Goal: Task Accomplishment & Management: Manage account settings

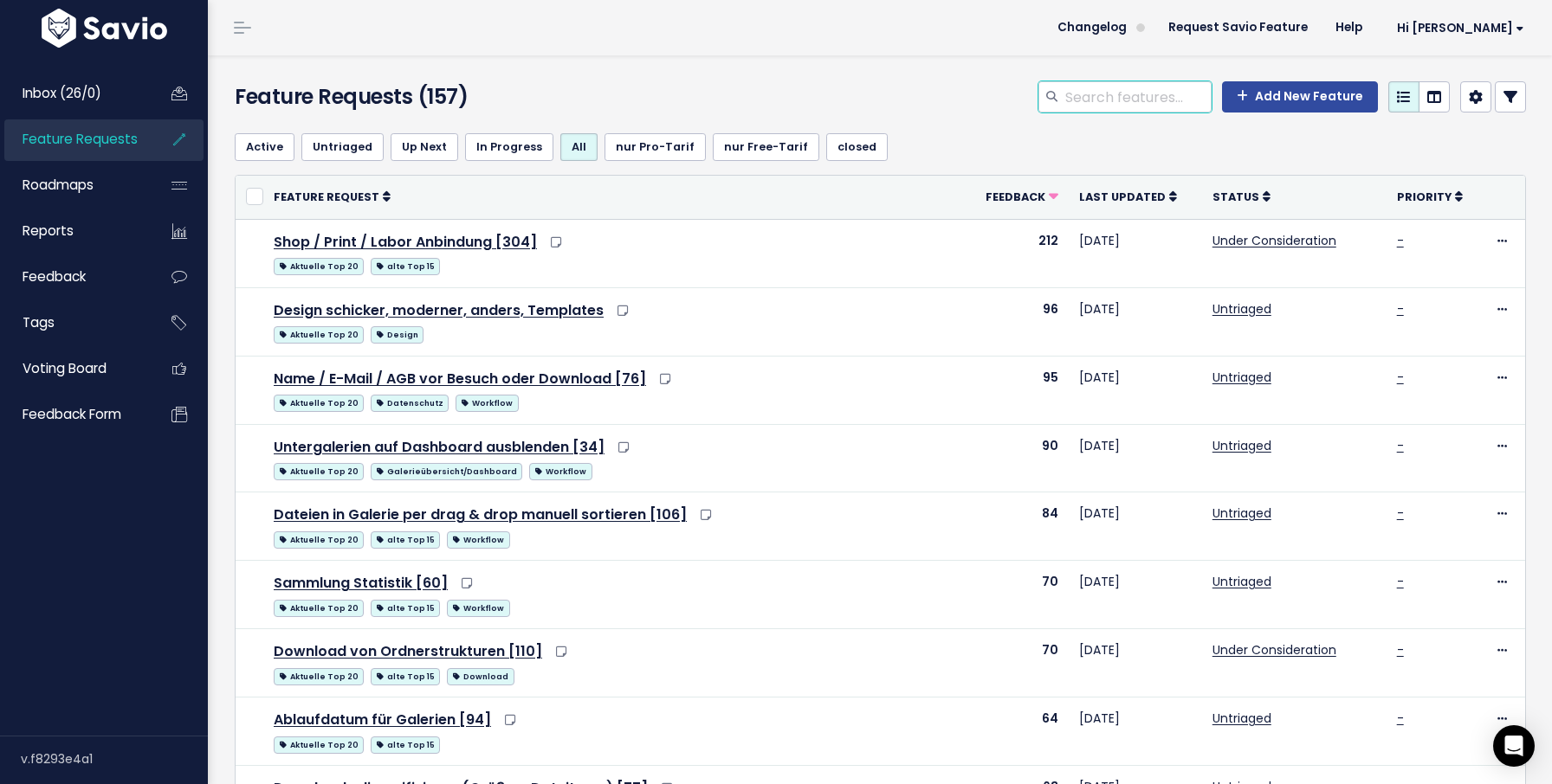
click at [1094, 90] on input "search" at bounding box center [1137, 97] width 148 height 31
type input "wer"
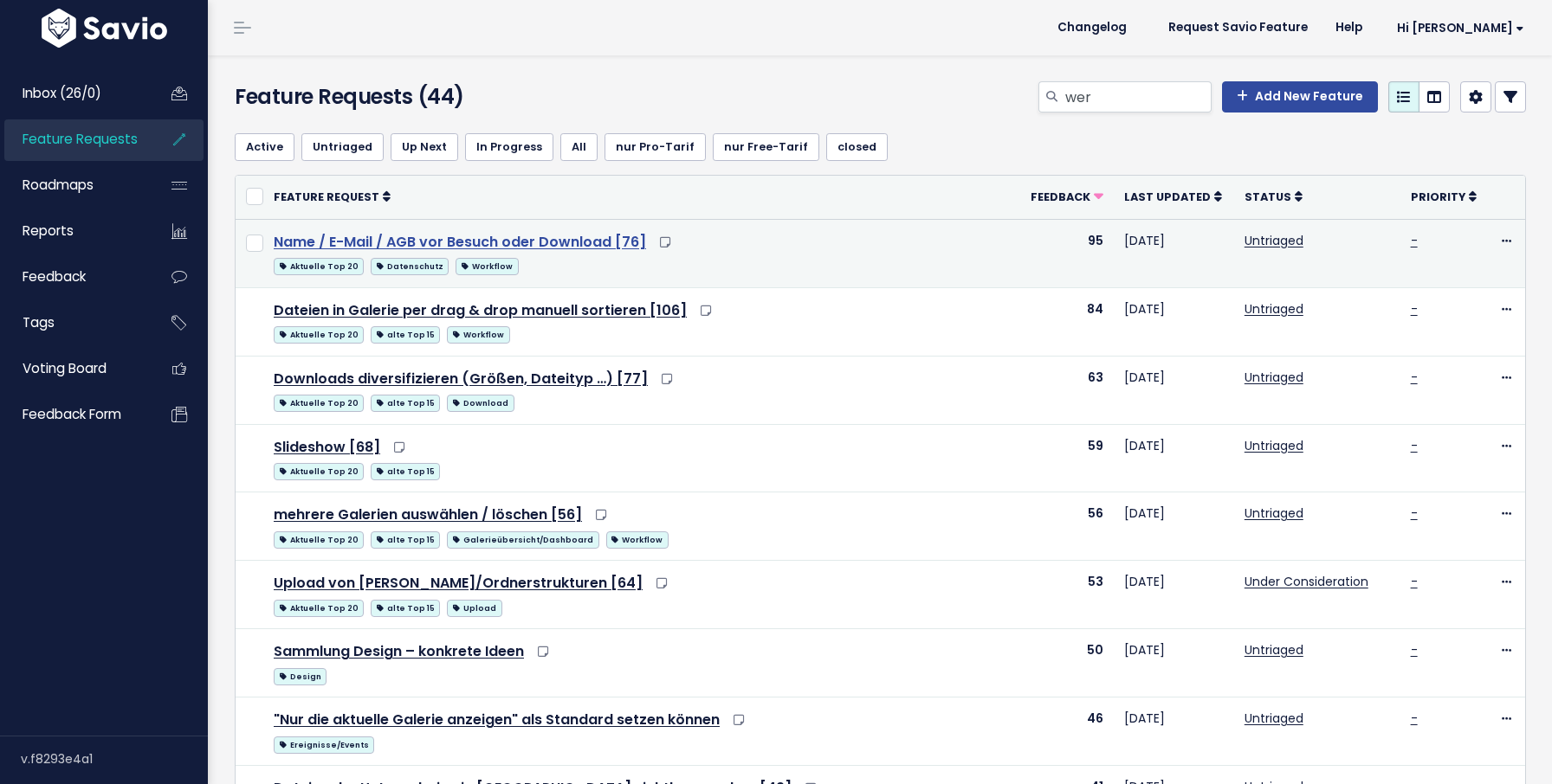
click at [539, 239] on link "Name / E-Mail / AGB vor Besuch oder Download [76]" at bounding box center [459, 242] width 373 height 19
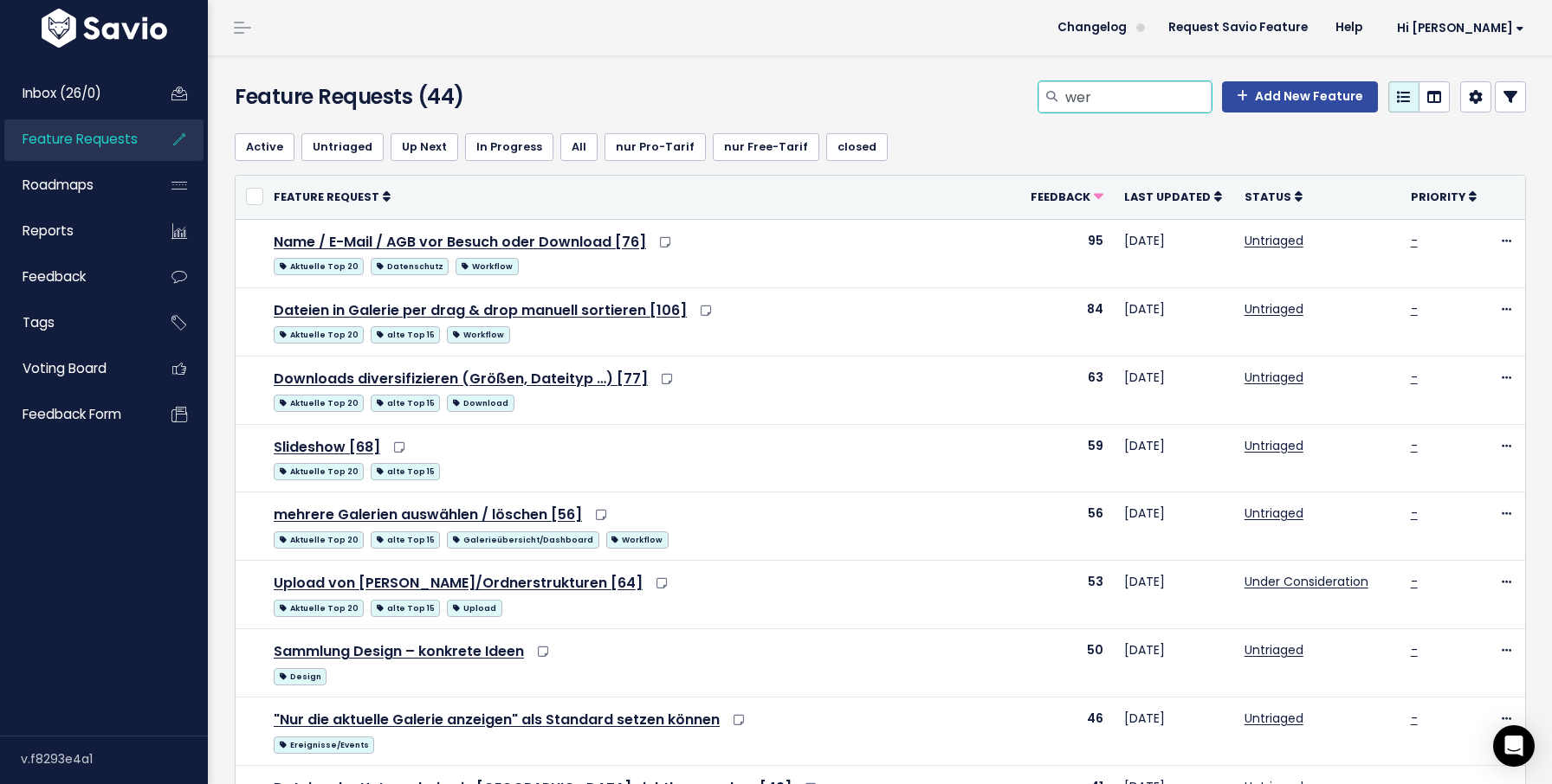
click at [1111, 89] on input "wer" at bounding box center [1137, 97] width 148 height 31
click at [1096, 106] on input "wer" at bounding box center [1137, 97] width 148 height 31
type input "s"
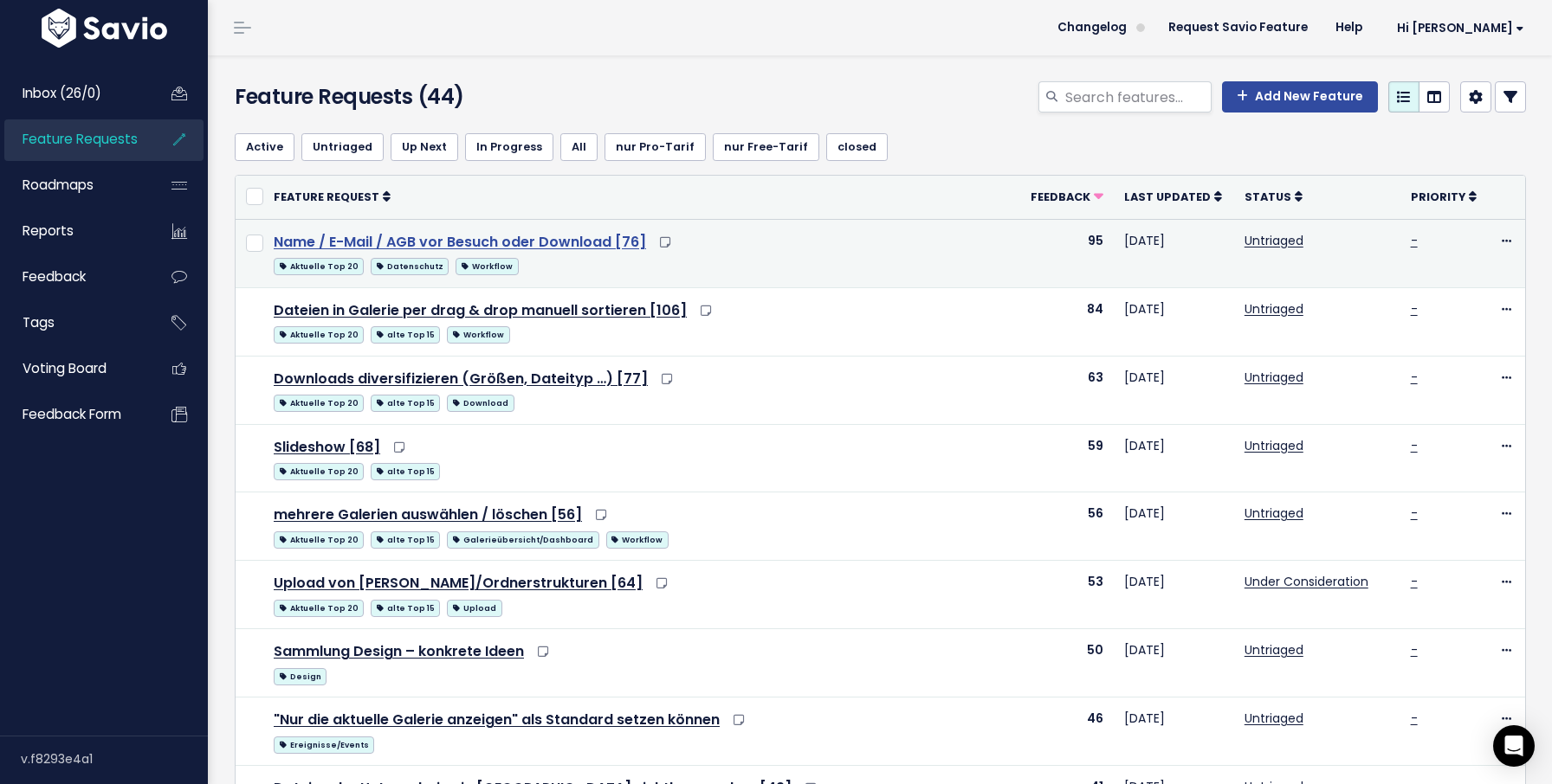
click at [586, 248] on link "Name / E-Mail / AGB vor Besuch oder Download [76]" at bounding box center [459, 242] width 373 height 19
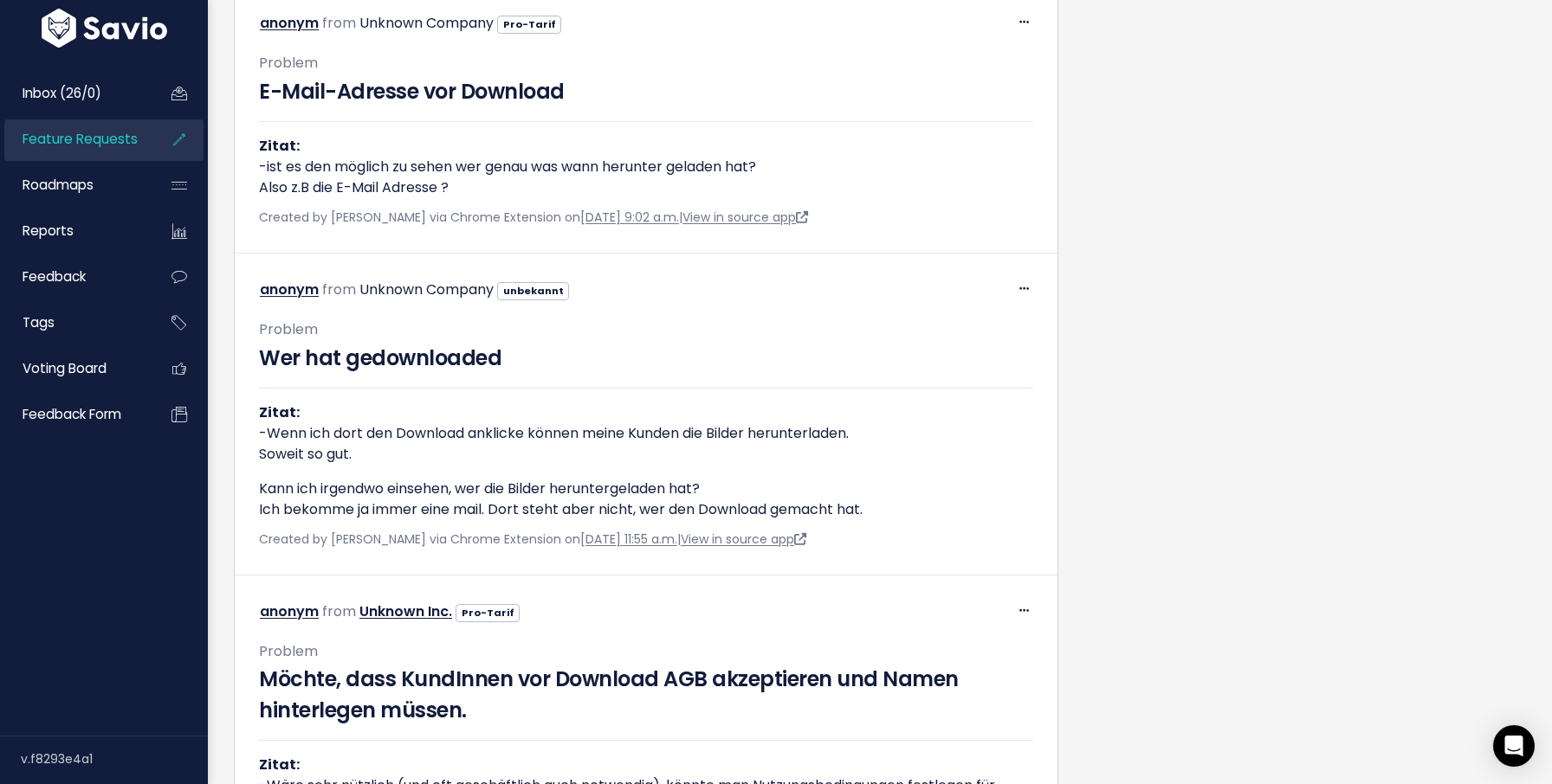
scroll to position [5119, 0]
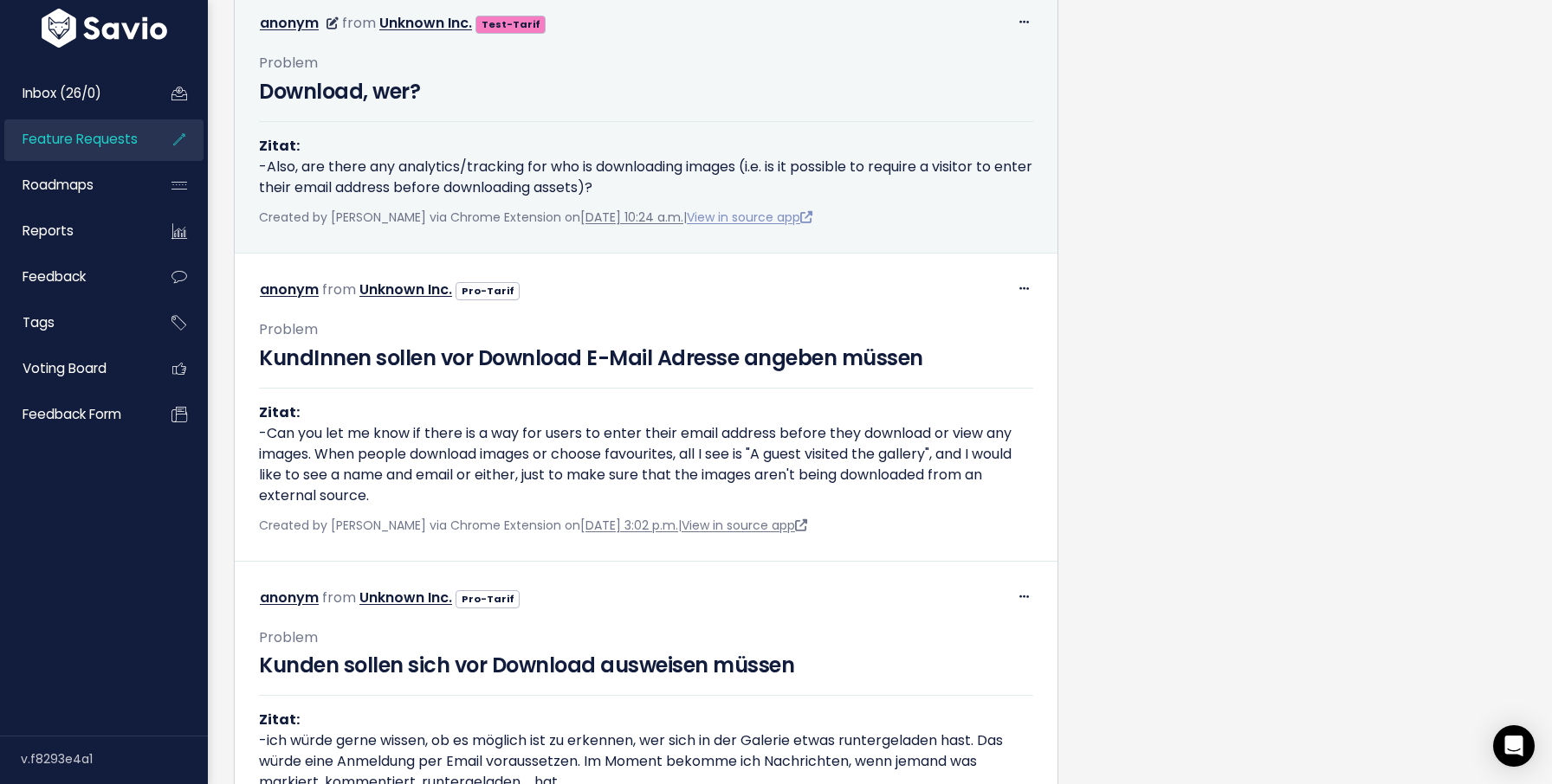
click at [779, 226] on link "View in source app" at bounding box center [749, 217] width 126 height 18
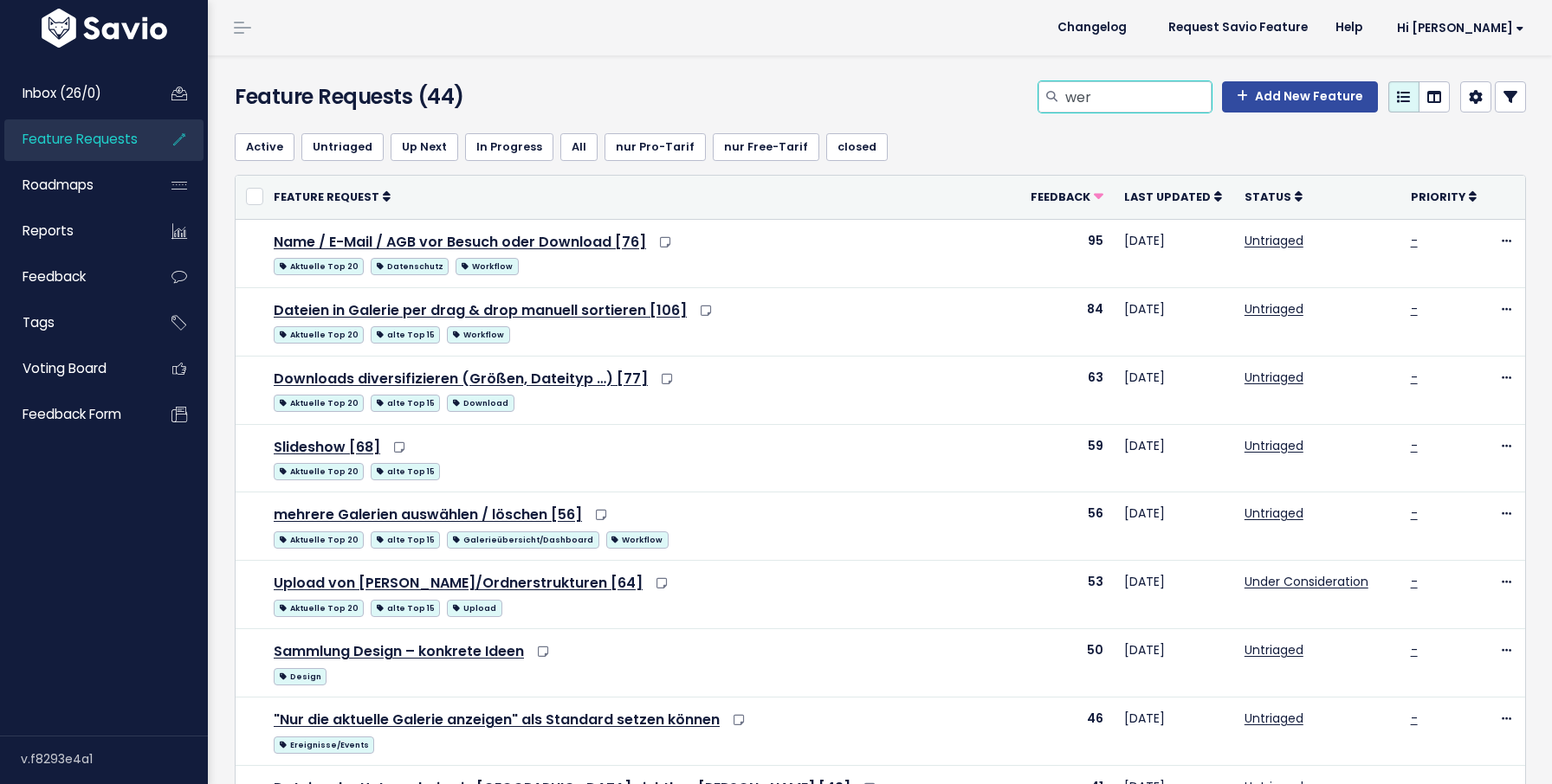
click at [1094, 101] on input "wer" at bounding box center [1137, 97] width 148 height 31
type input "vollbild"
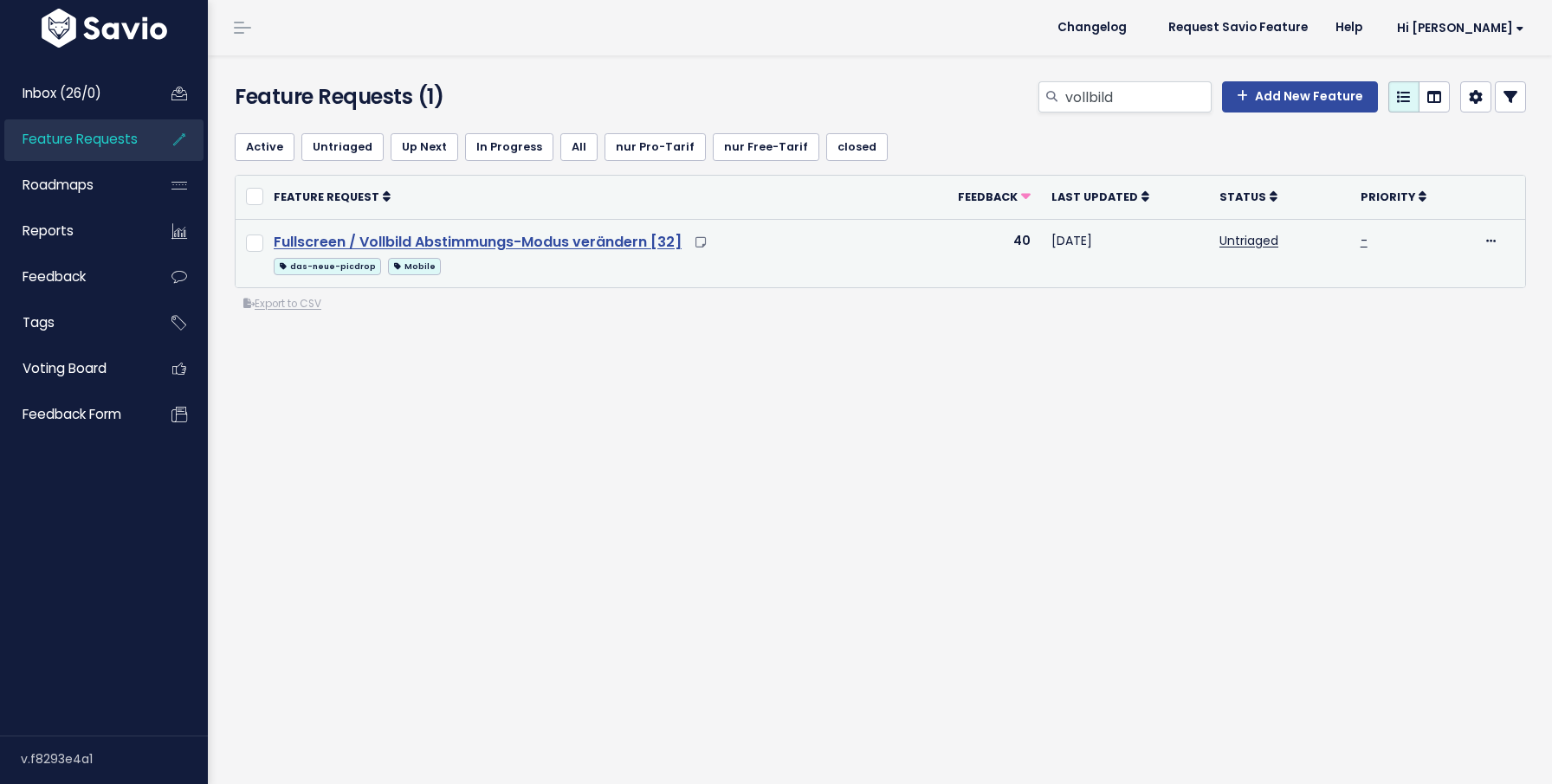
click at [476, 238] on link "Fullscreen / Vollbild Abstimmungs-Modus verändern [32]" at bounding box center [477, 242] width 408 height 19
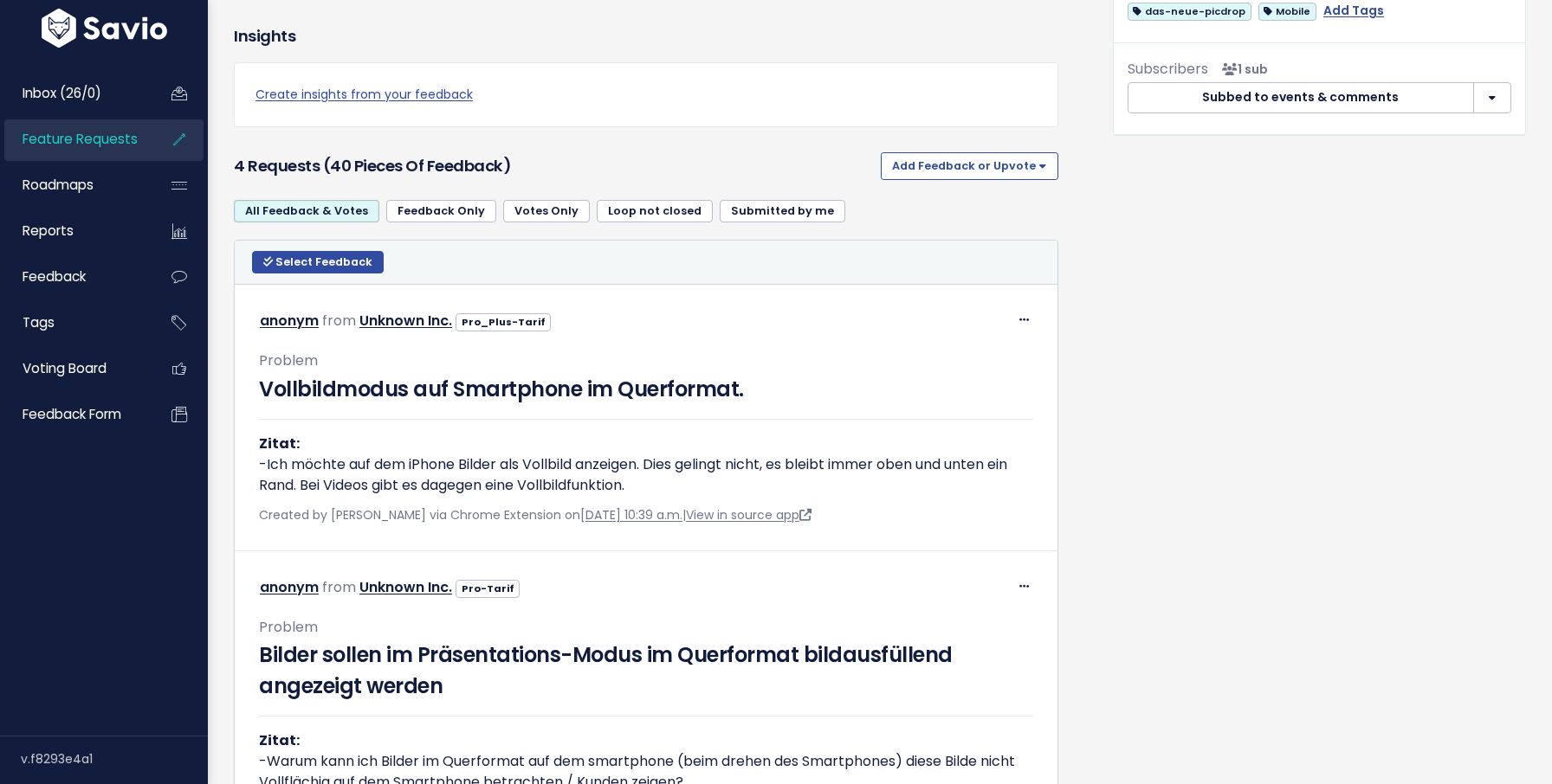
scroll to position [882, 0]
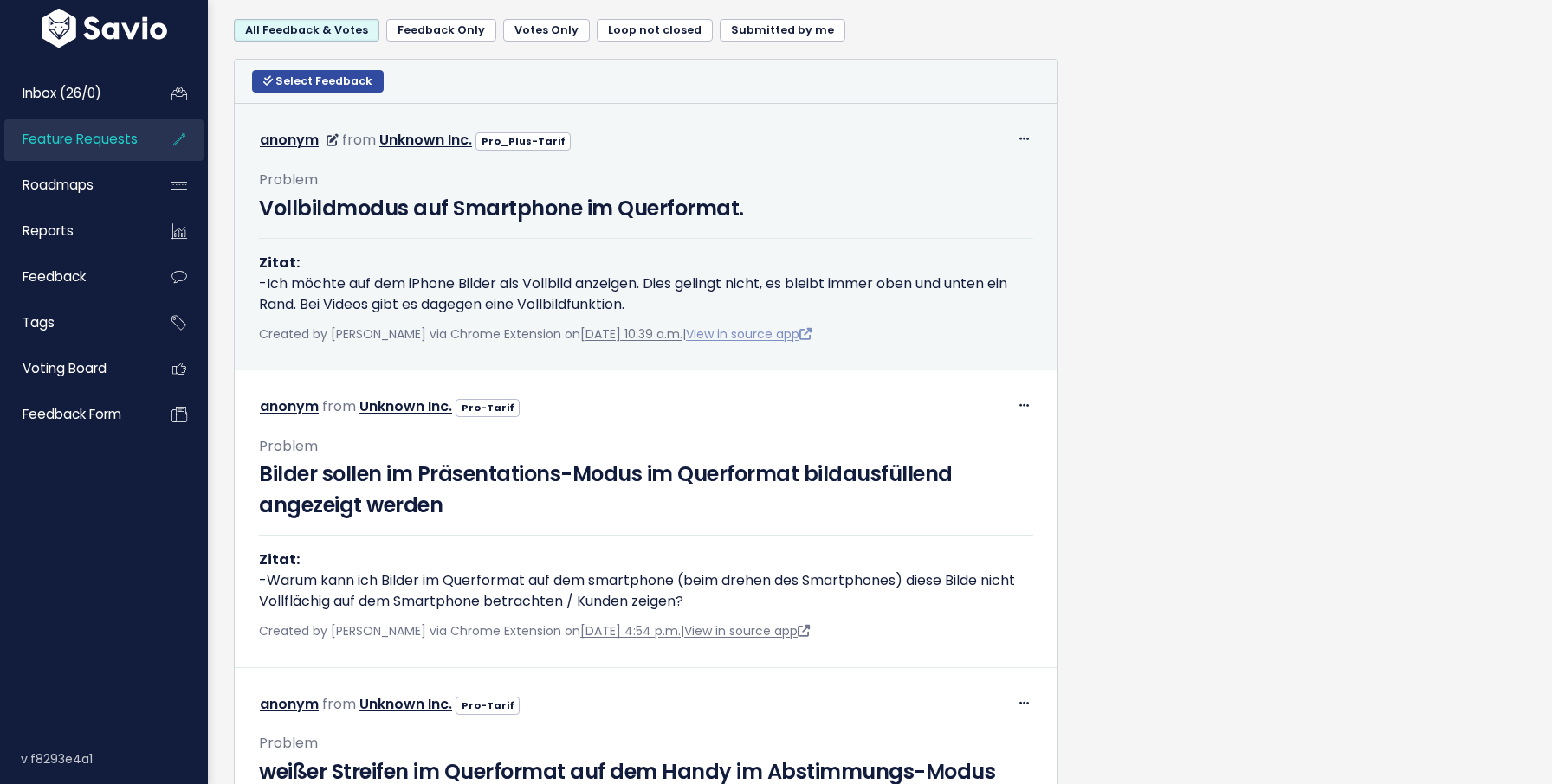
click at [770, 342] on link "View in source app" at bounding box center [748, 335] width 126 height 18
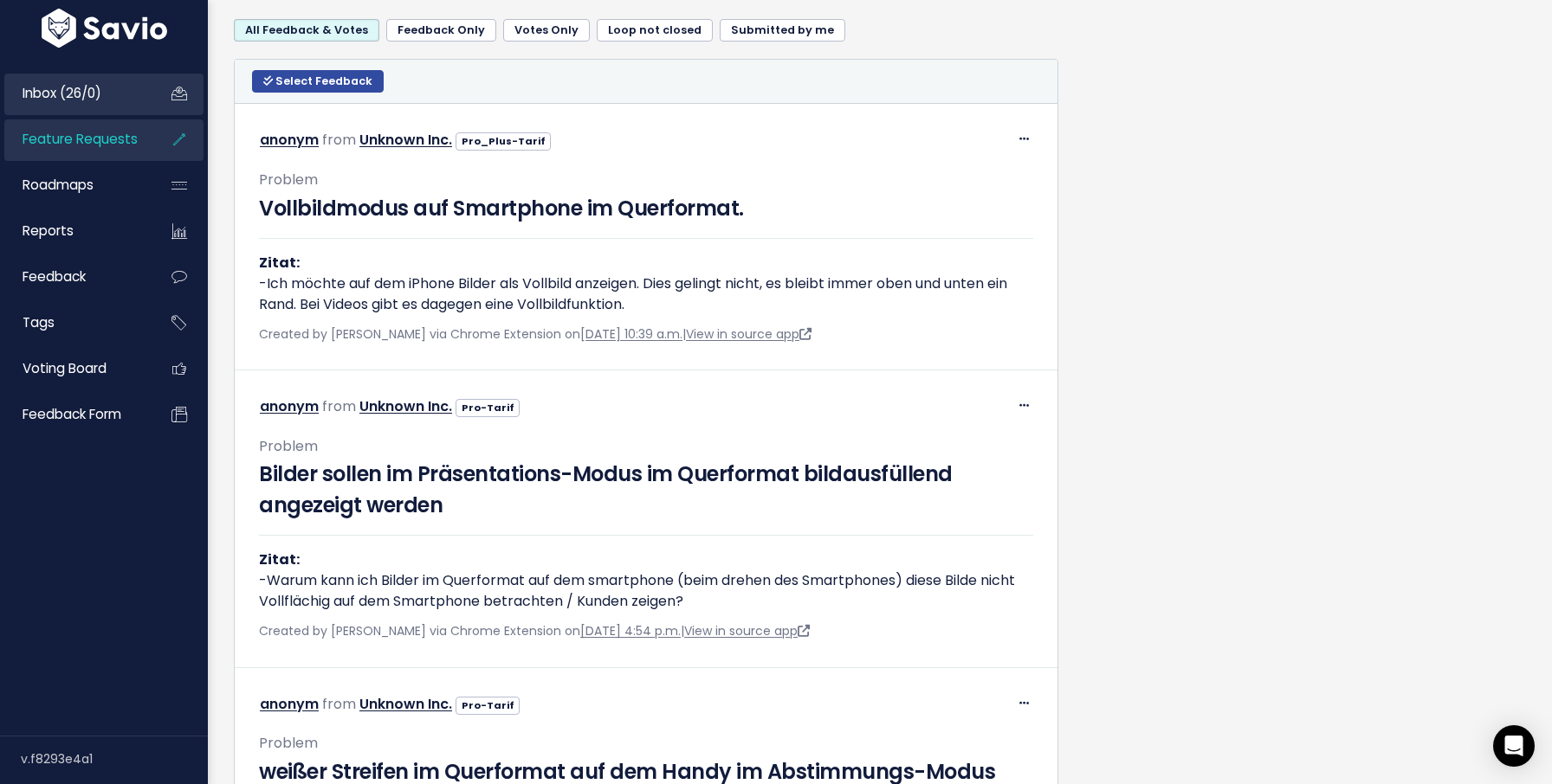
click at [106, 88] on link "Inbox (26/0)" at bounding box center [73, 93] width 139 height 40
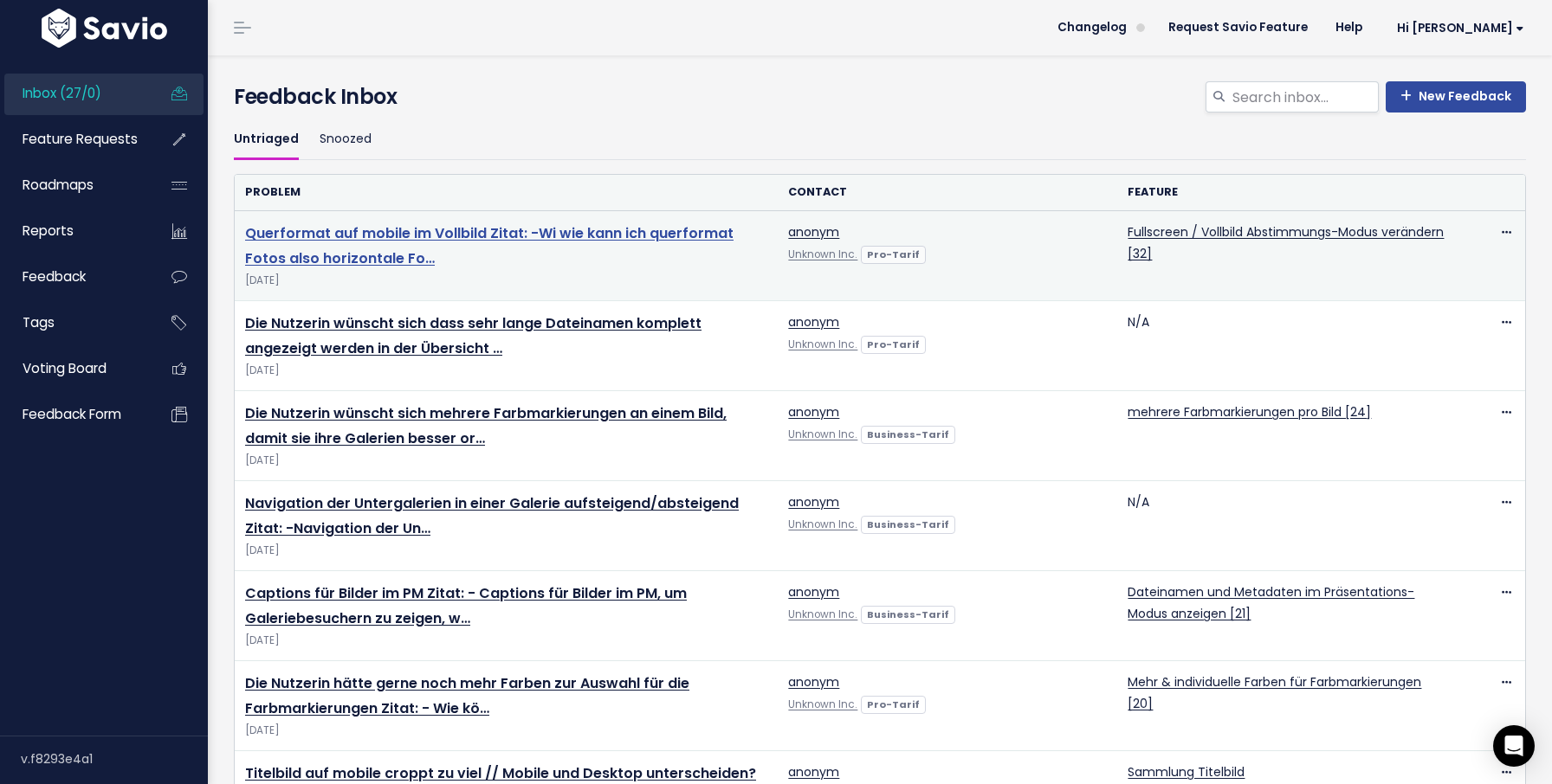
click at [450, 238] on link "Querformat auf mobile im Vollbild Zitat: -Wi wie kann ich querformat Fotos also…" at bounding box center [489, 246] width 488 height 45
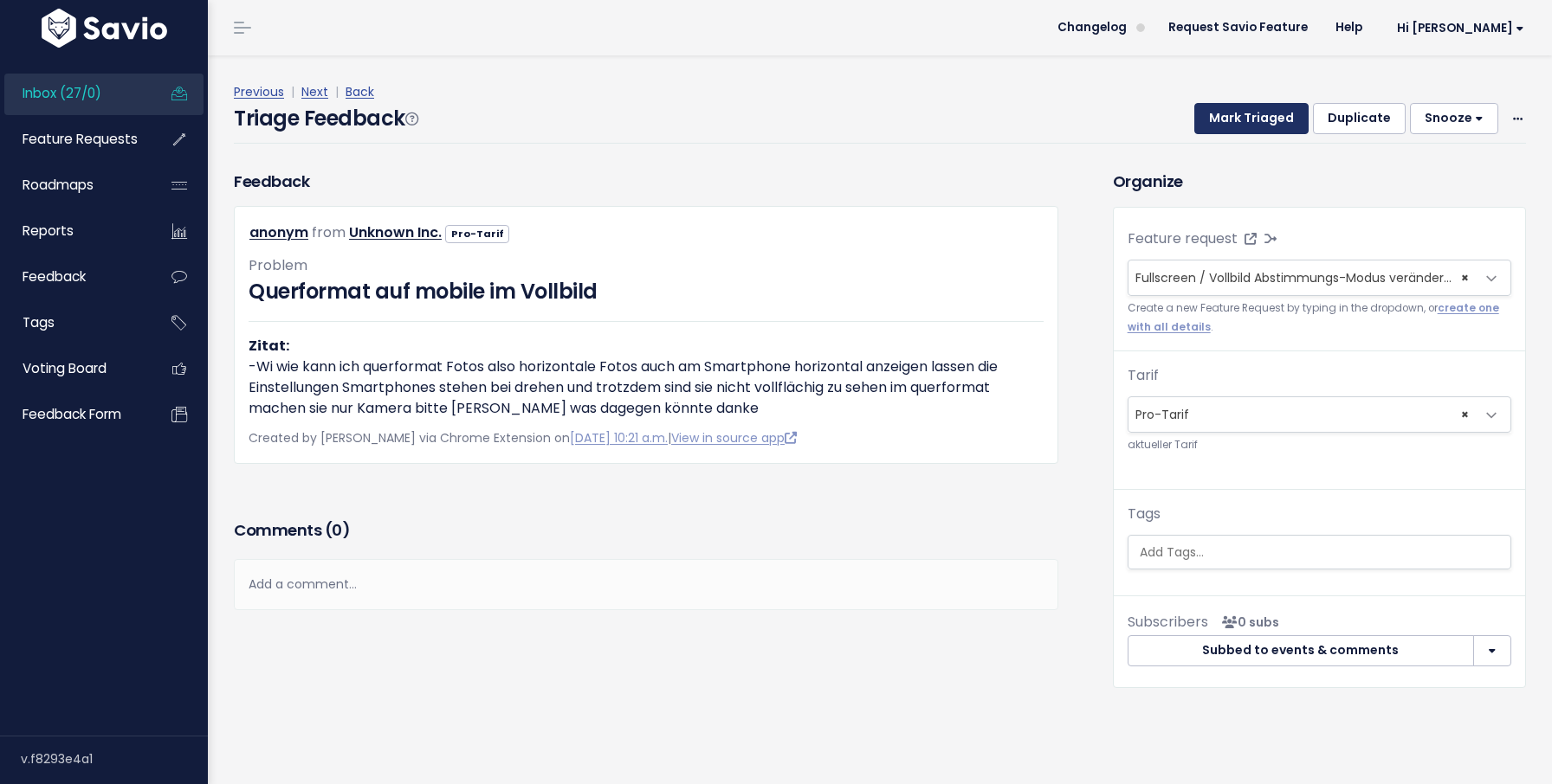
click at [1250, 113] on button "Mark Triaged" at bounding box center [1250, 119] width 114 height 31
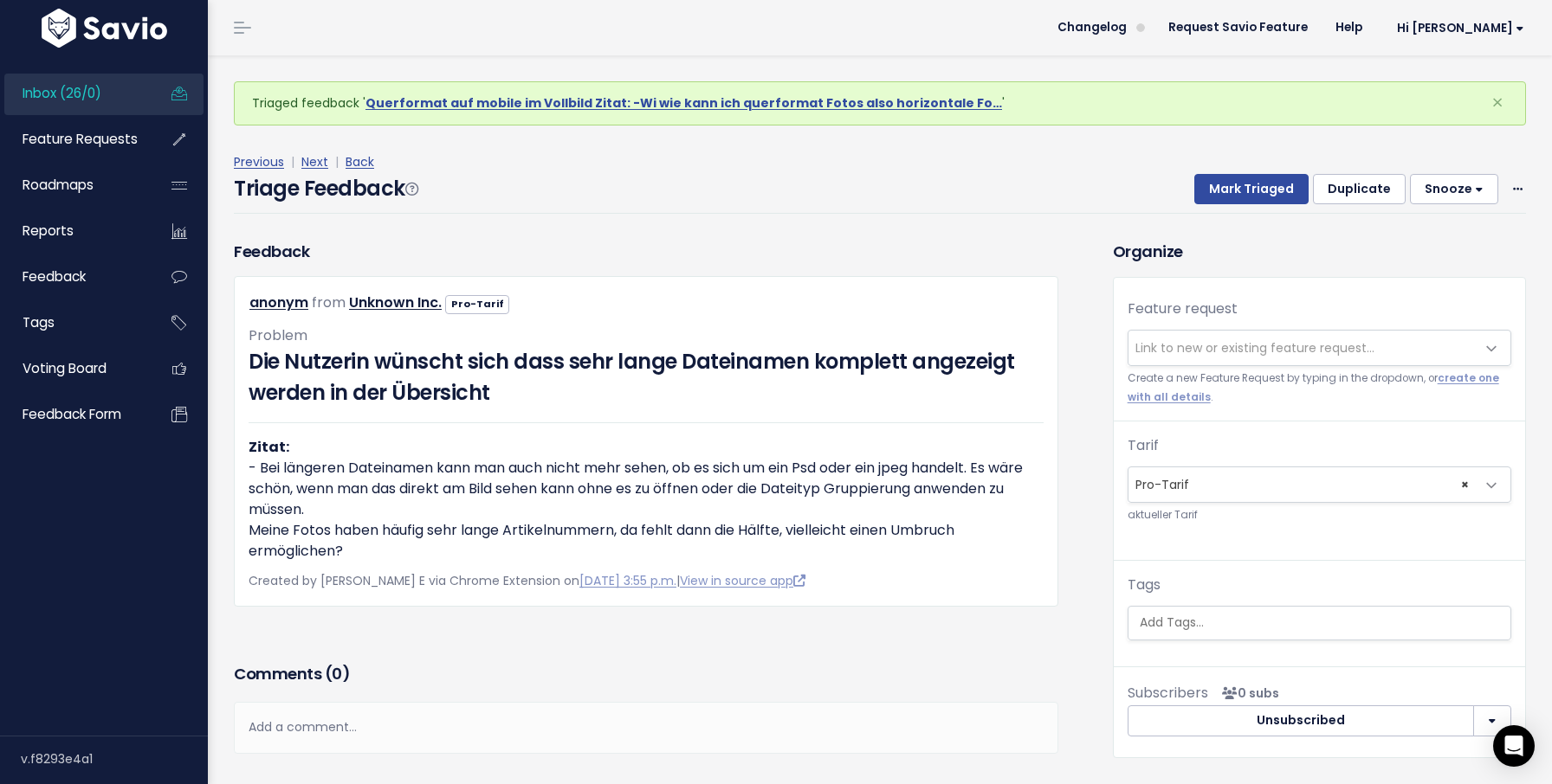
click at [1216, 353] on span "Link to new or existing feature request..." at bounding box center [1255, 348] width 239 height 18
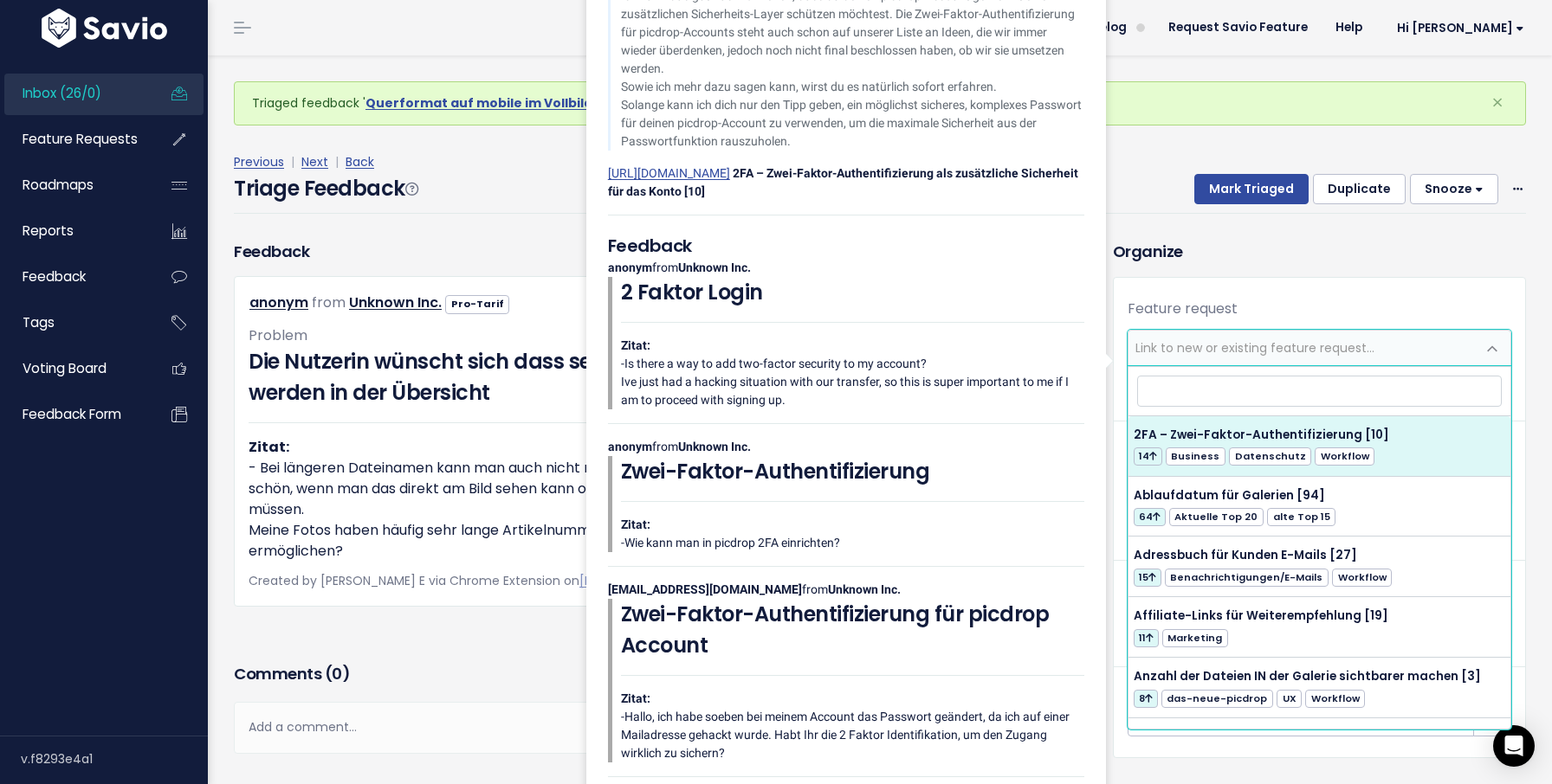
click at [481, 620] on div "Feedback anonym from Unknown Inc. Pro-Tarif" at bounding box center [646, 449] width 850 height 419
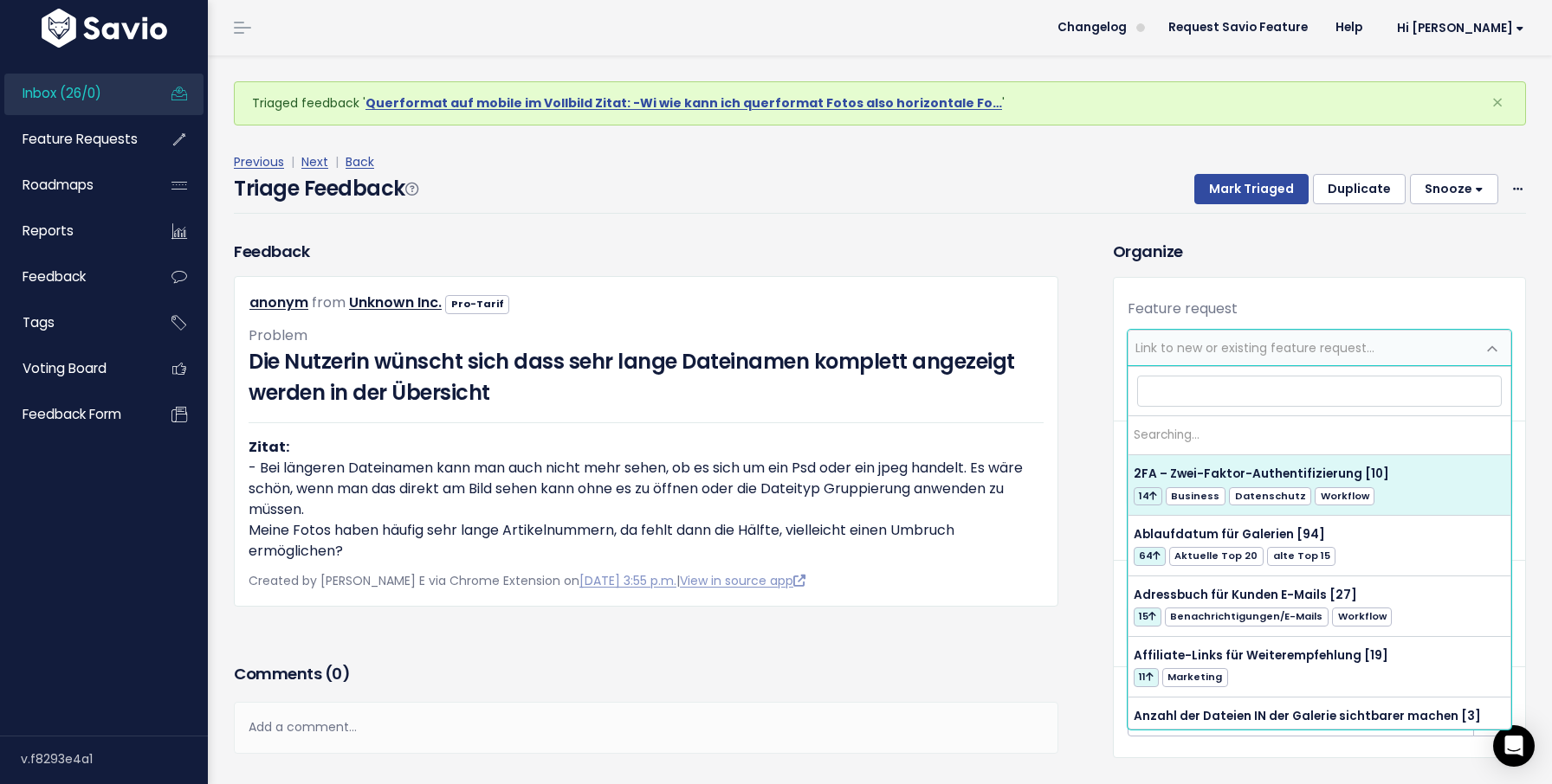
click at [1185, 339] on span "Link to new or existing feature request..." at bounding box center [1302, 348] width 347 height 35
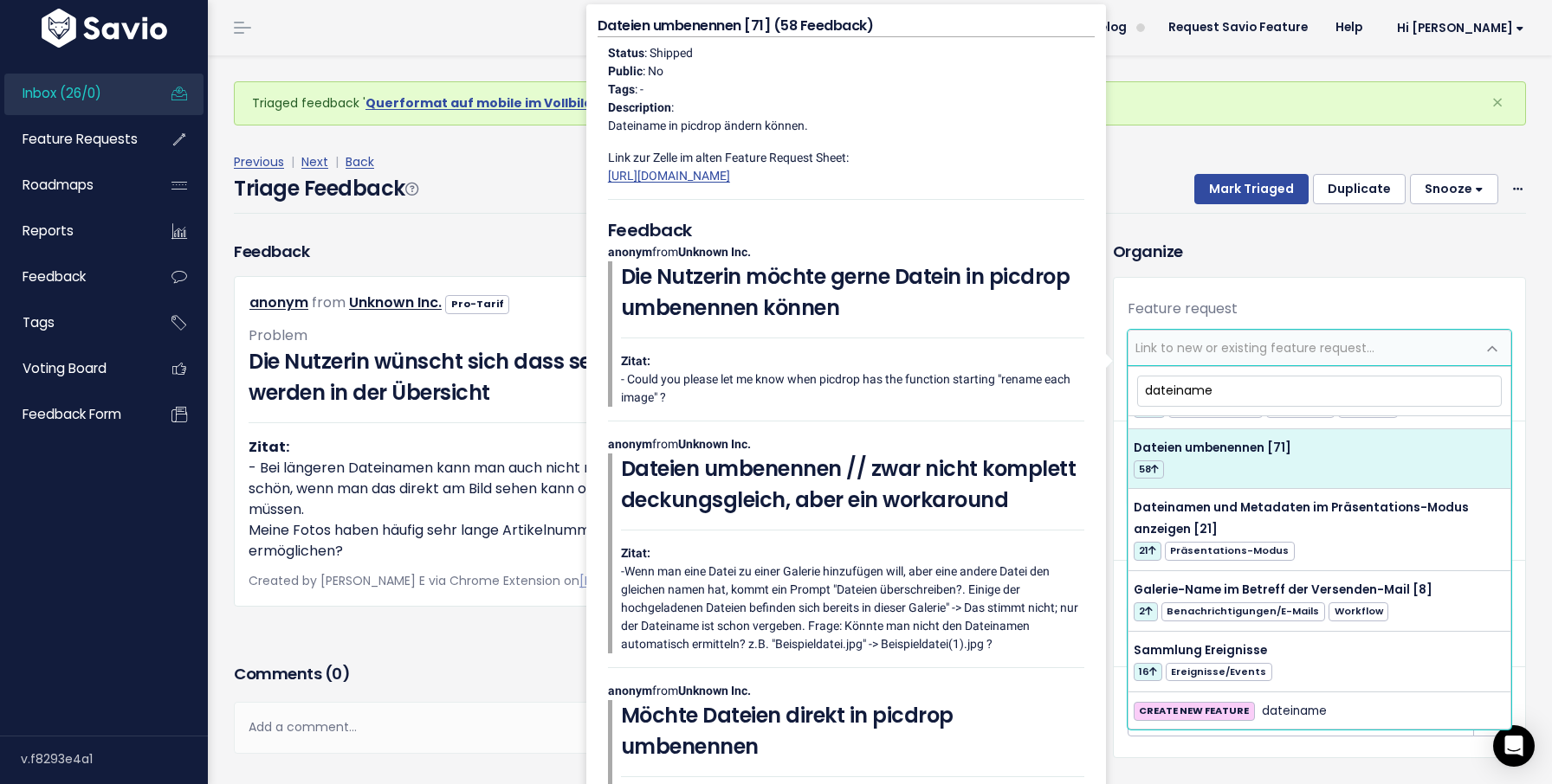
scroll to position [50, 0]
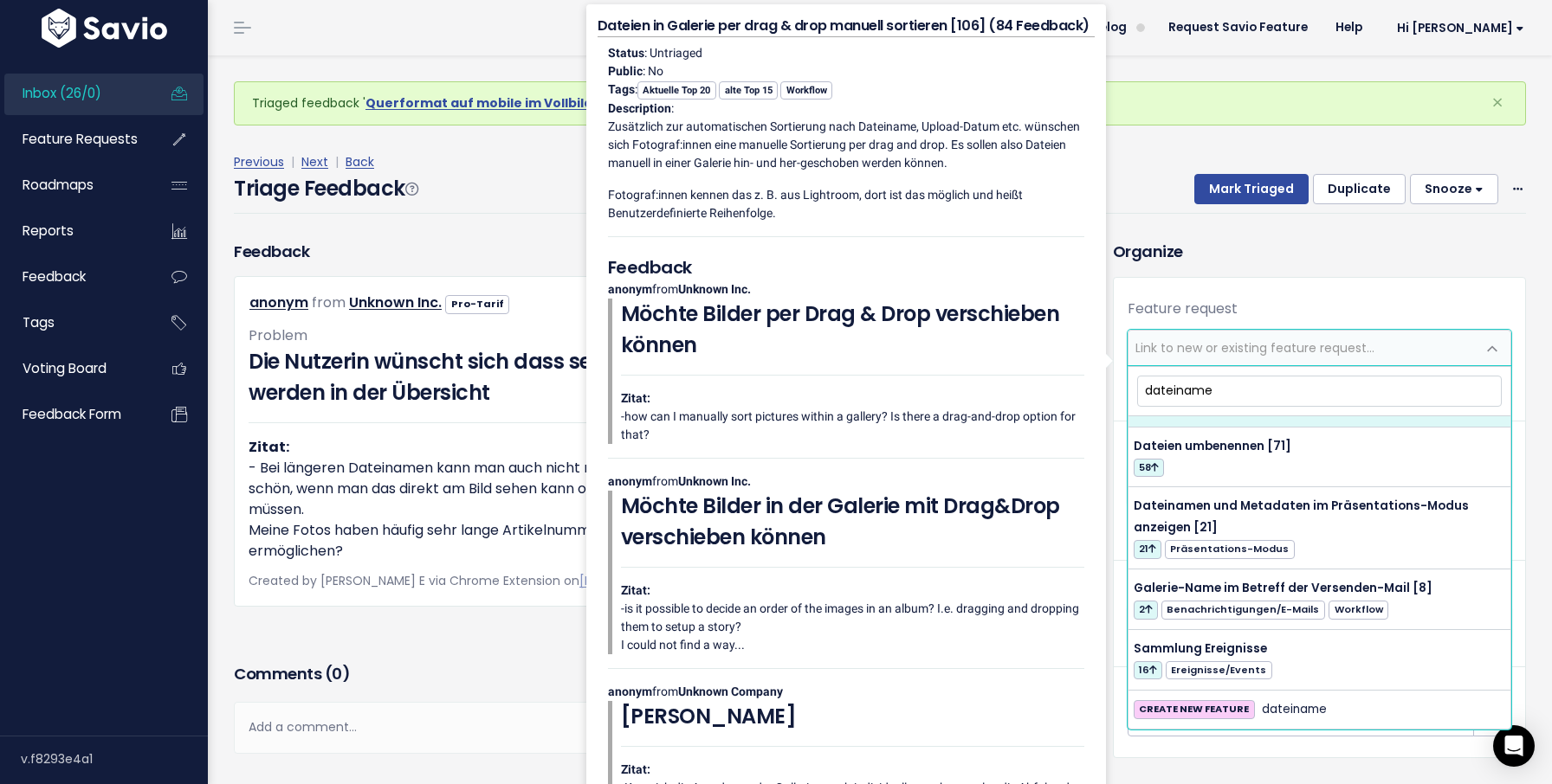
click at [1235, 380] on input "dateiname" at bounding box center [1318, 390] width 365 height 30
type input "a"
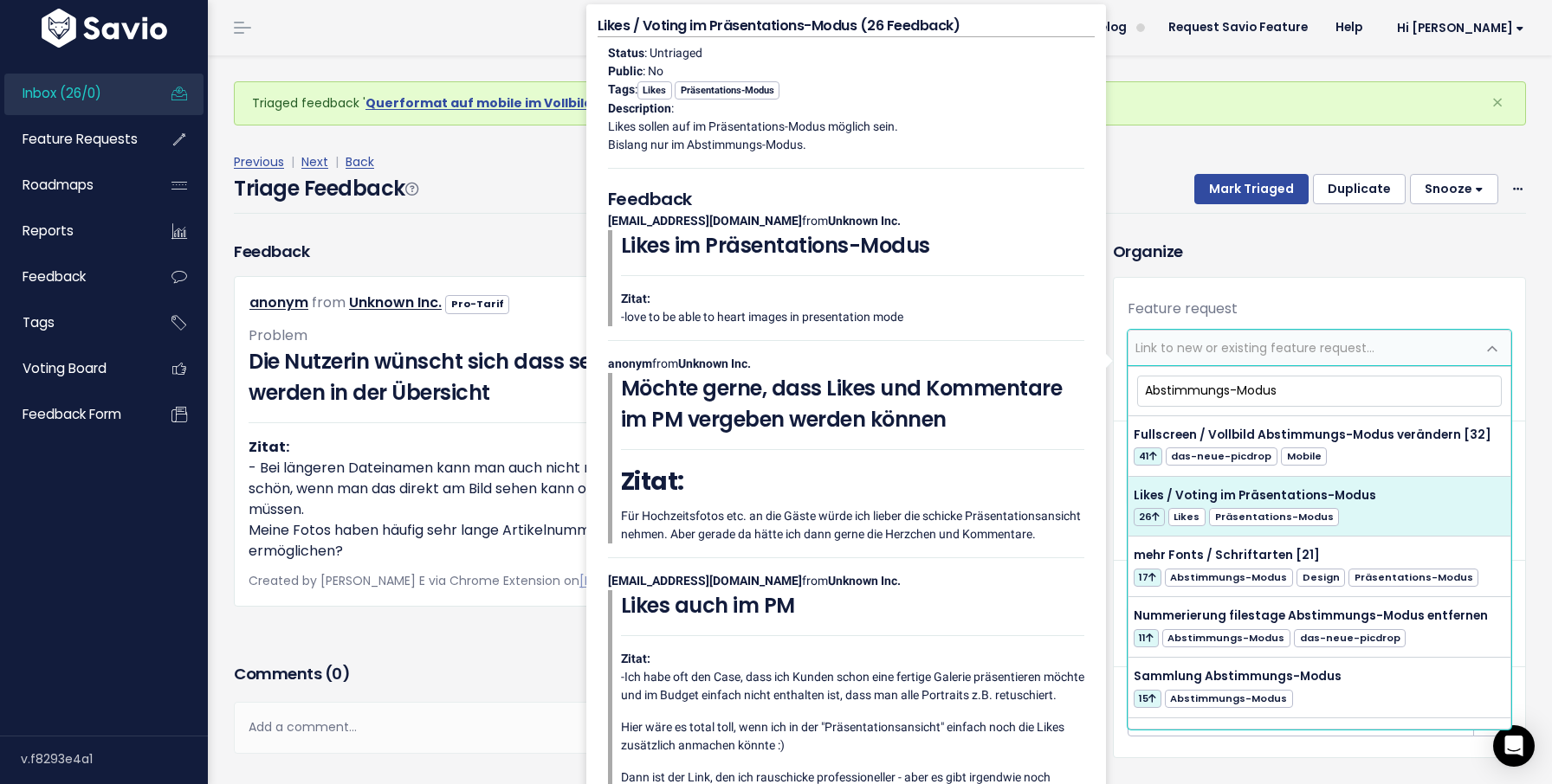
scroll to position [75, 0]
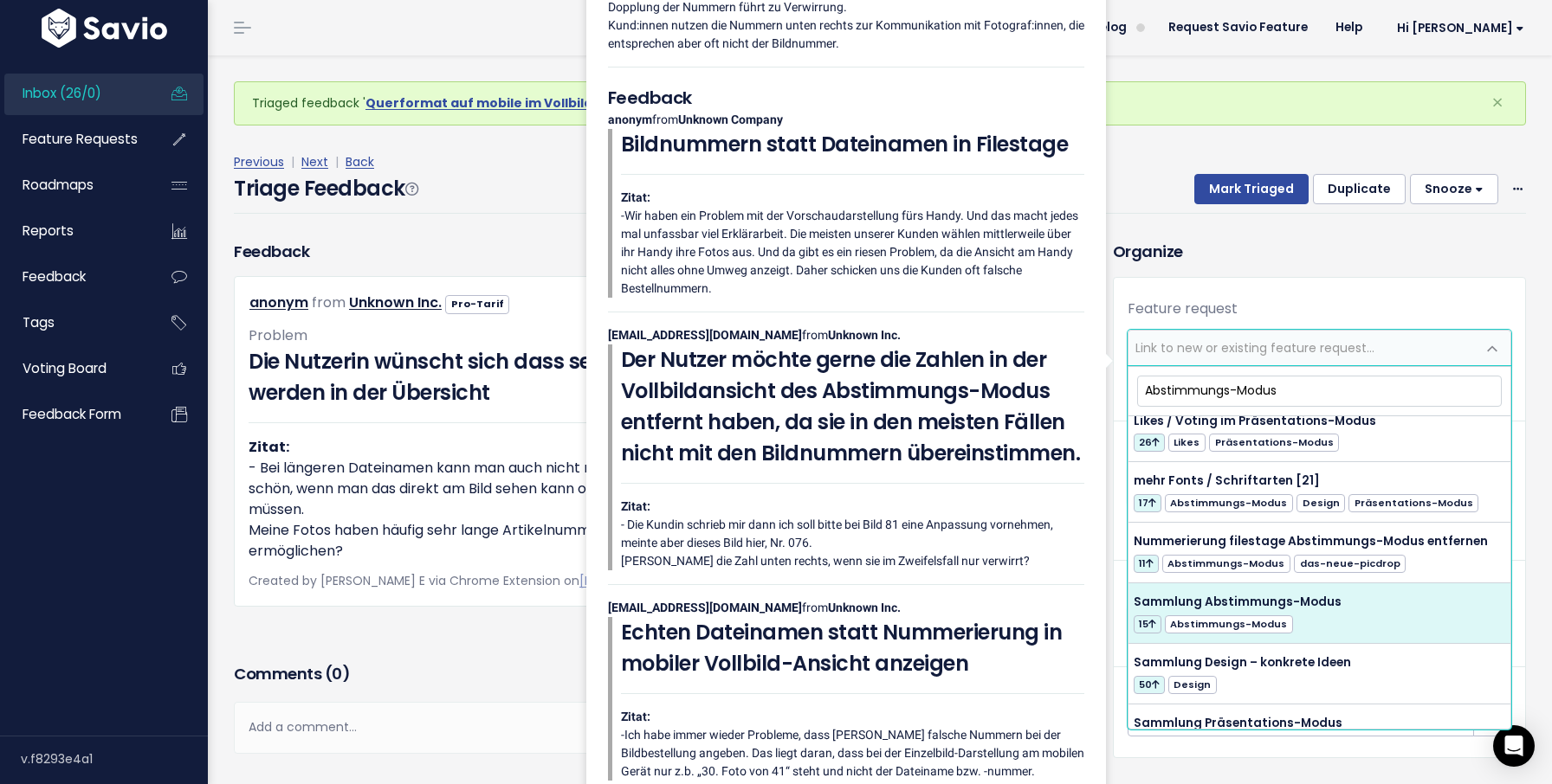
type input "Abstimmungs-Modus"
select select "54383"
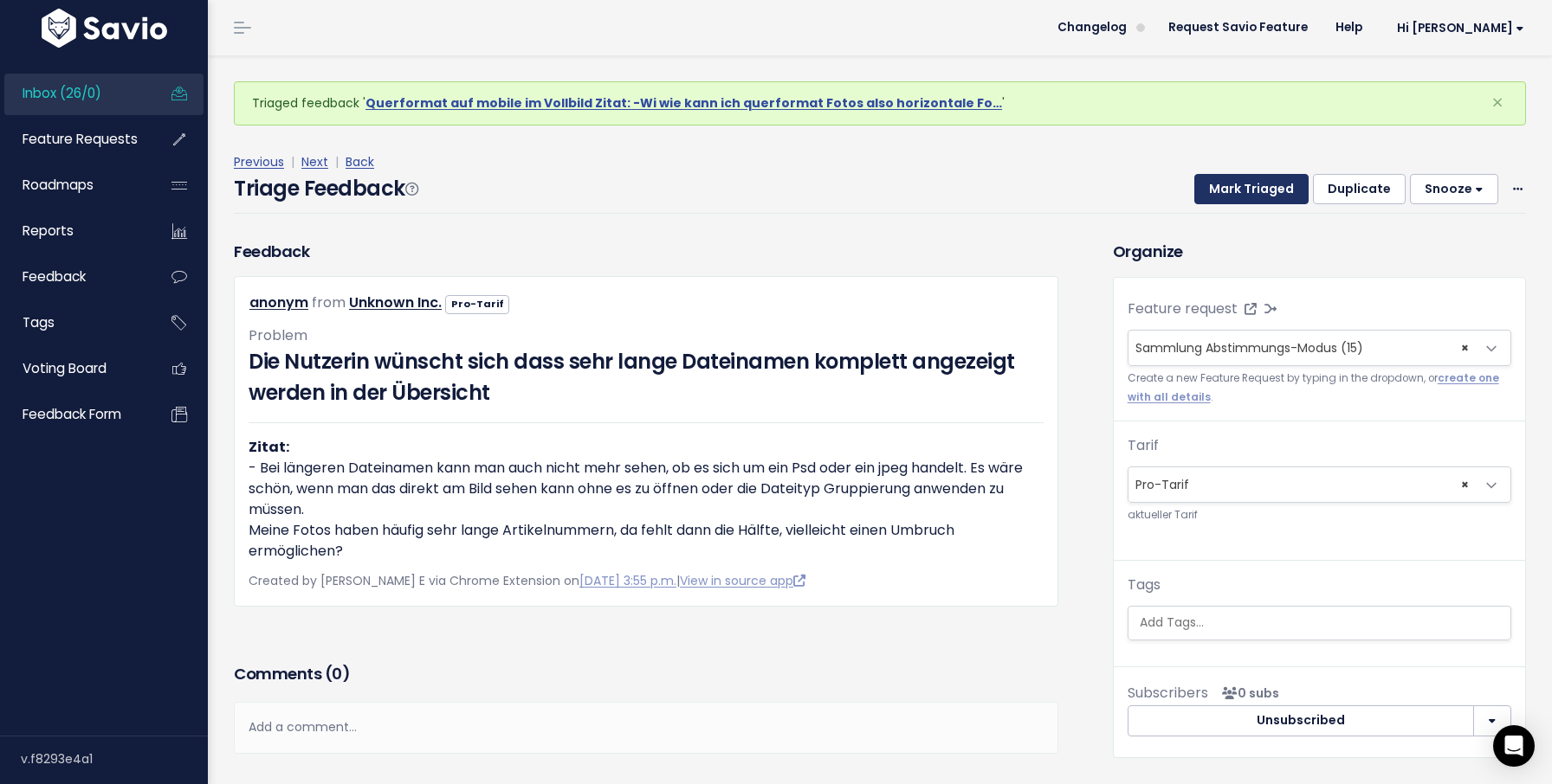
click at [1261, 180] on button "Mark Triaged" at bounding box center [1250, 190] width 114 height 31
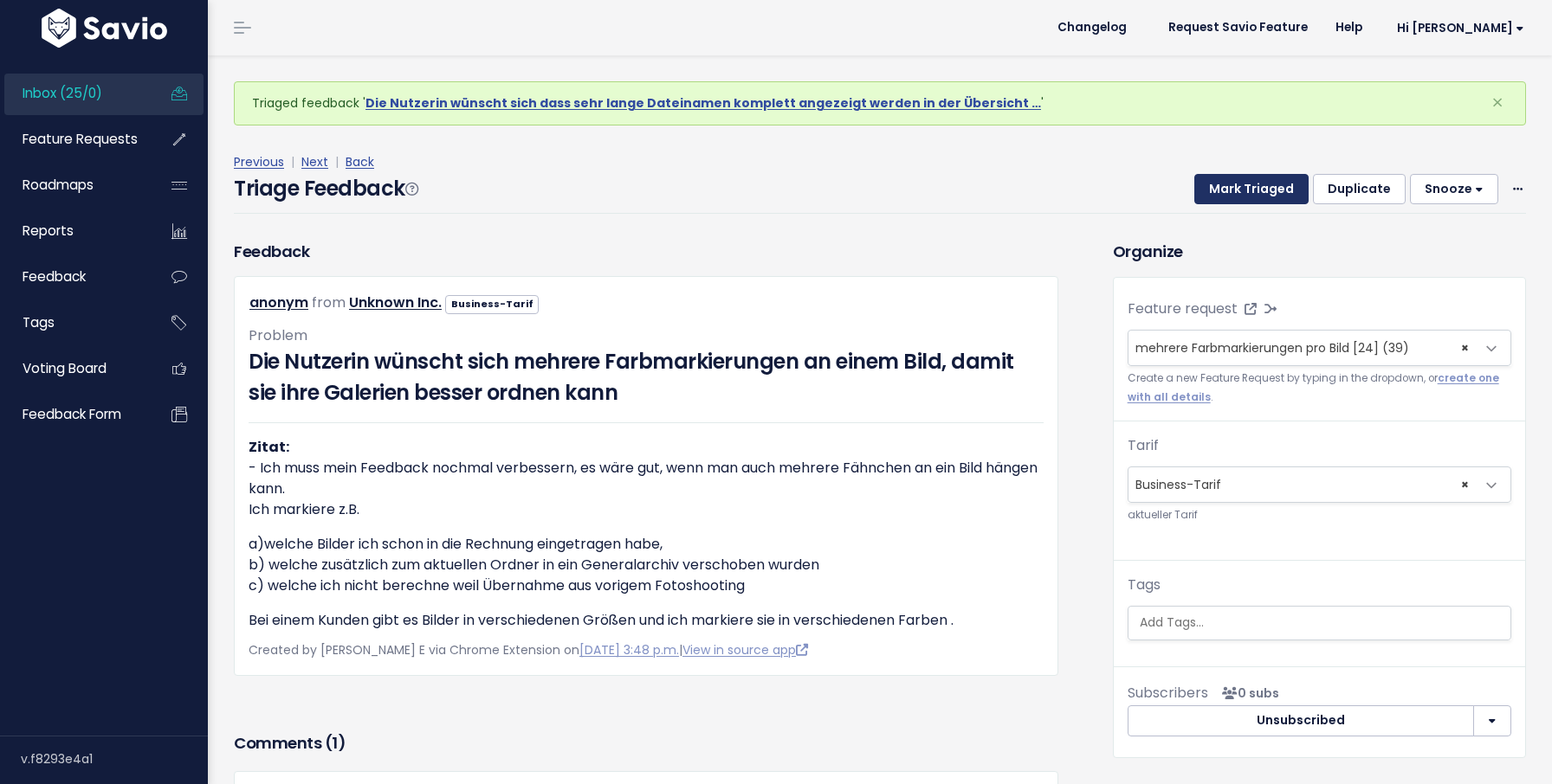
click at [1261, 180] on button "Mark Triaged" at bounding box center [1250, 190] width 114 height 31
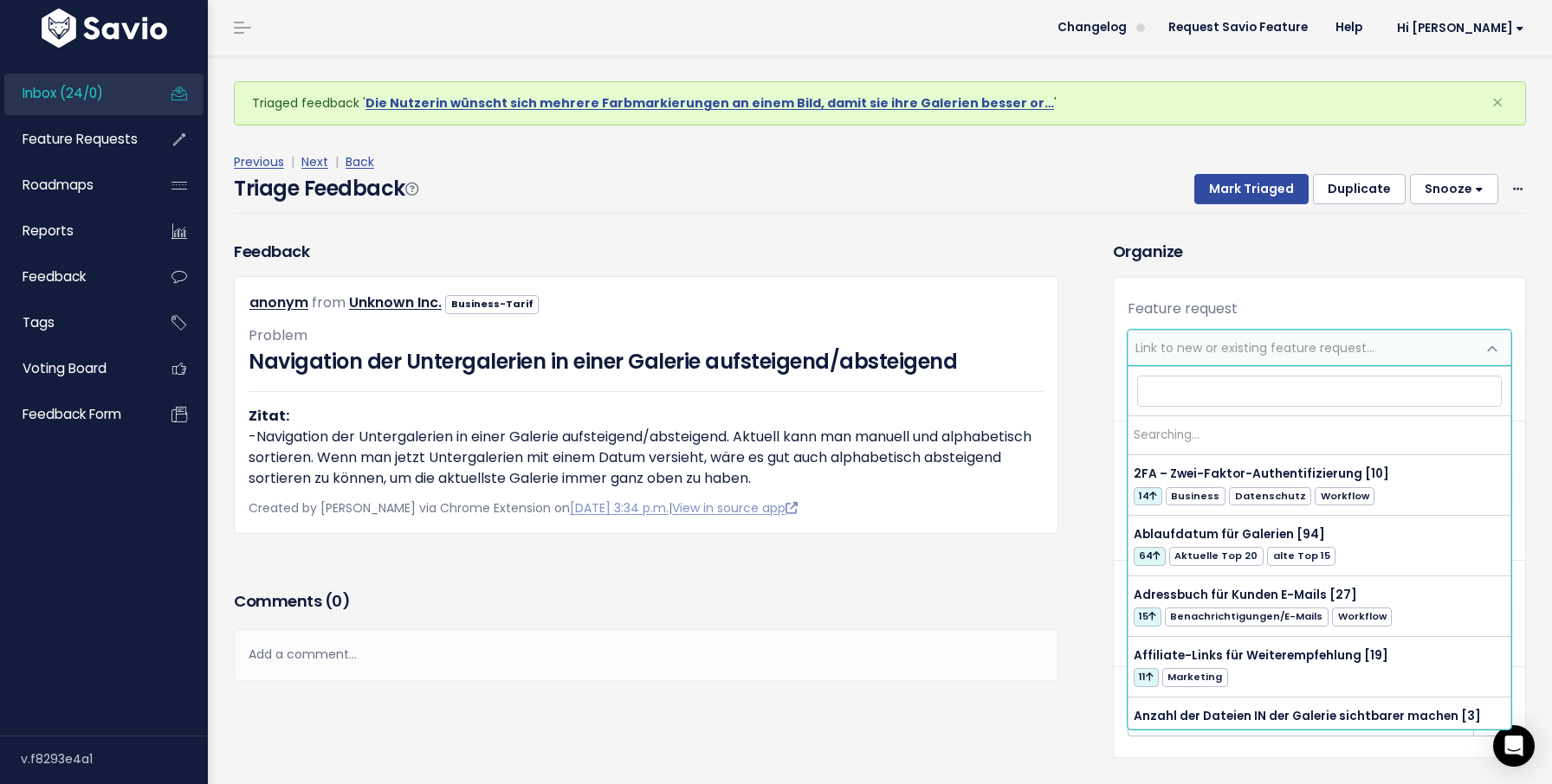
click at [1236, 351] on span "Link to new or existing feature request..." at bounding box center [1255, 348] width 239 height 18
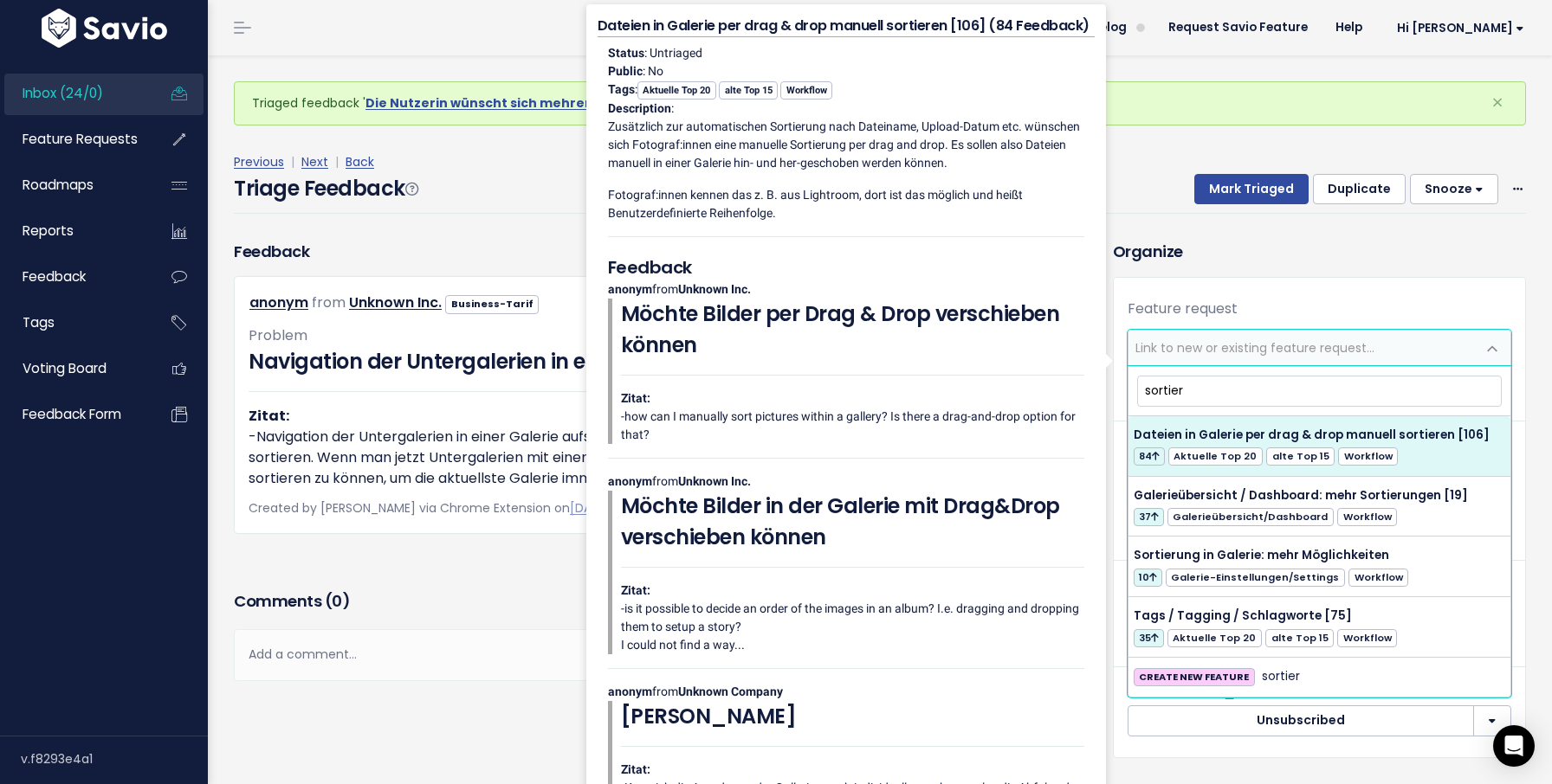
click at [1192, 382] on input "sortier" at bounding box center [1318, 390] width 365 height 30
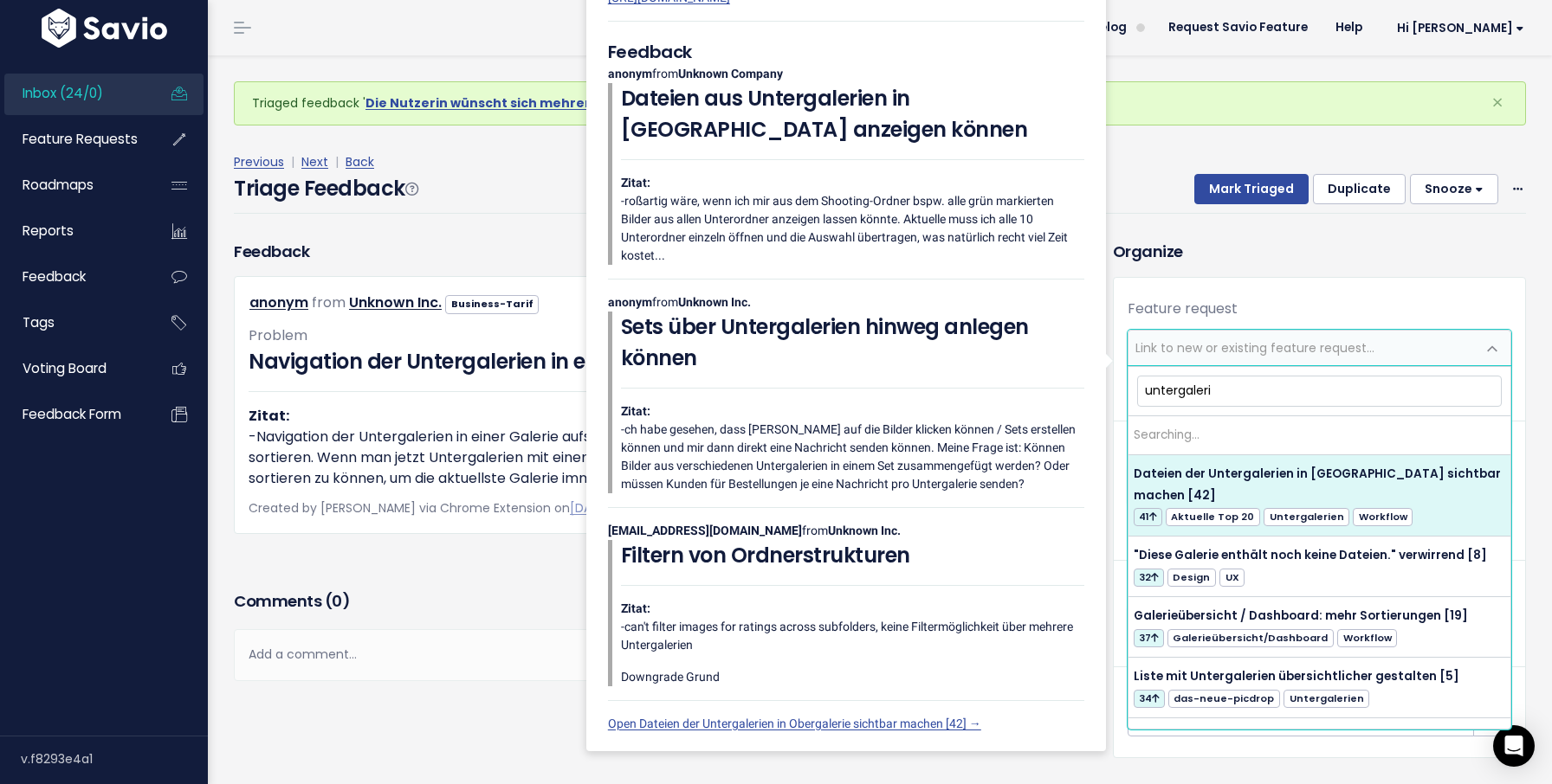
type input "untergalerie"
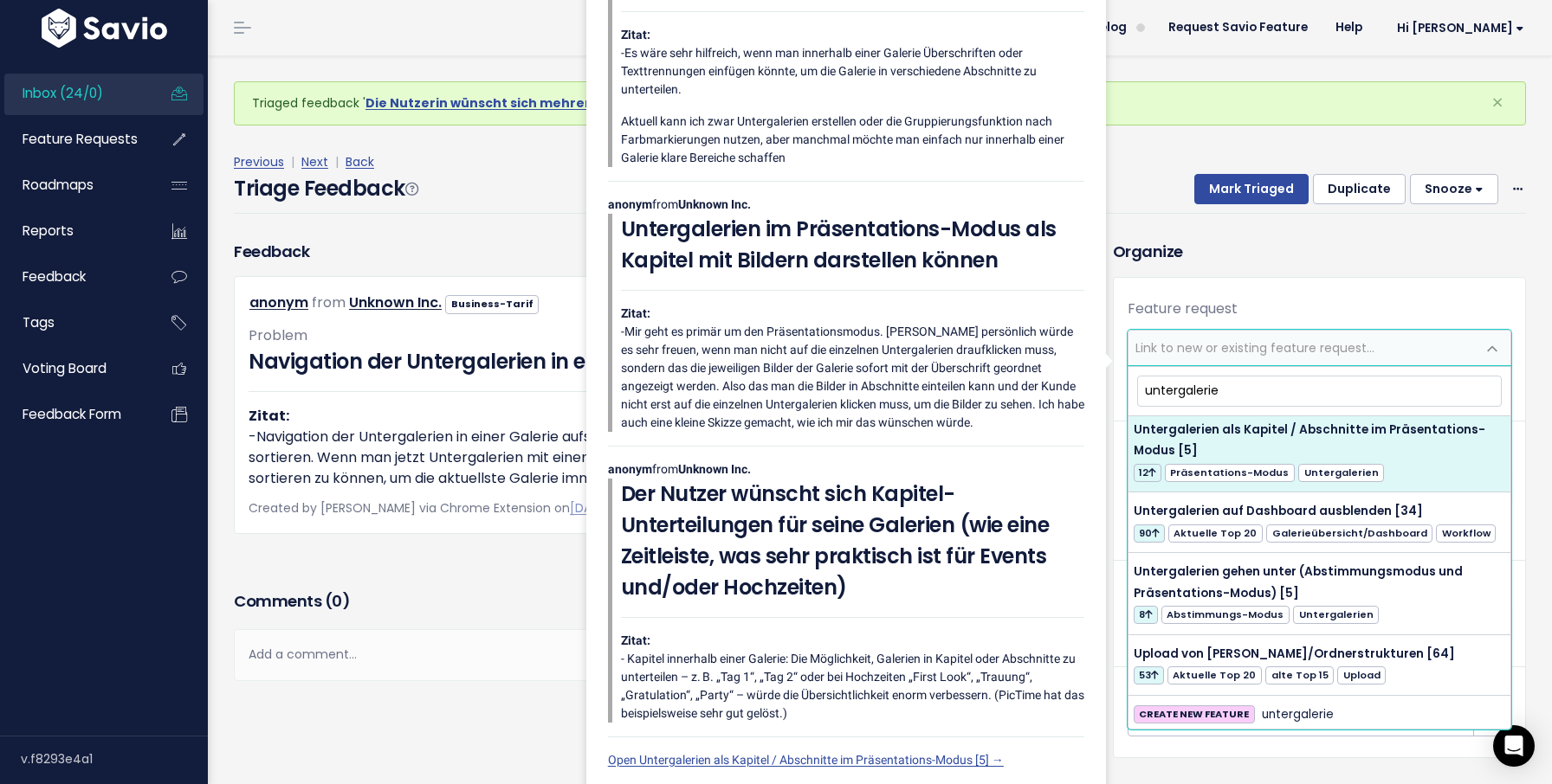
scroll to position [597, 0]
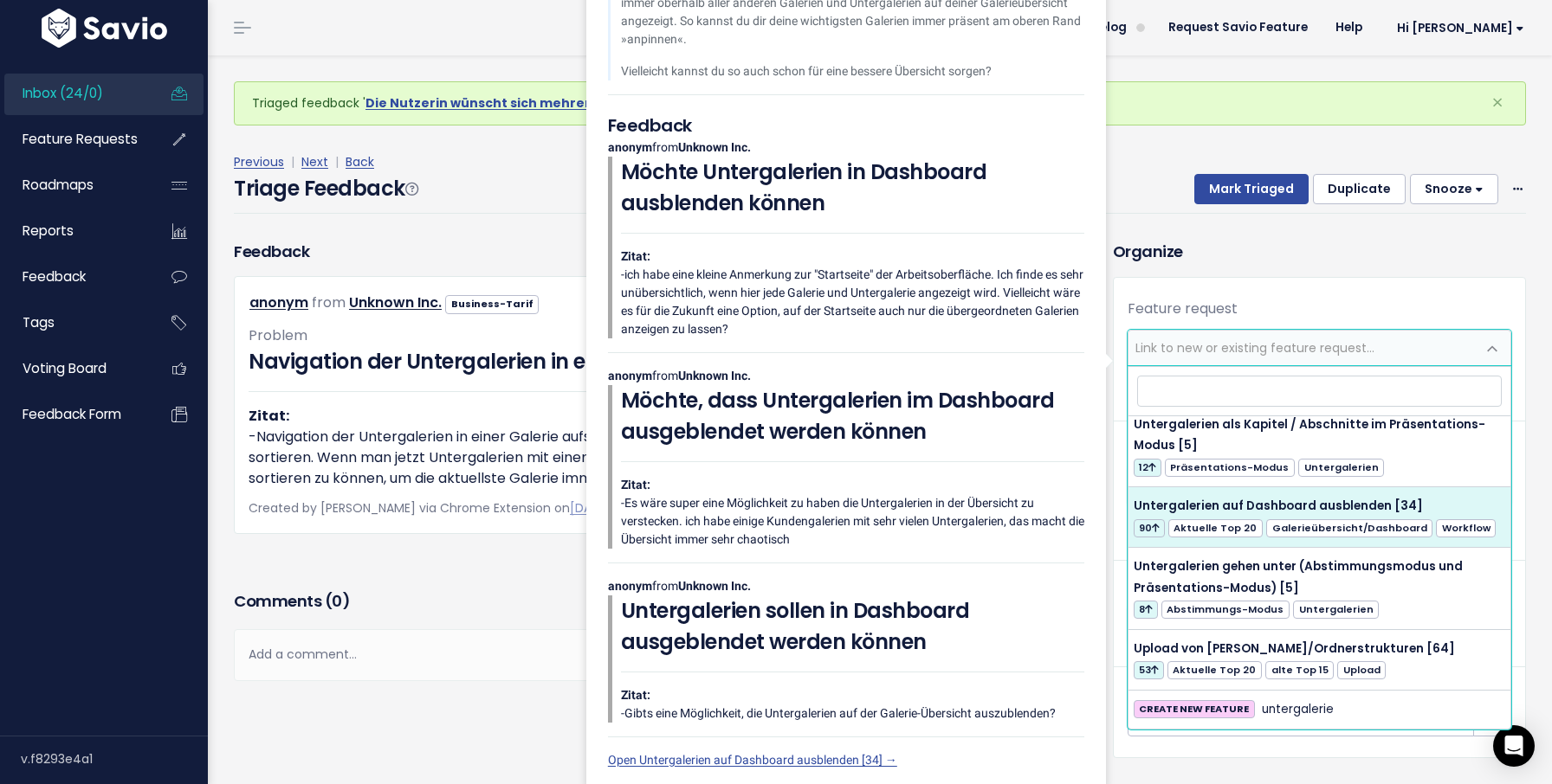
click at [336, 564] on div "Feedback anonym from Unknown Inc. Business-Tarif" at bounding box center [646, 413] width 850 height 346
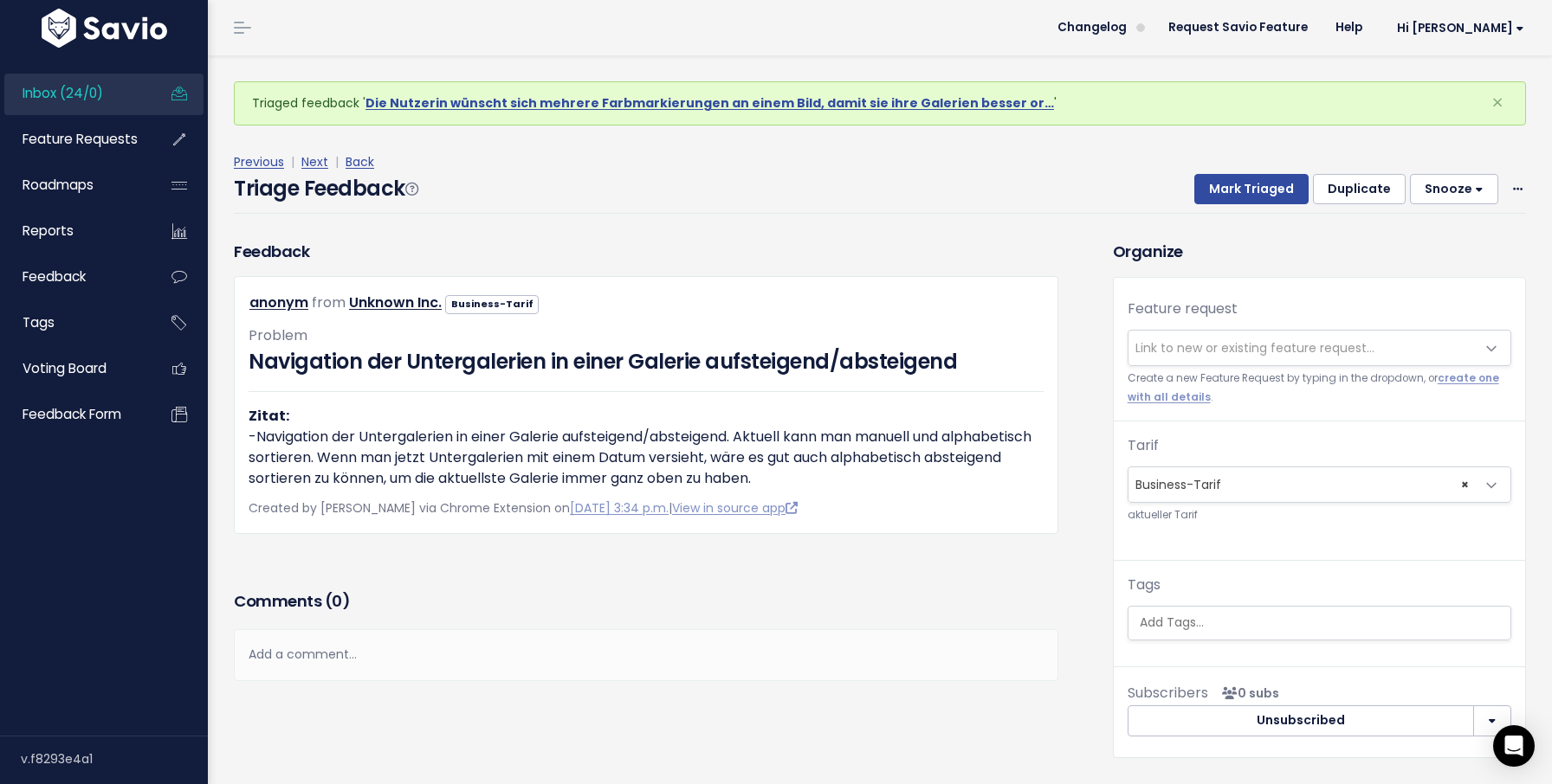
click at [749, 517] on p "Created by Maya Tabery via Chrome Extension on Oct. 1, 2025, 3:34 p.m. | View i…" at bounding box center [645, 509] width 795 height 21
click at [713, 503] on link "View in source app" at bounding box center [735, 508] width 126 height 18
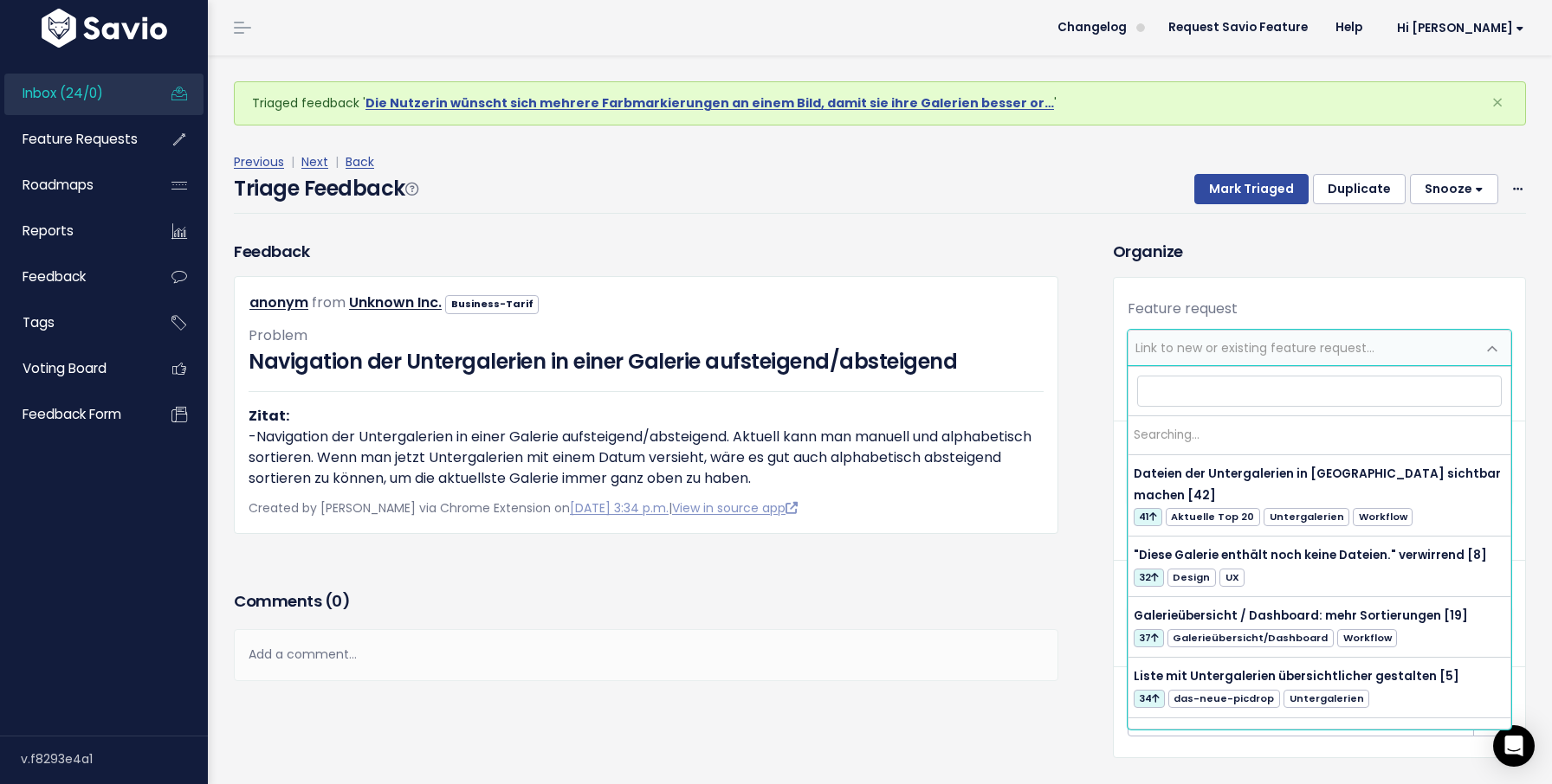
click at [1208, 344] on span "Link to new or existing feature request..." at bounding box center [1255, 348] width 239 height 18
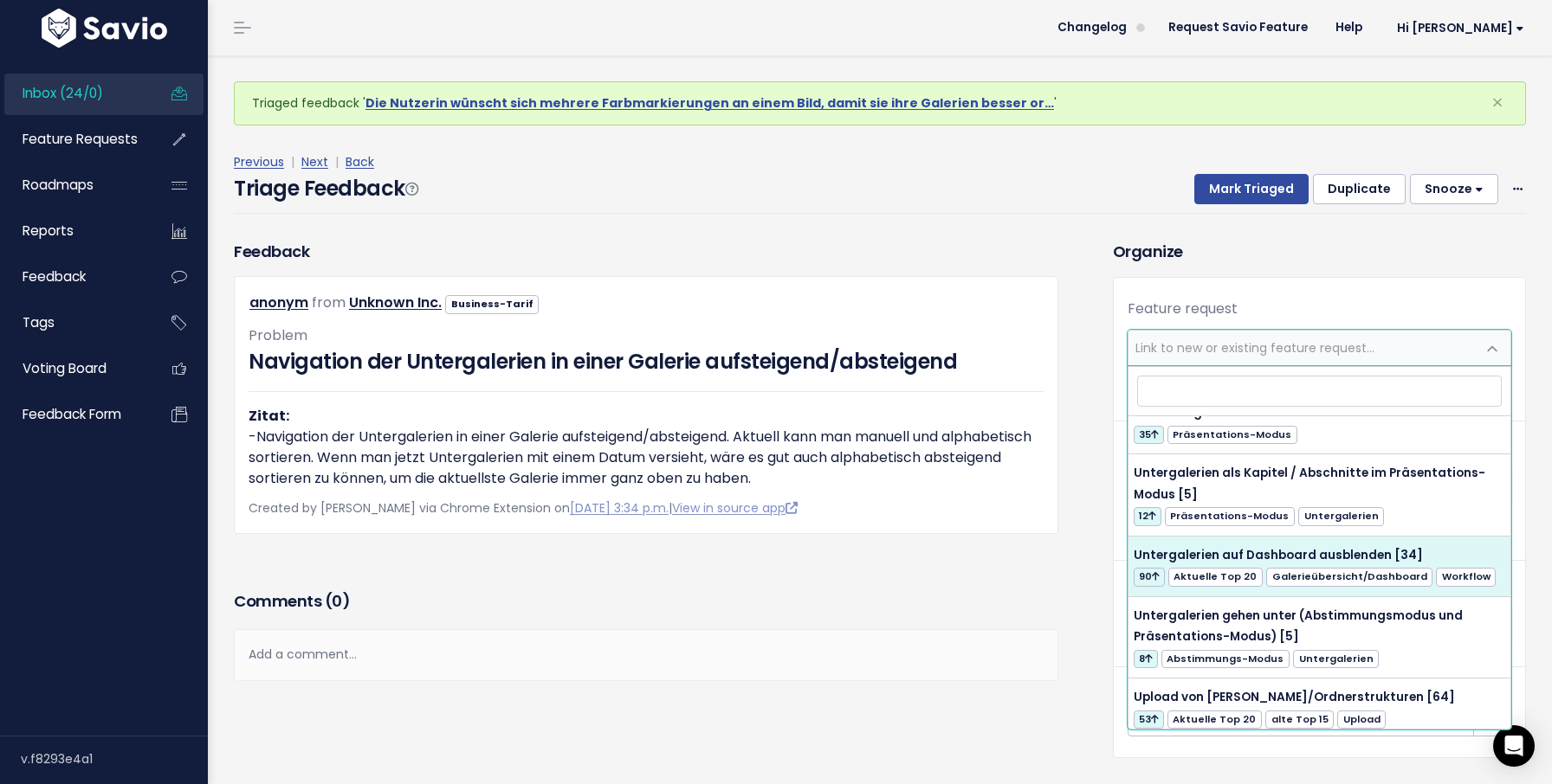
scroll to position [0, 0]
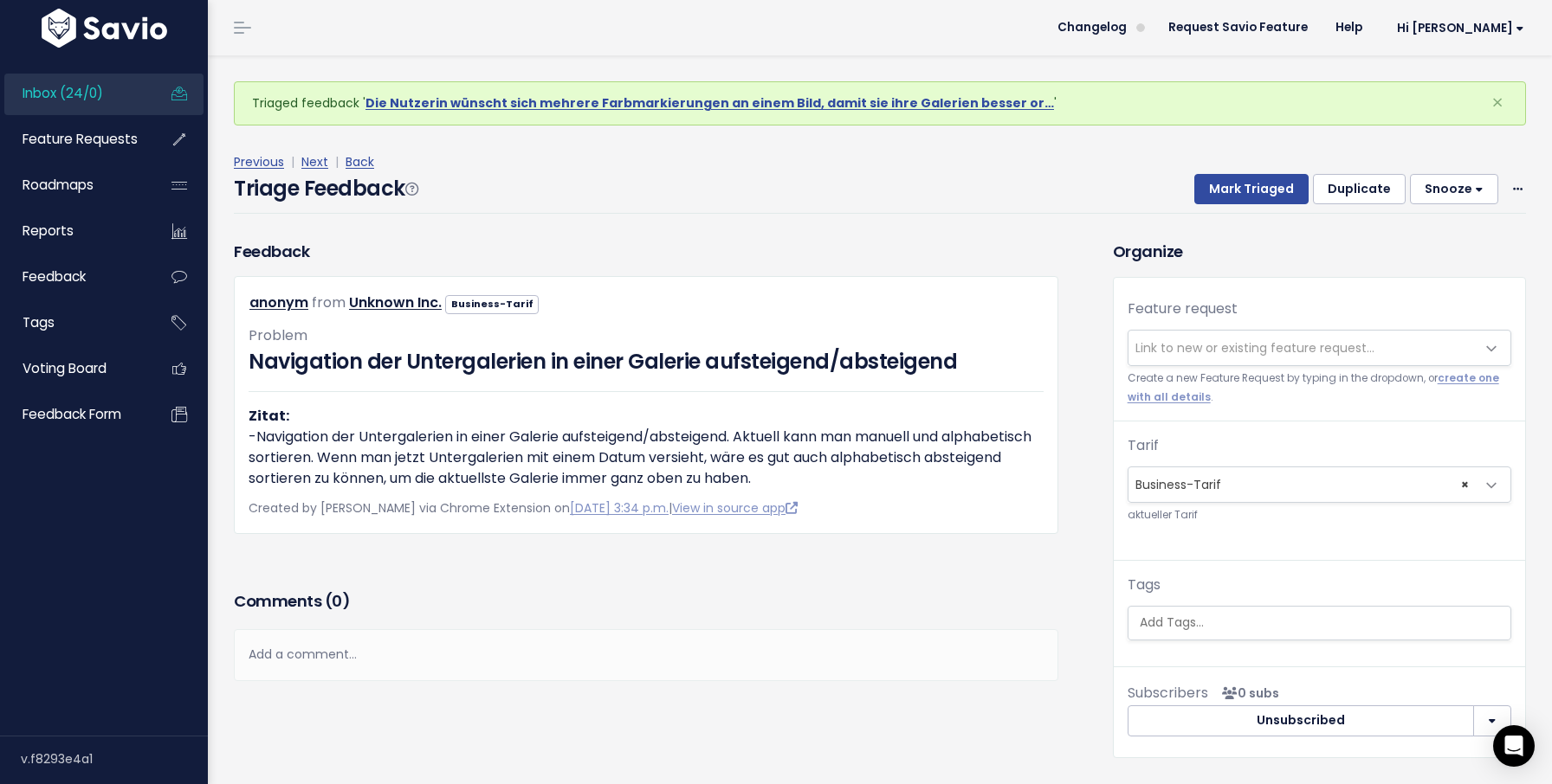
click at [473, 579] on div "Feedback anonym from Unknown Inc. Business-Tarif" at bounding box center [646, 413] width 850 height 346
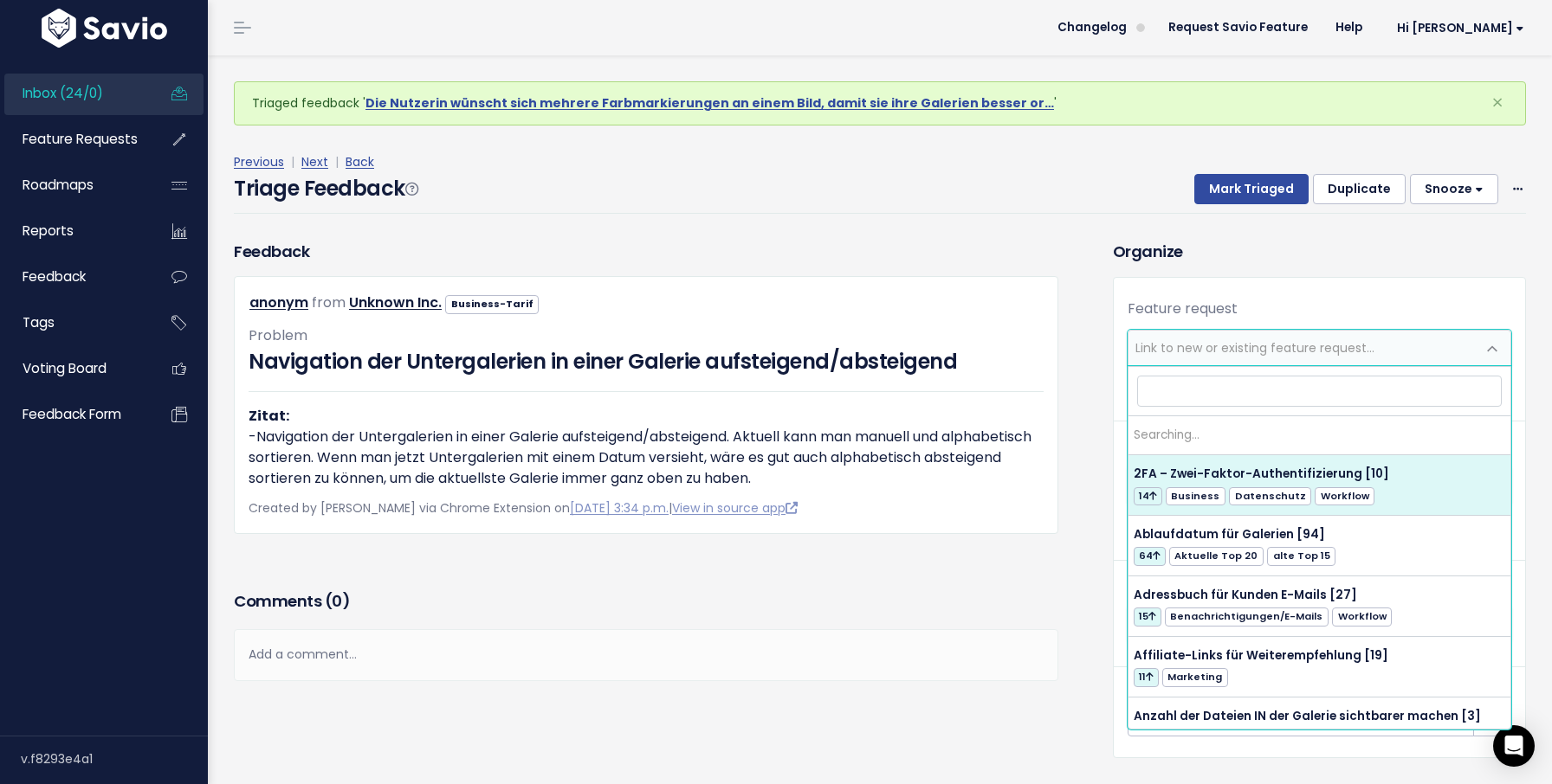
click at [1158, 364] on span "Link to new or existing feature request..." at bounding box center [1302, 348] width 347 height 35
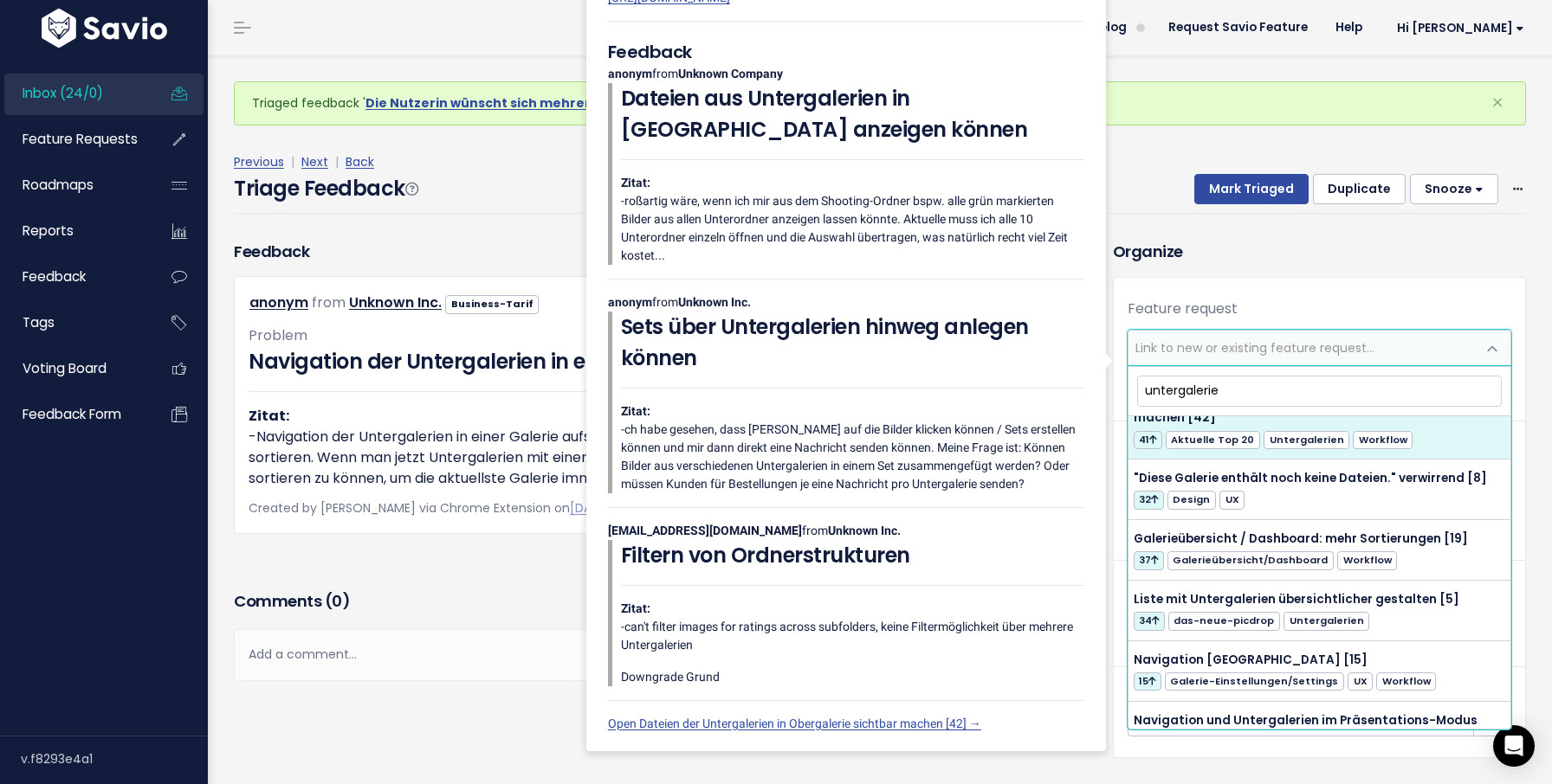
scroll to position [43, 0]
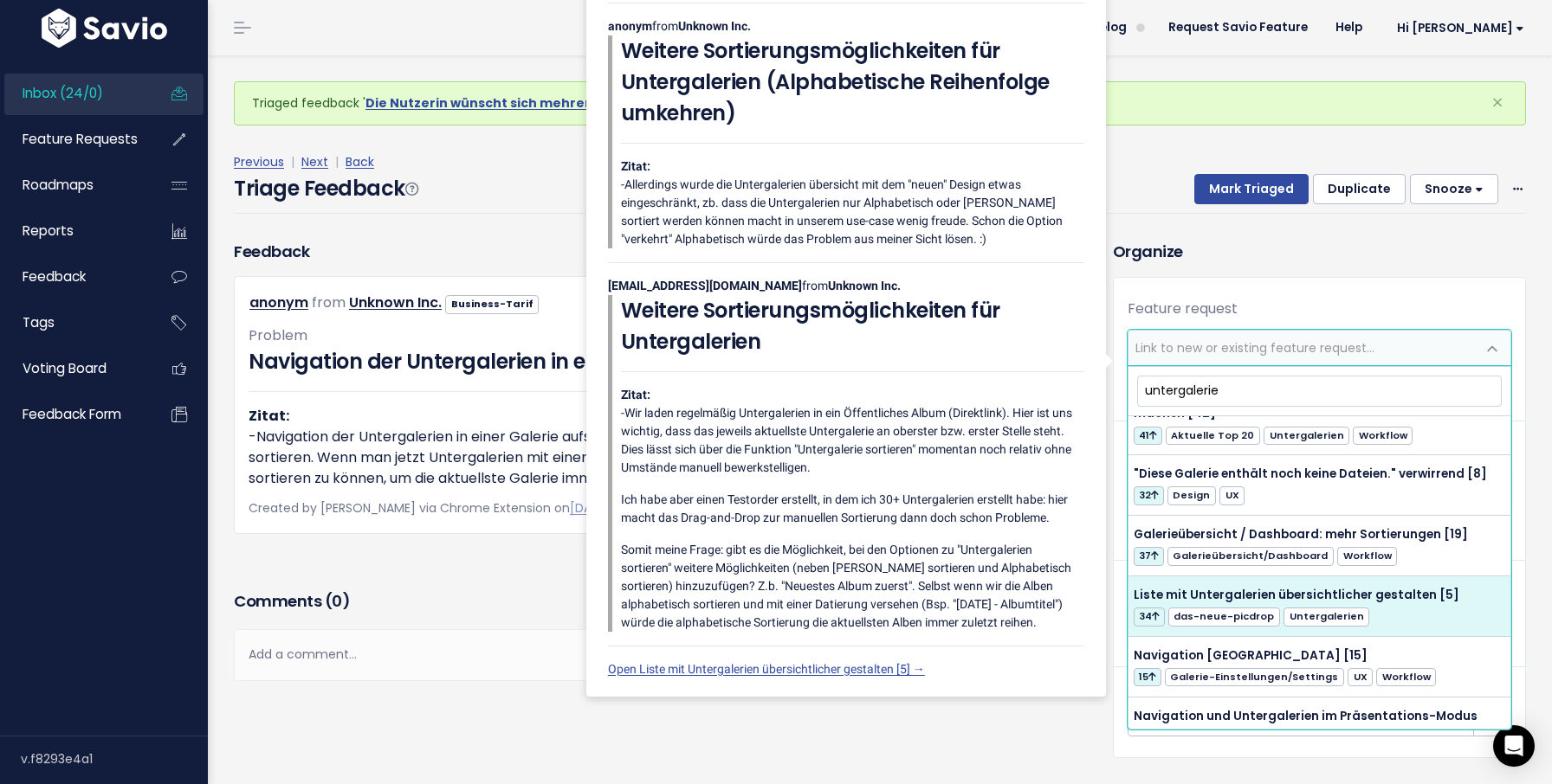
type input "untergalerie"
select select "39895"
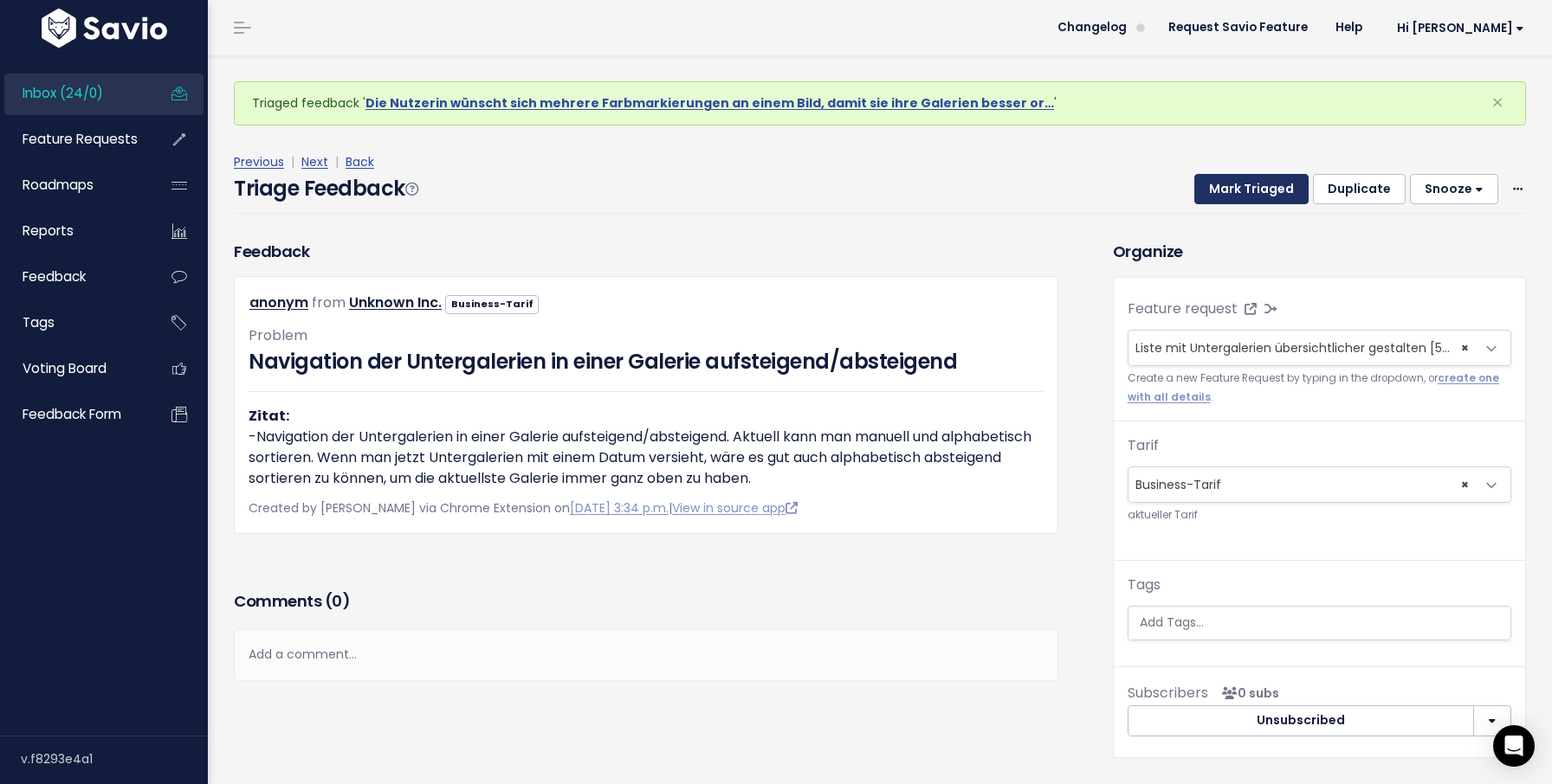
click at [1263, 195] on button "Mark Triaged" at bounding box center [1250, 190] width 114 height 31
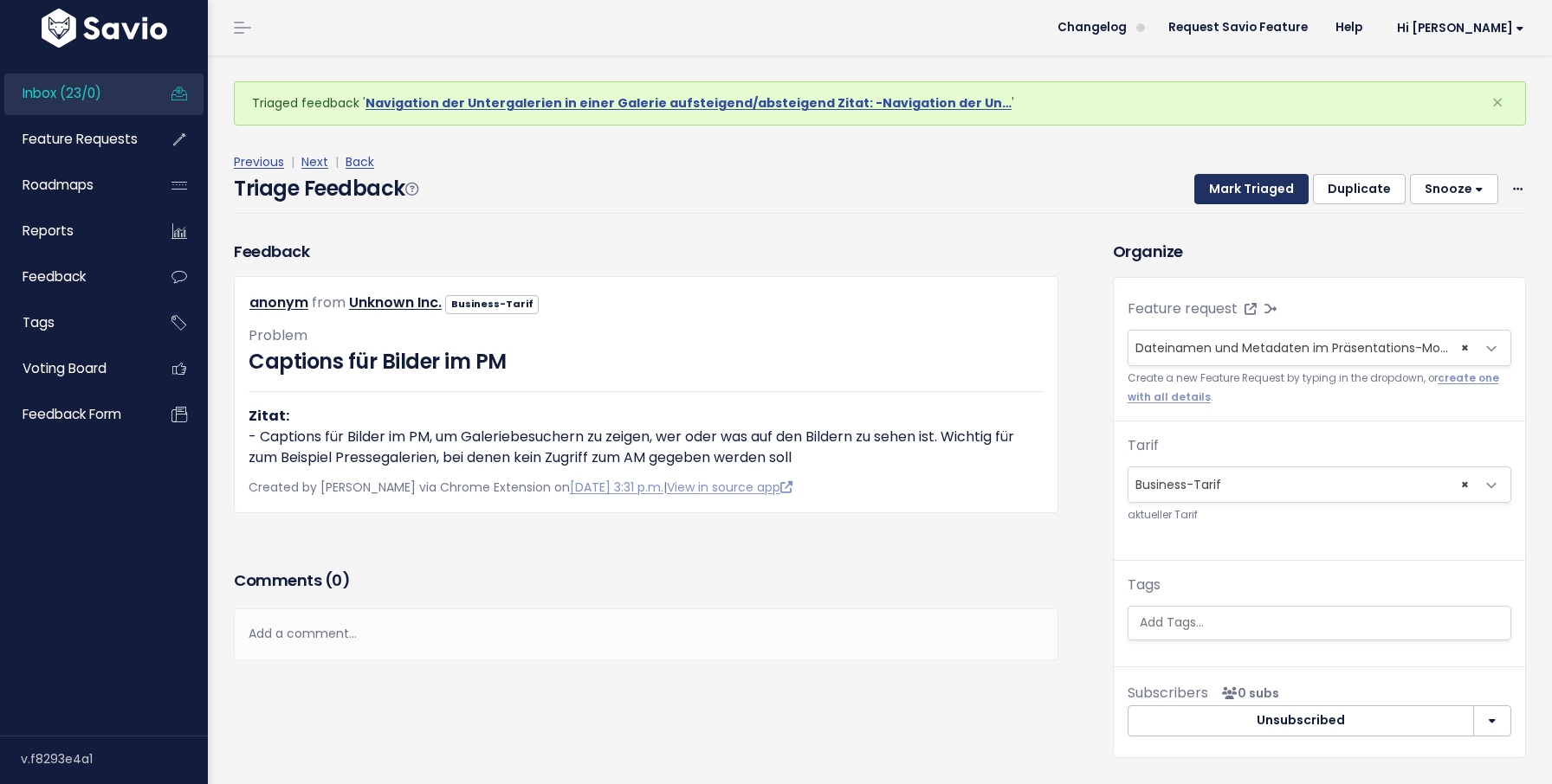
click at [1263, 195] on button "Mark Triaged" at bounding box center [1250, 190] width 114 height 31
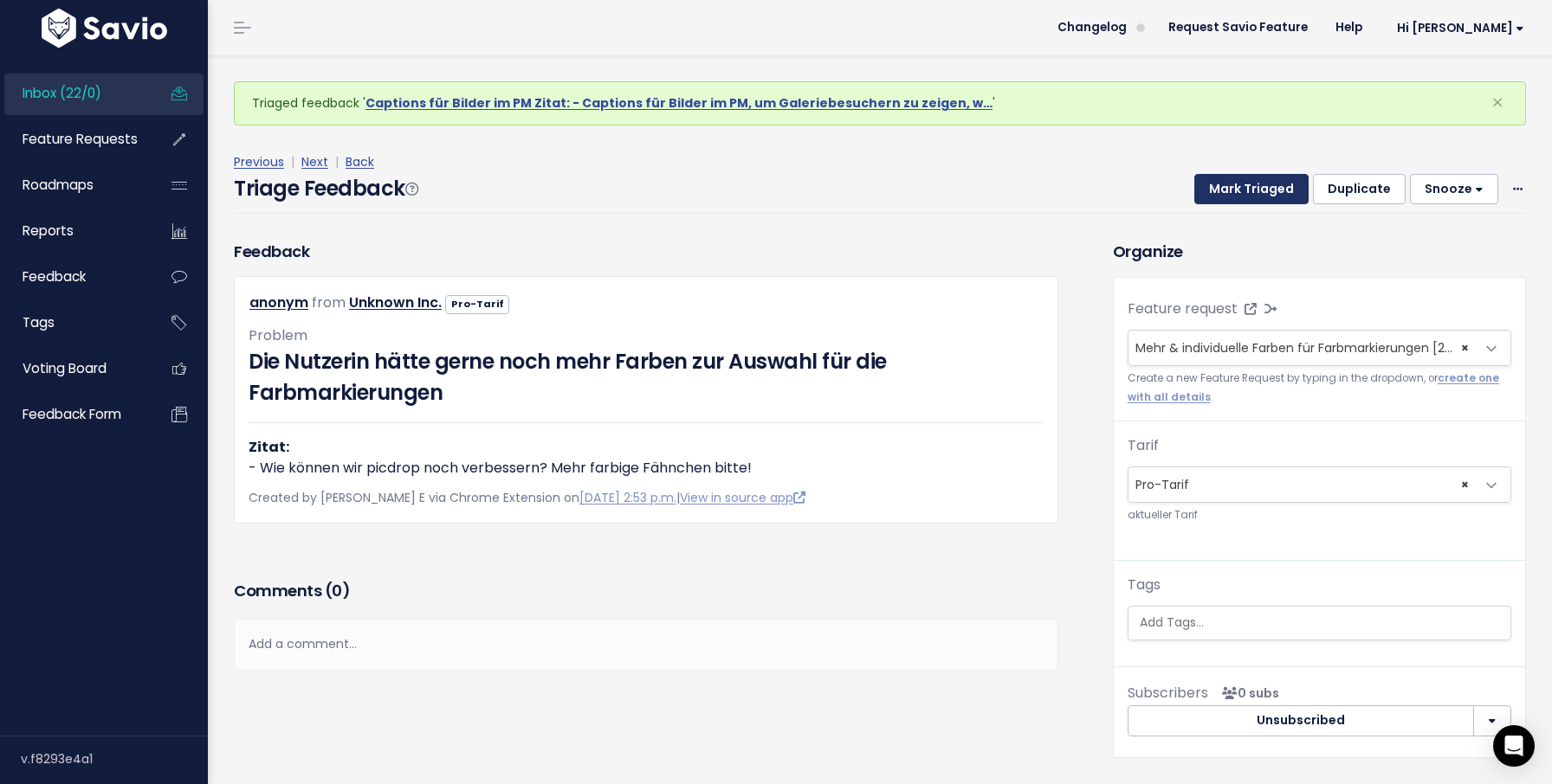
click at [1236, 191] on button "Mark Triaged" at bounding box center [1250, 190] width 114 height 31
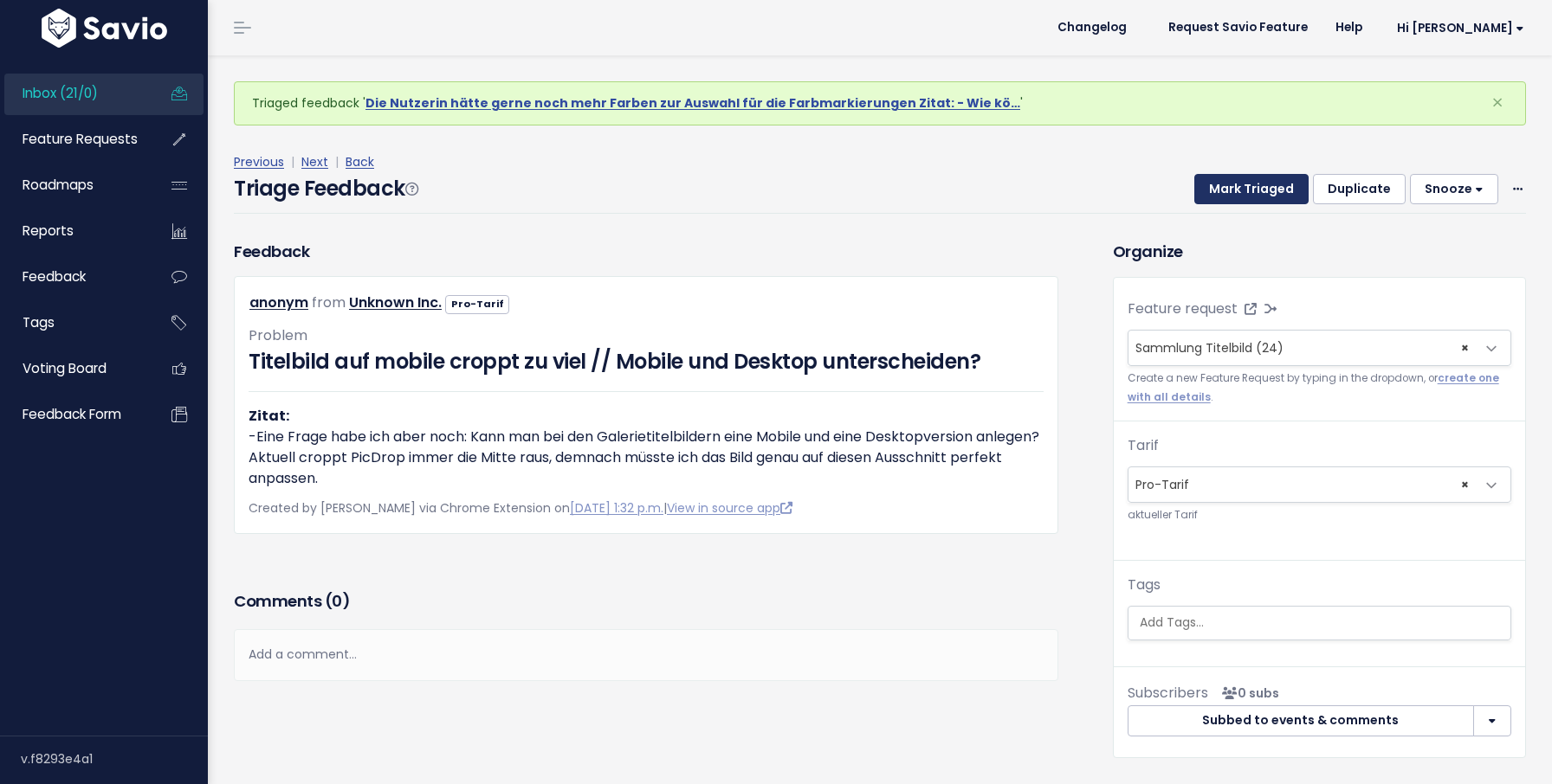
click at [1236, 191] on button "Mark Triaged" at bounding box center [1250, 190] width 114 height 31
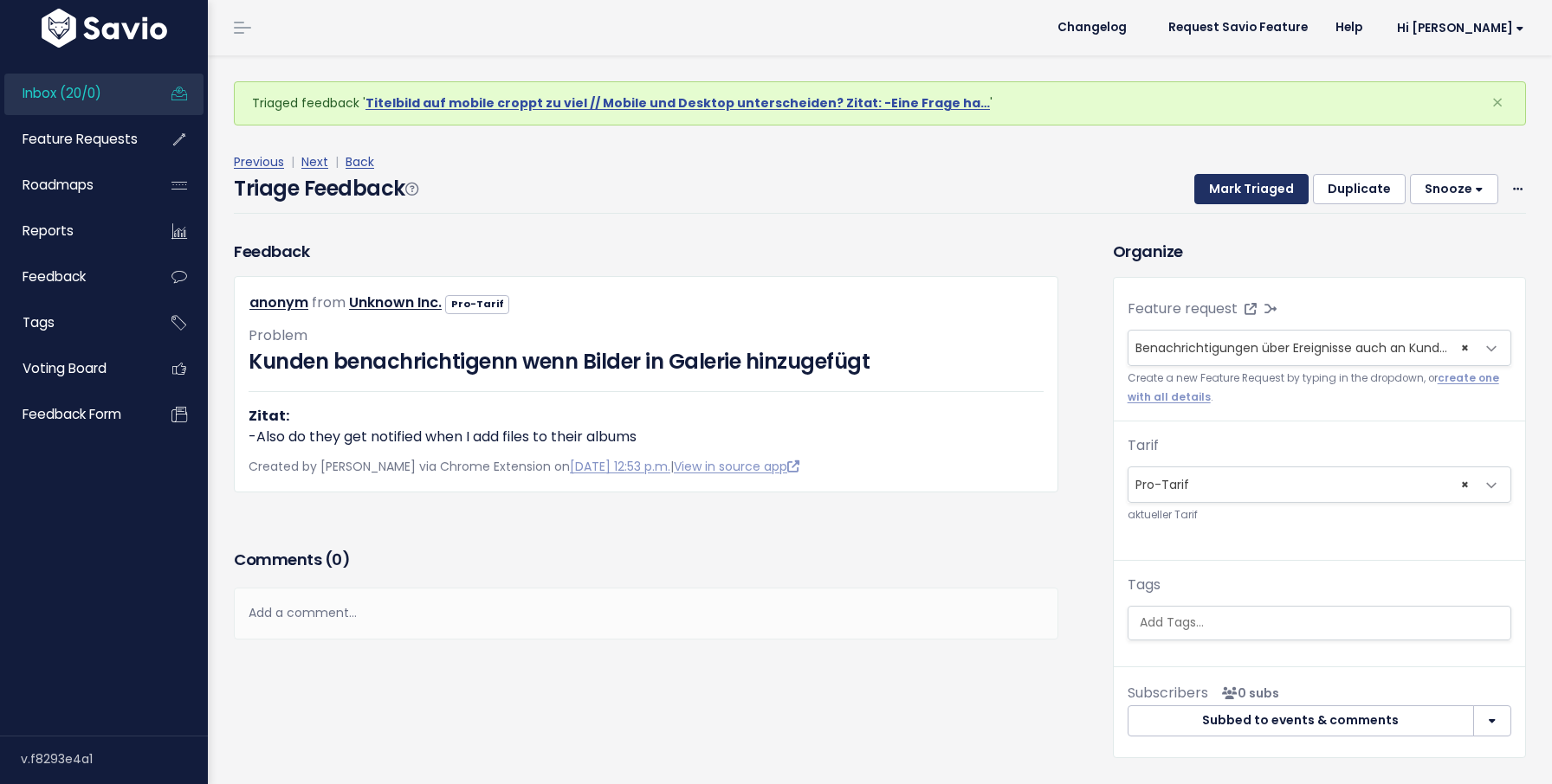
click at [1236, 191] on button "Mark Triaged" at bounding box center [1250, 190] width 114 height 31
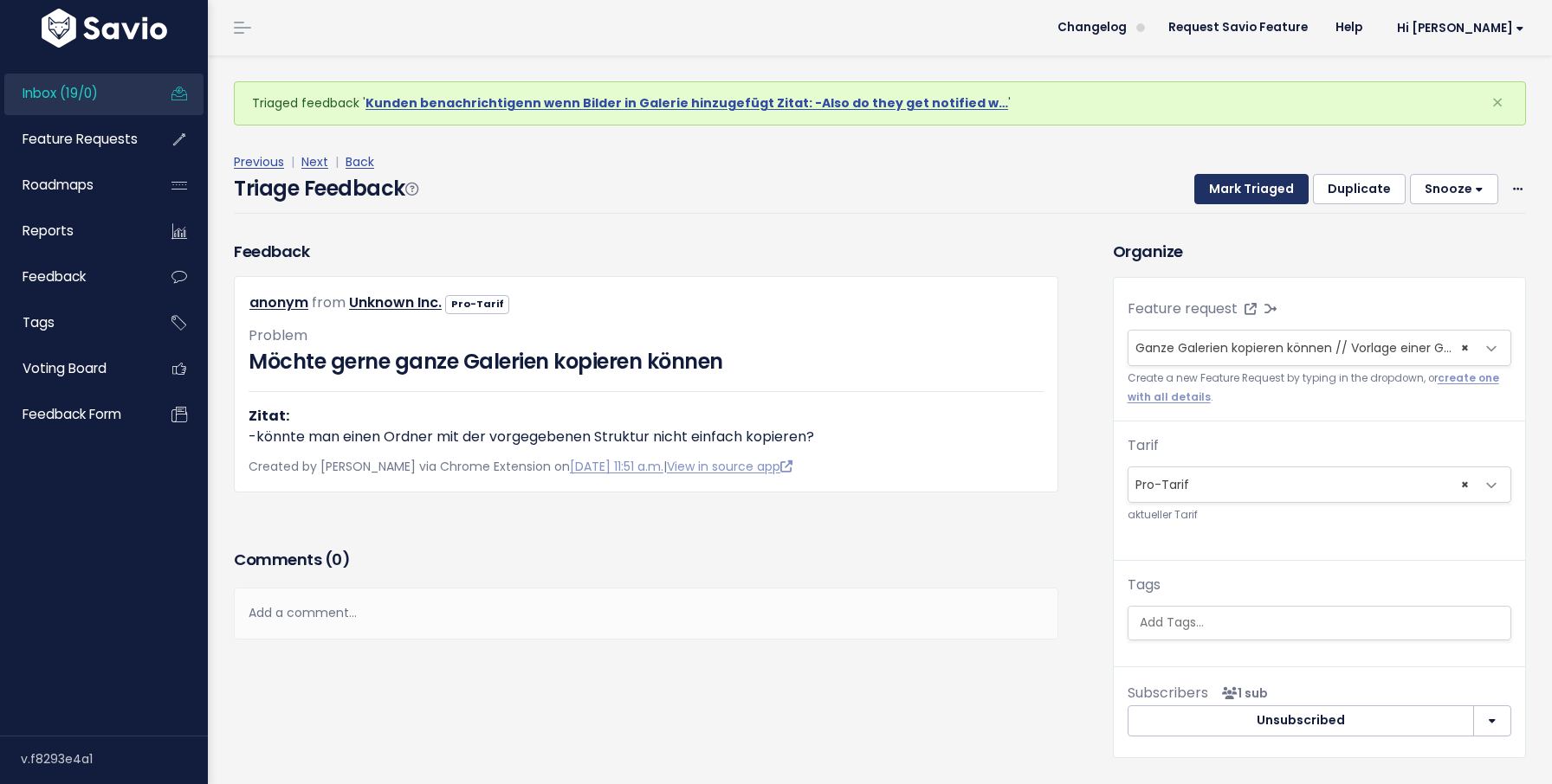
click at [1236, 191] on button "Mark Triaged" at bounding box center [1250, 190] width 114 height 31
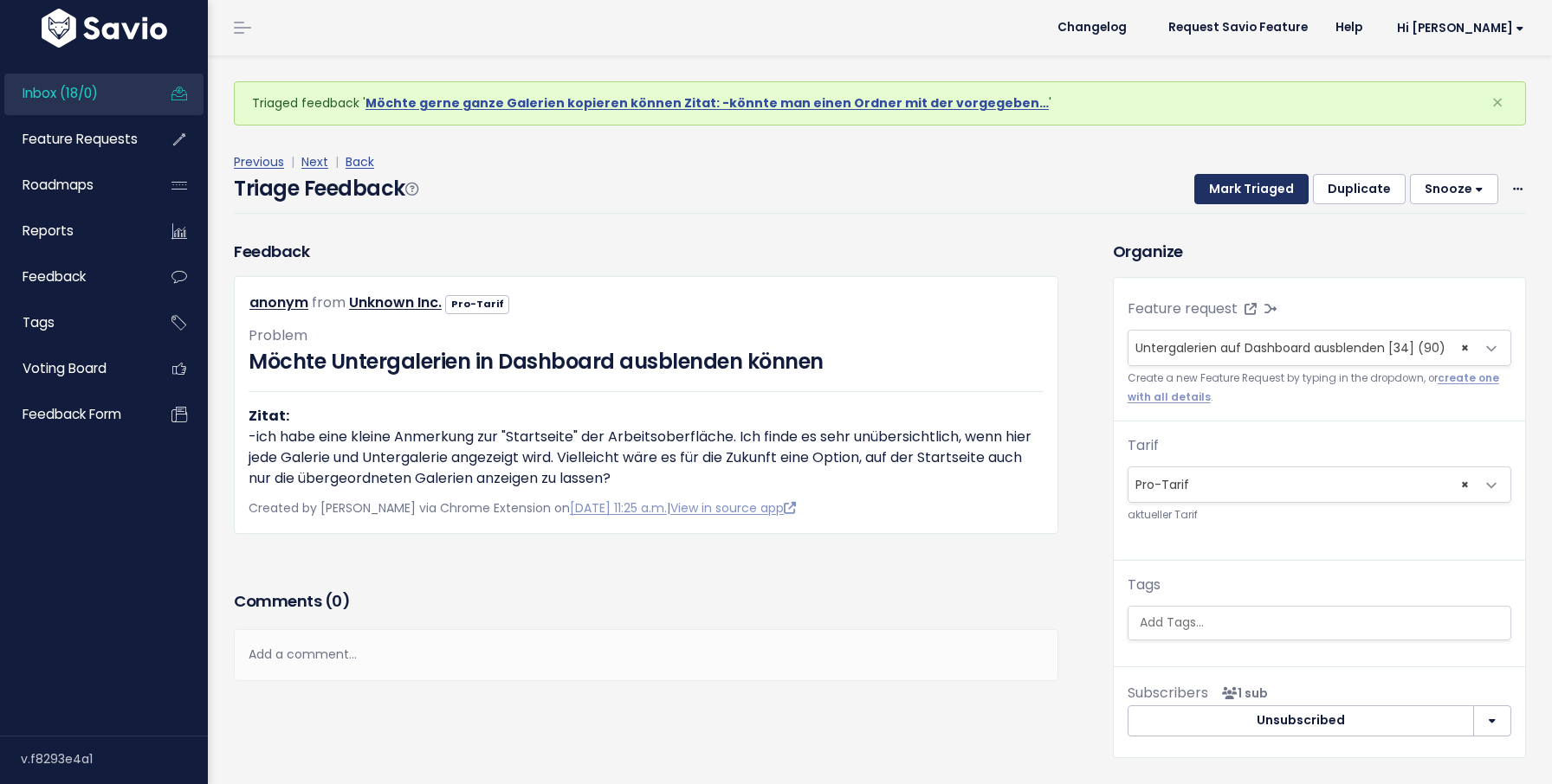
click at [1236, 191] on button "Mark Triaged" at bounding box center [1250, 190] width 114 height 31
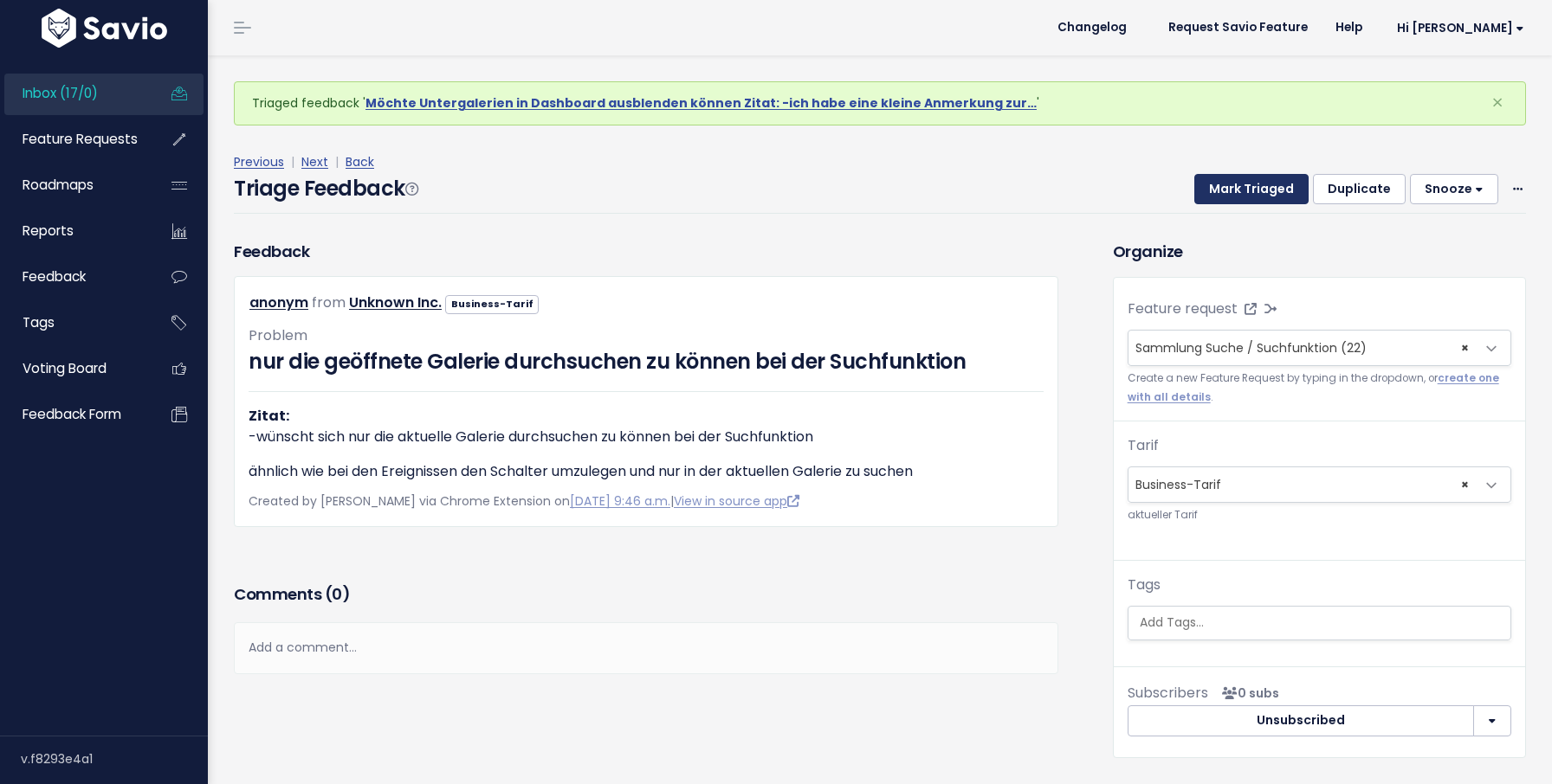
click at [1236, 191] on button "Mark Triaged" at bounding box center [1250, 190] width 114 height 31
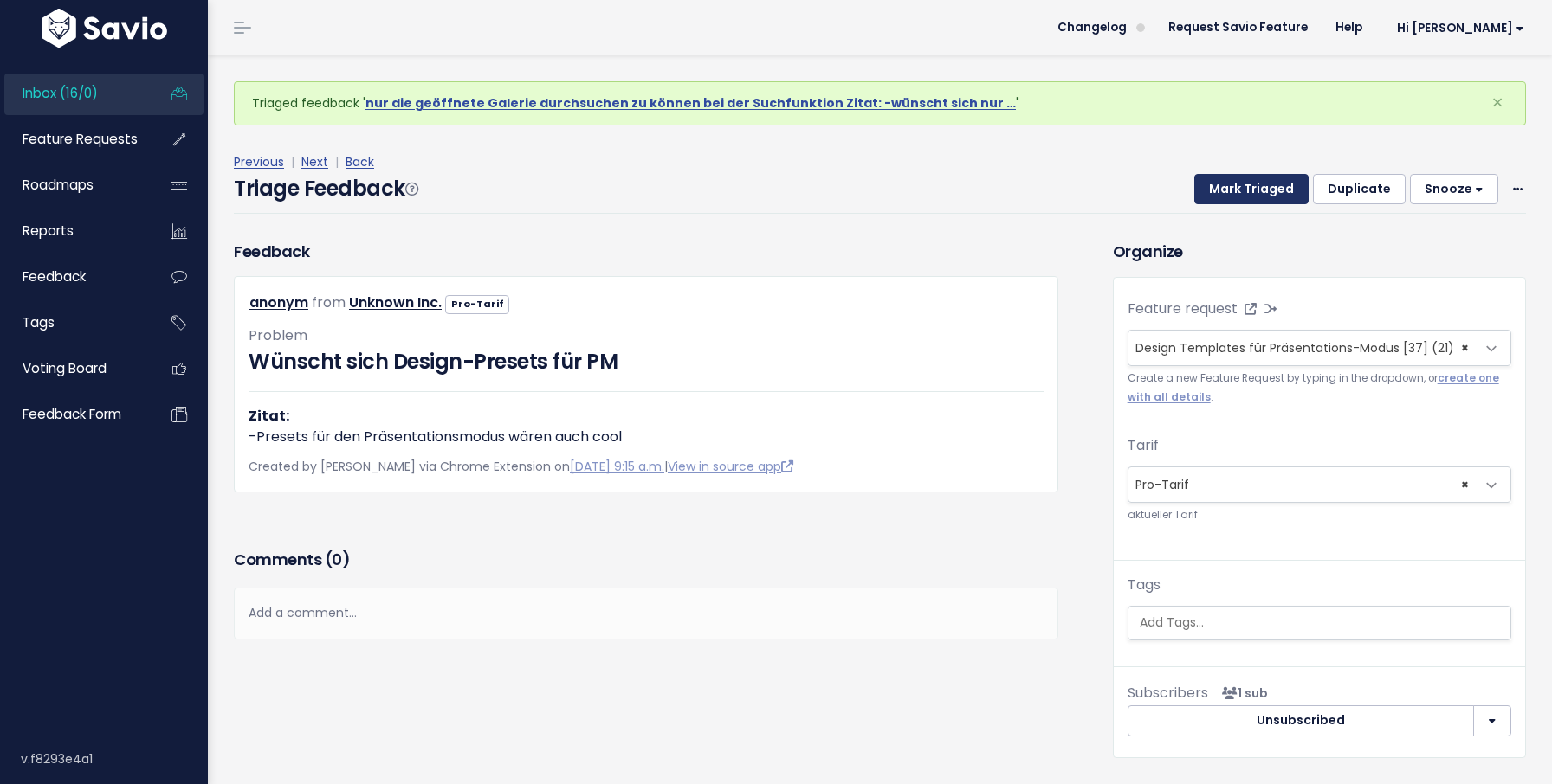
click at [1236, 191] on button "Mark Triaged" at bounding box center [1250, 190] width 114 height 31
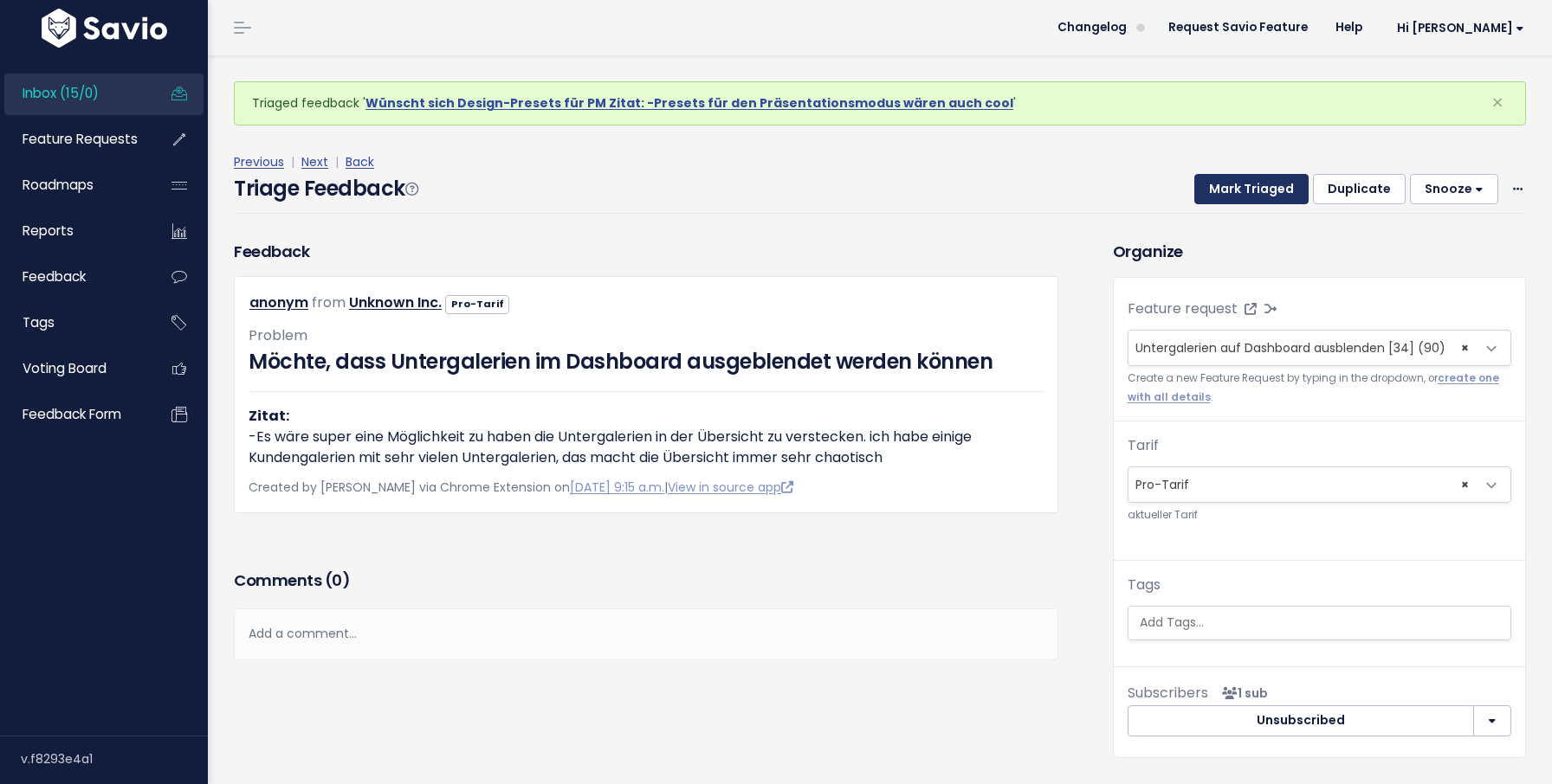
click at [1236, 191] on button "Mark Triaged" at bounding box center [1250, 190] width 114 height 31
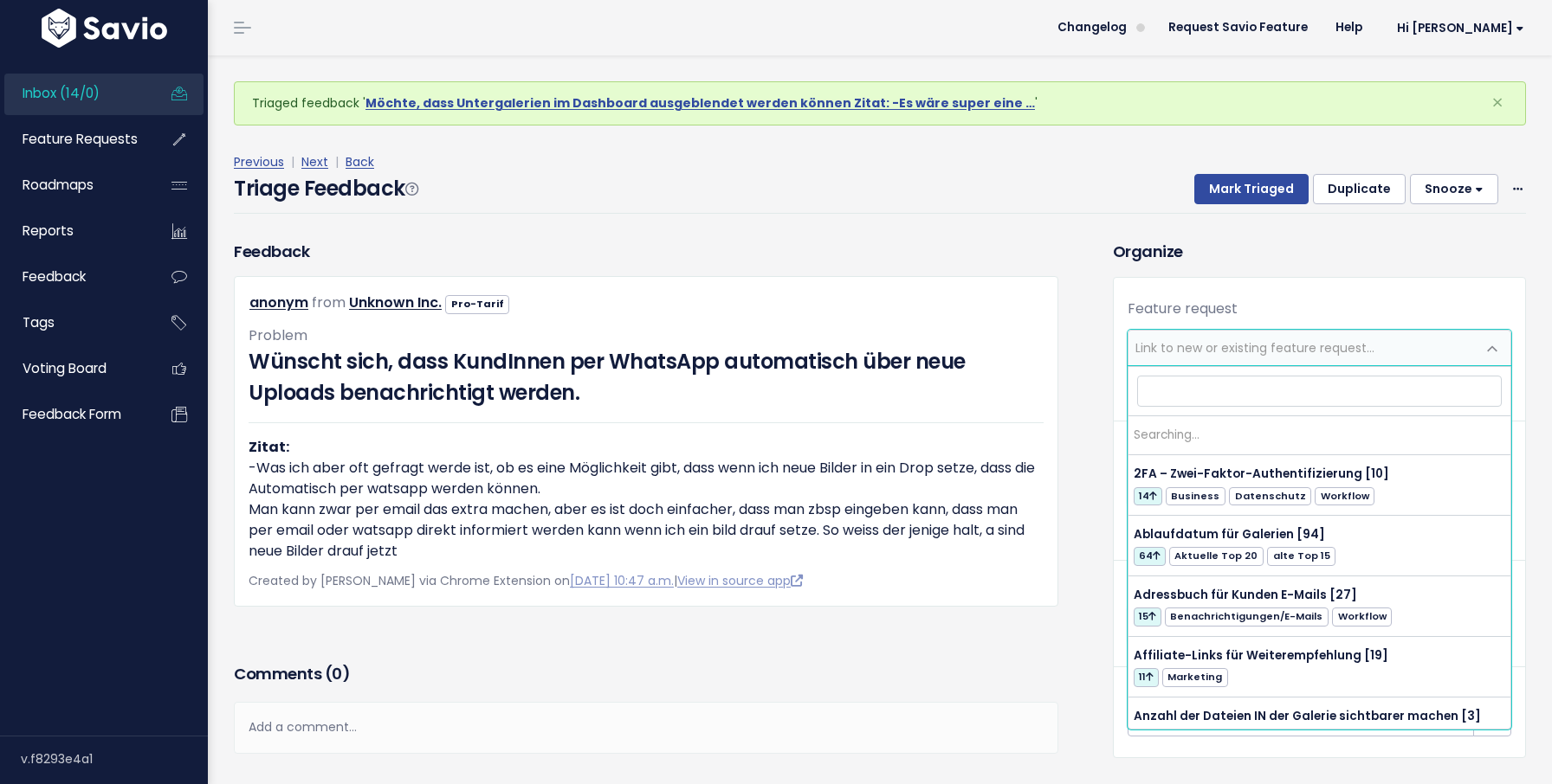
click at [1208, 354] on span "Link to new or existing feature request..." at bounding box center [1255, 348] width 239 height 18
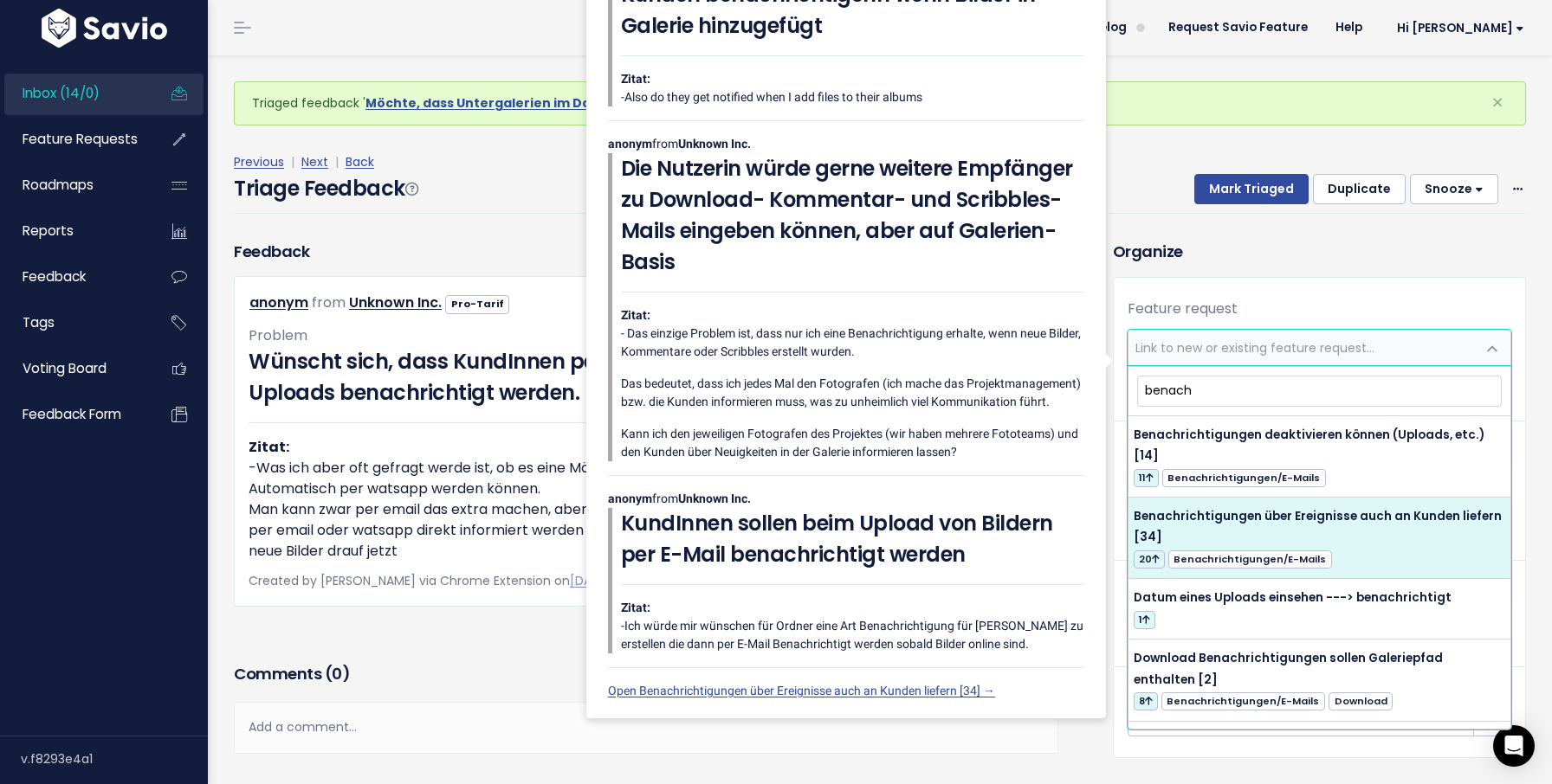
type input "benach"
select select "58174"
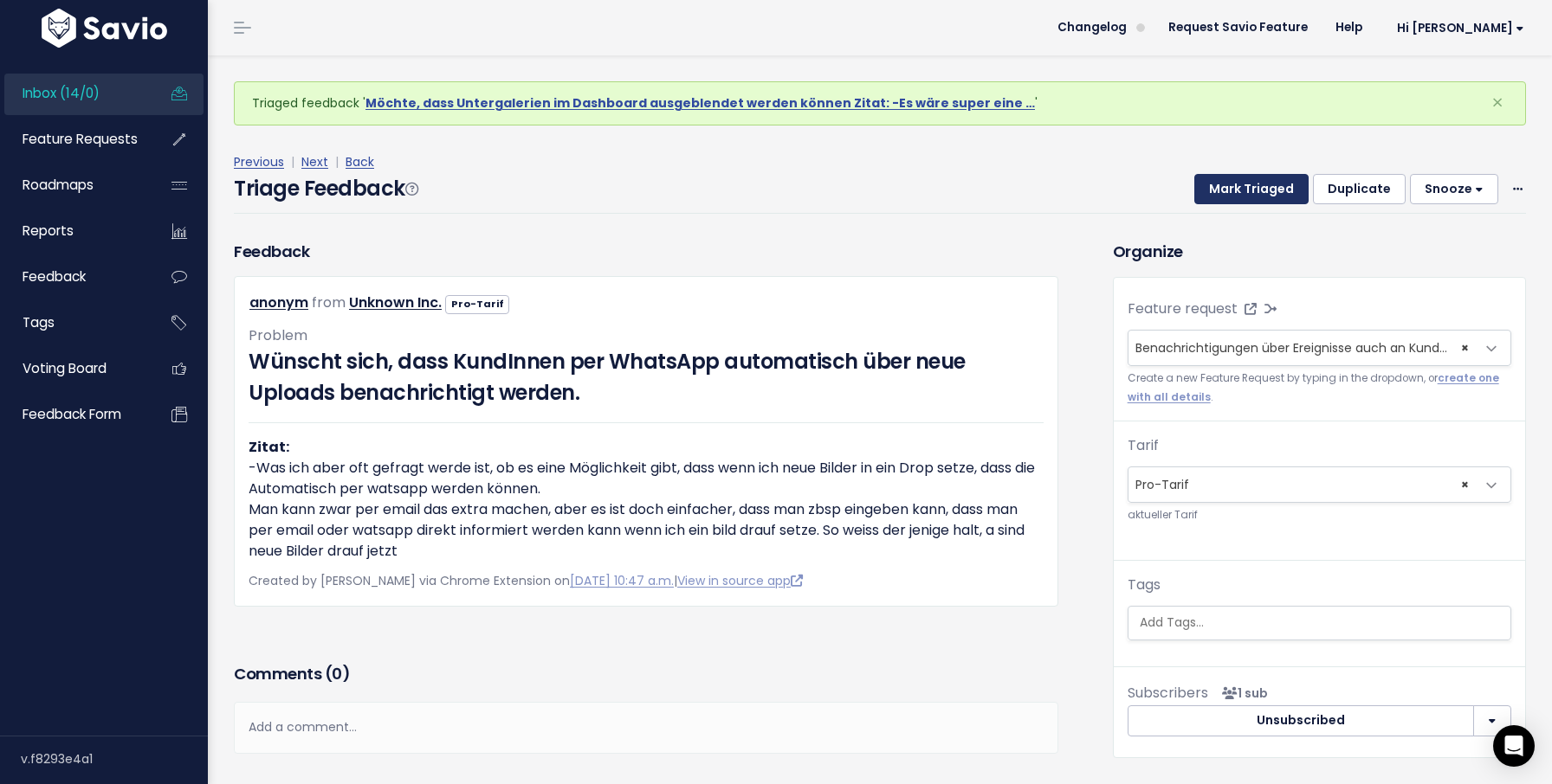
click at [1235, 191] on button "Mark Triaged" at bounding box center [1250, 190] width 114 height 31
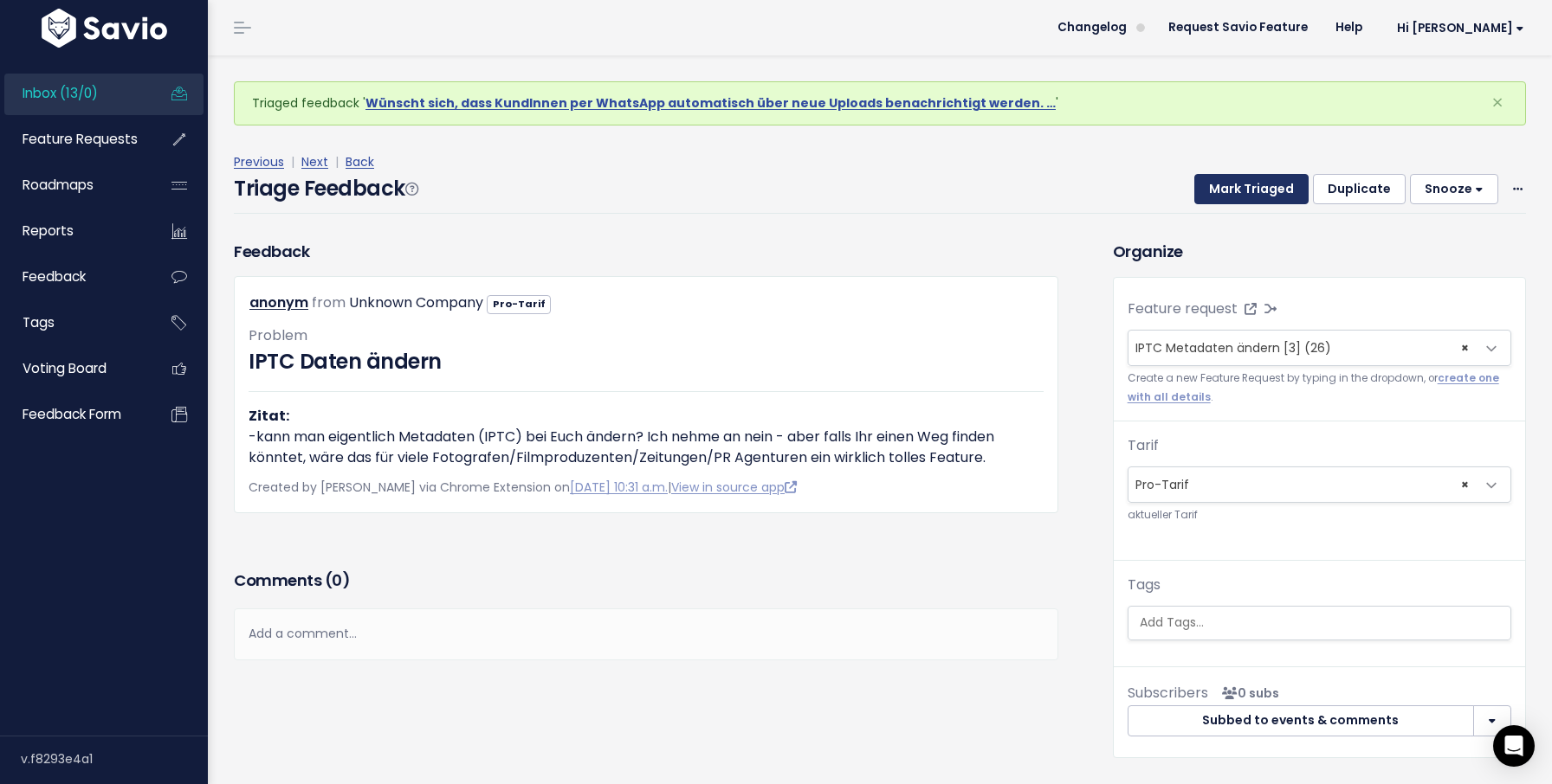
click at [1235, 191] on button "Mark Triaged" at bounding box center [1250, 190] width 114 height 31
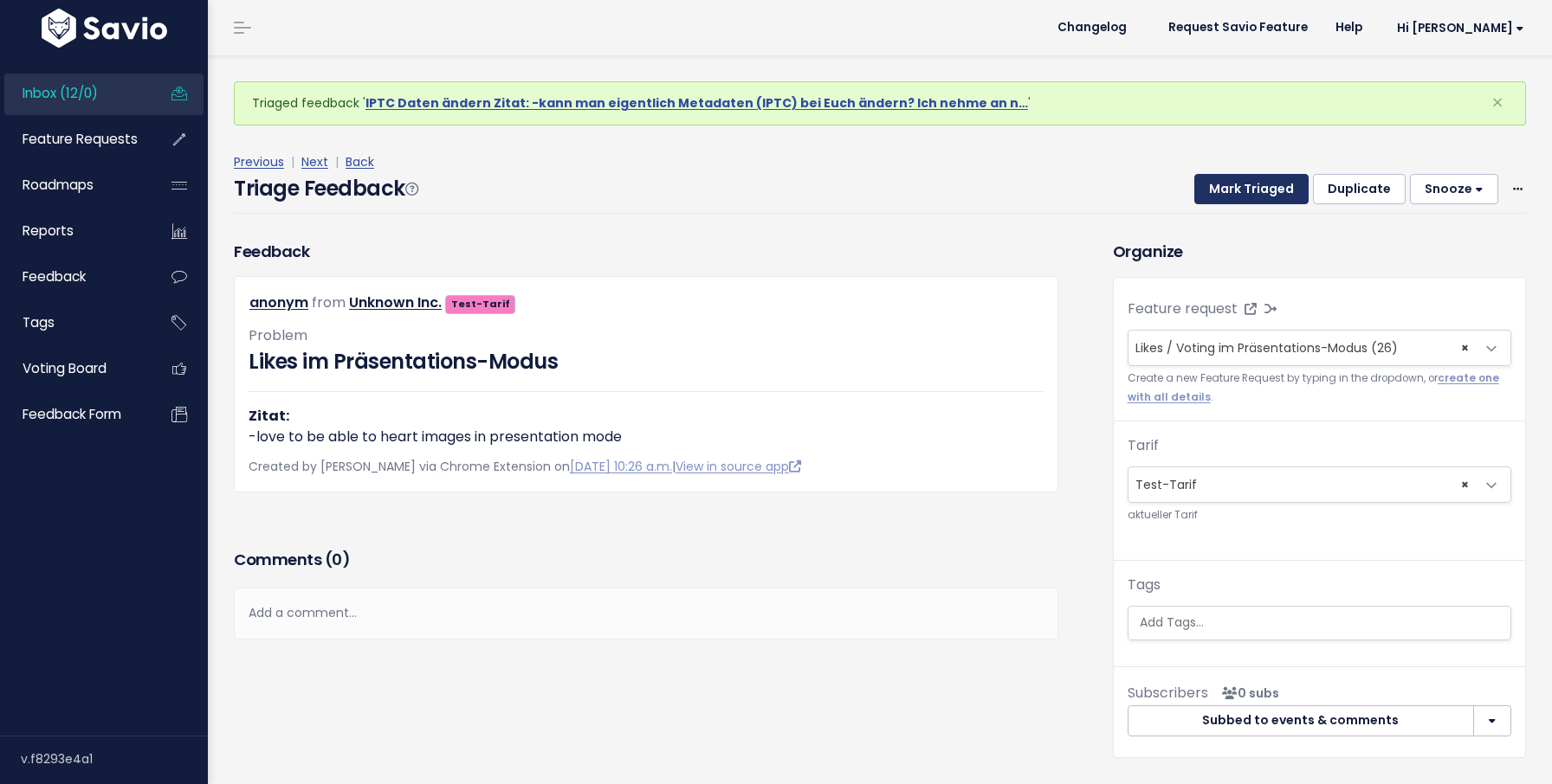
click at [1235, 191] on button "Mark Triaged" at bounding box center [1250, 190] width 114 height 31
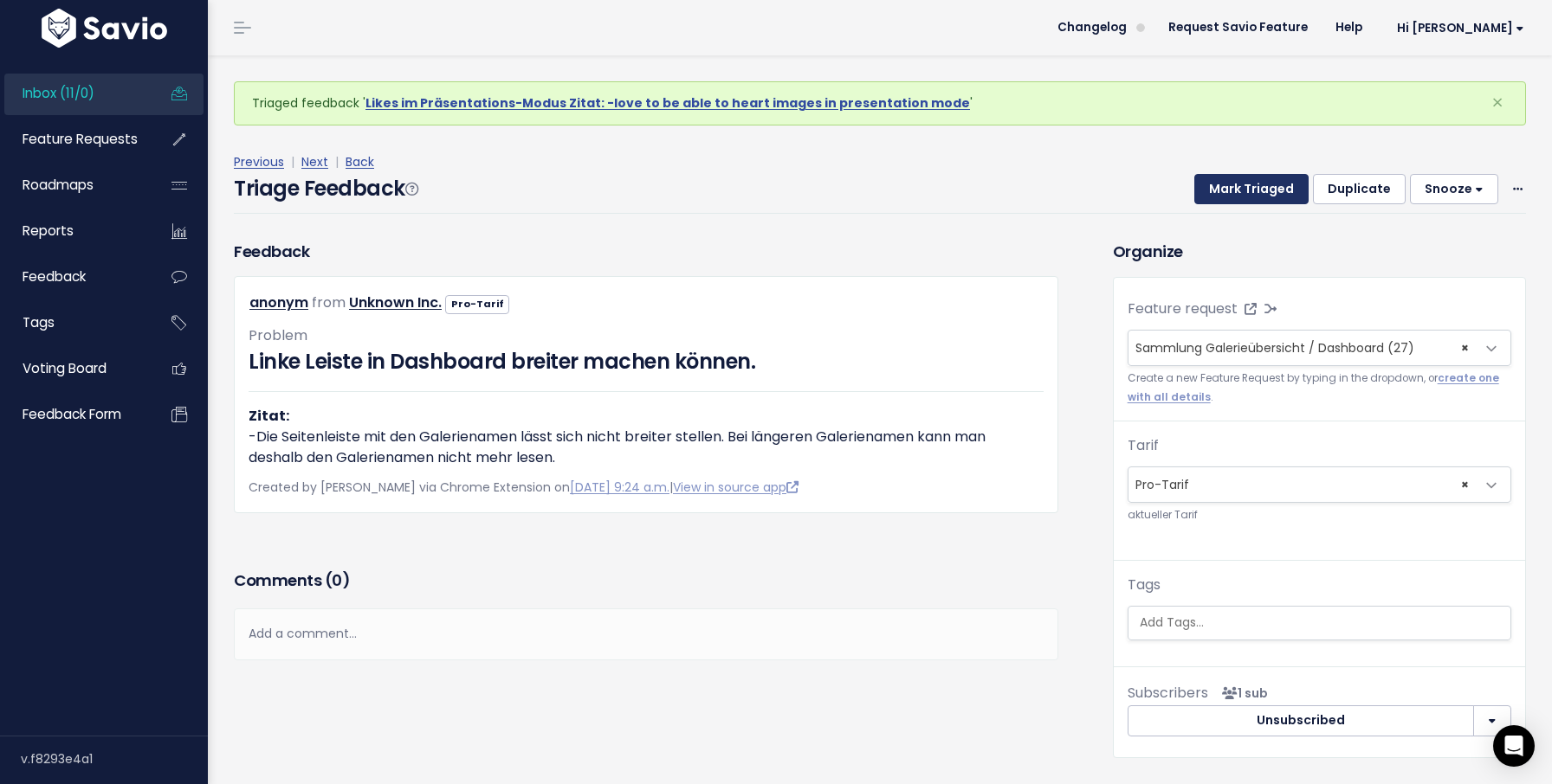
click at [1246, 196] on button "Mark Triaged" at bounding box center [1250, 190] width 114 height 31
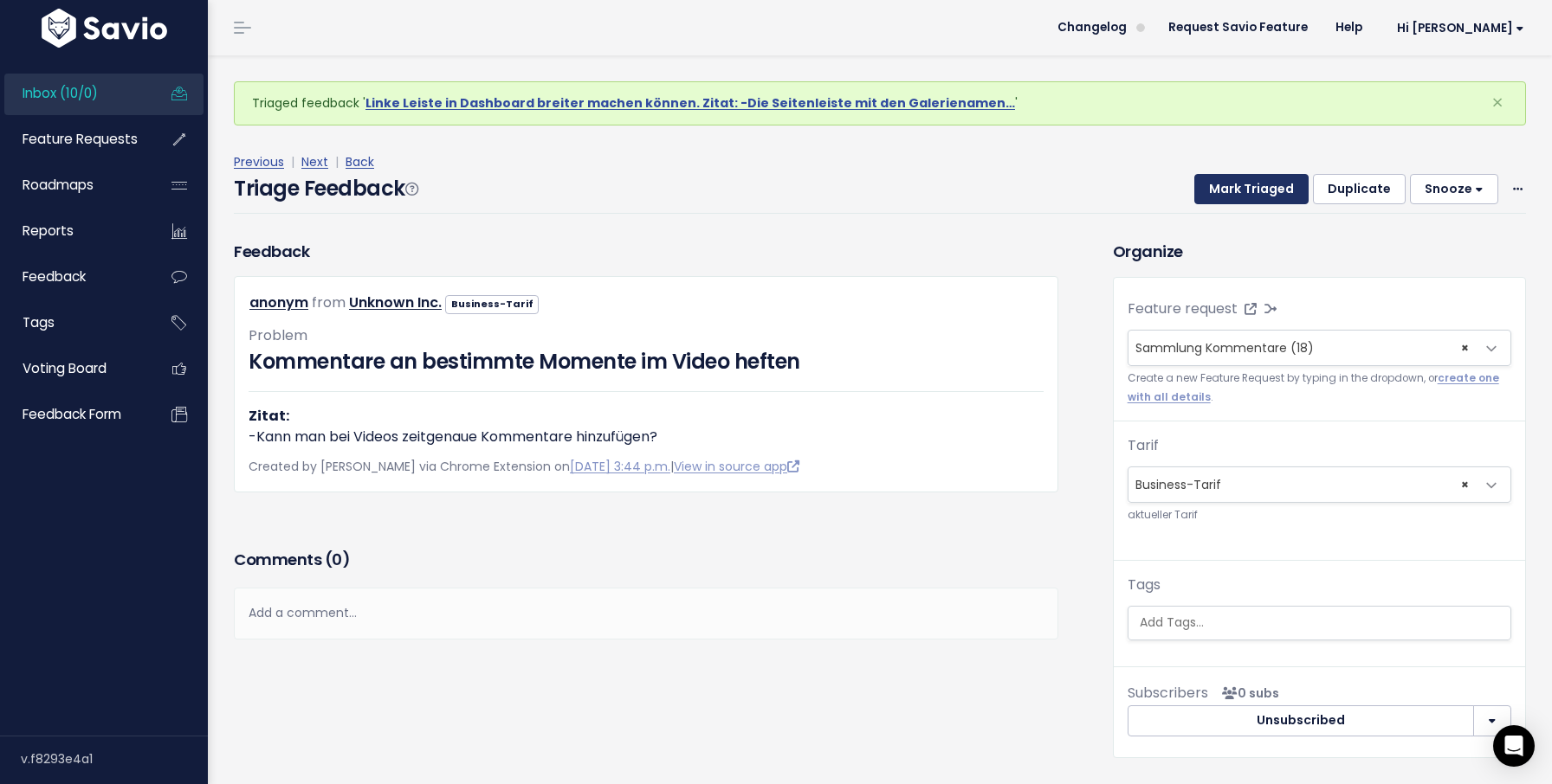
click at [1246, 196] on button "Mark Triaged" at bounding box center [1250, 190] width 114 height 31
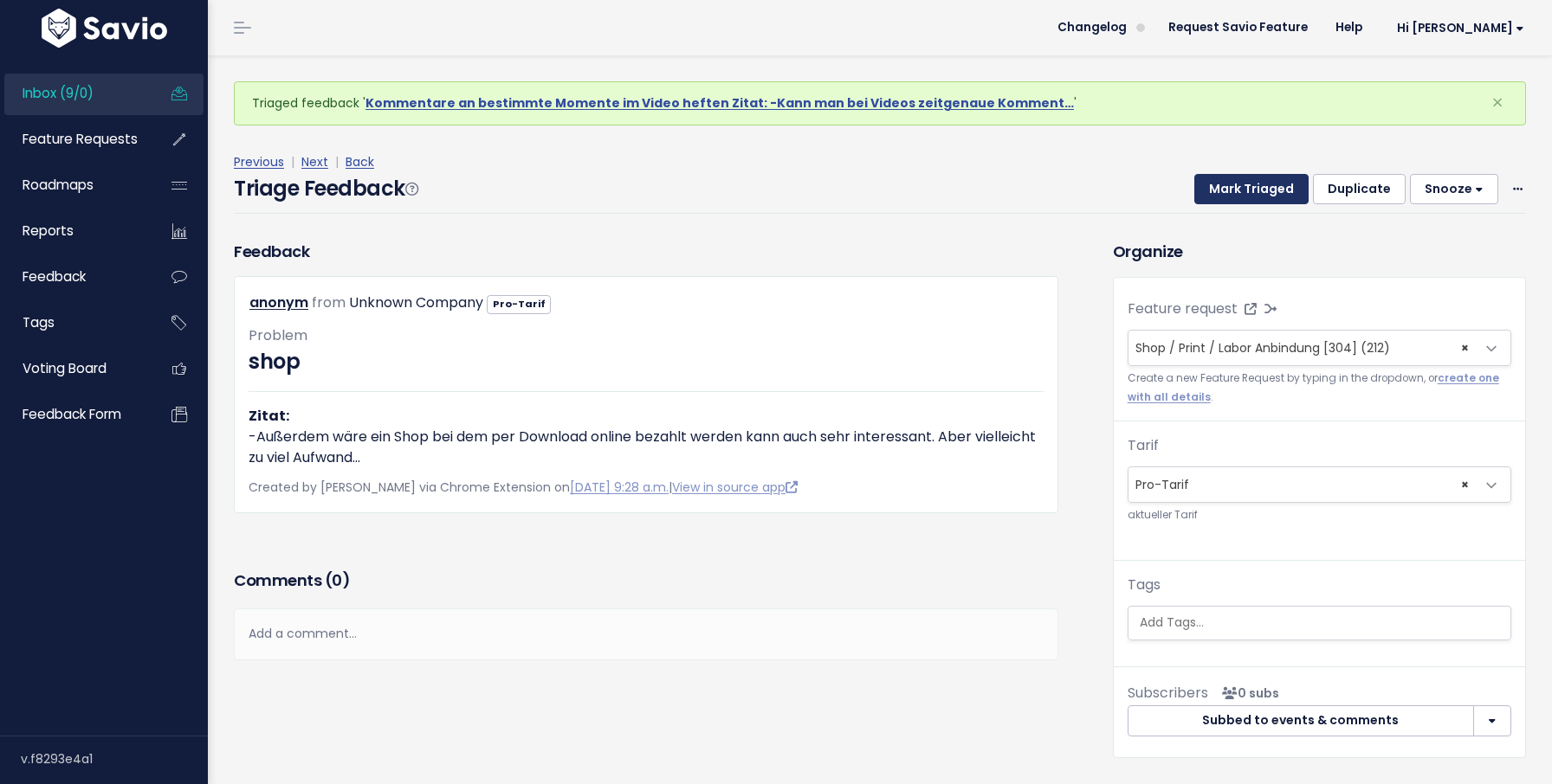
click at [1246, 196] on button "Mark Triaged" at bounding box center [1250, 190] width 114 height 31
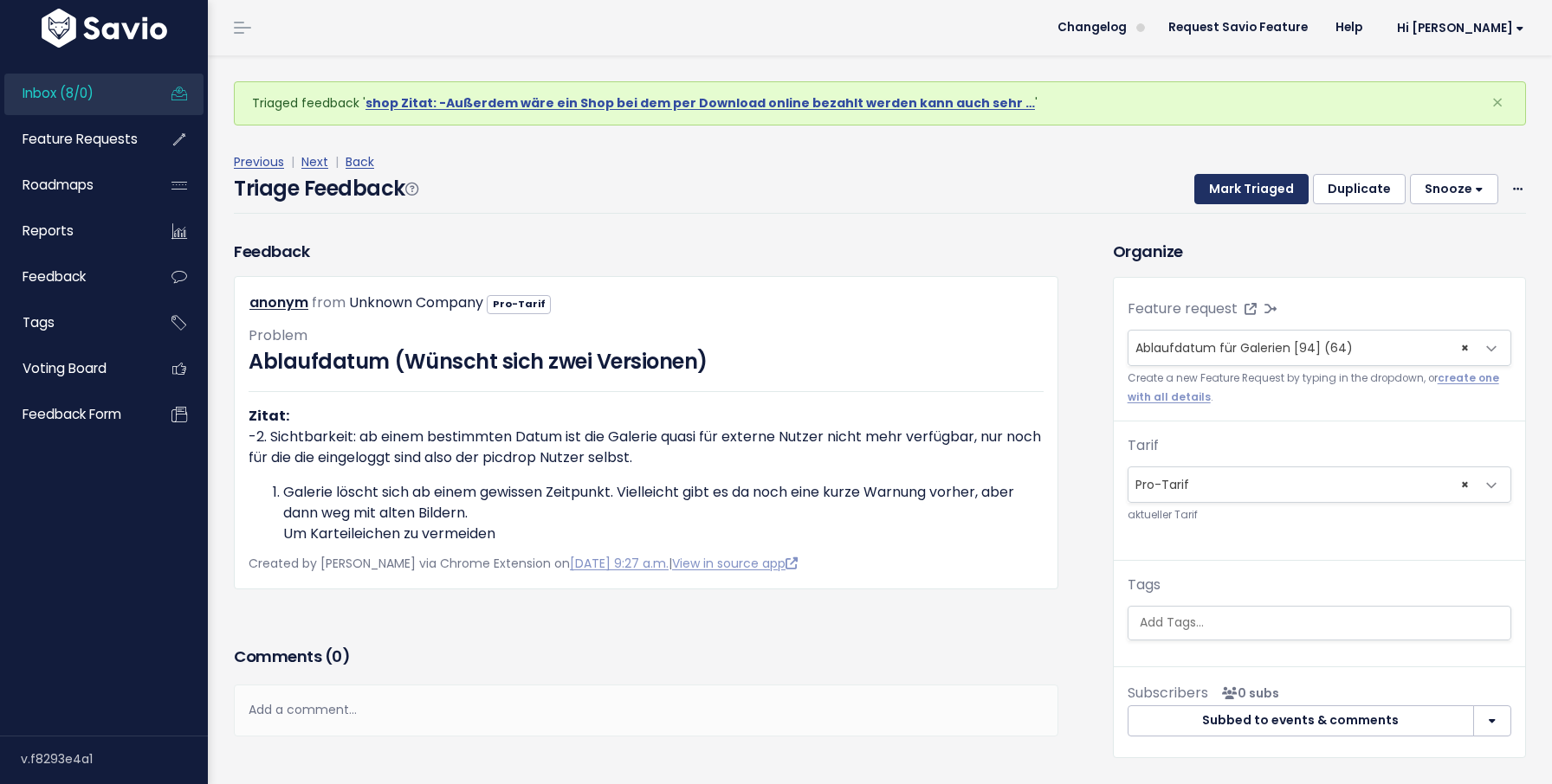
click at [1246, 196] on button "Mark Triaged" at bounding box center [1250, 190] width 114 height 31
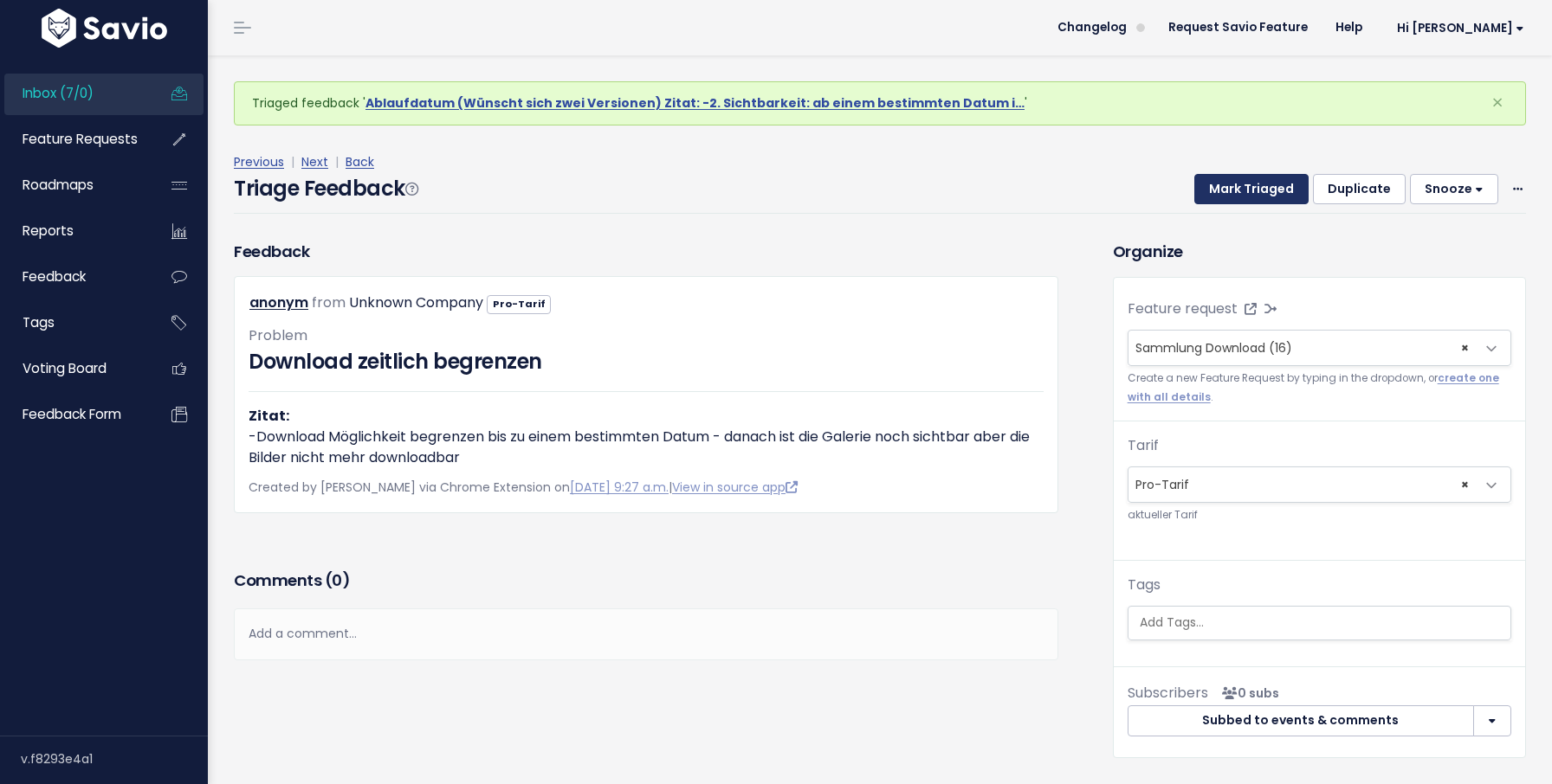
click at [1246, 196] on button "Mark Triaged" at bounding box center [1250, 190] width 114 height 31
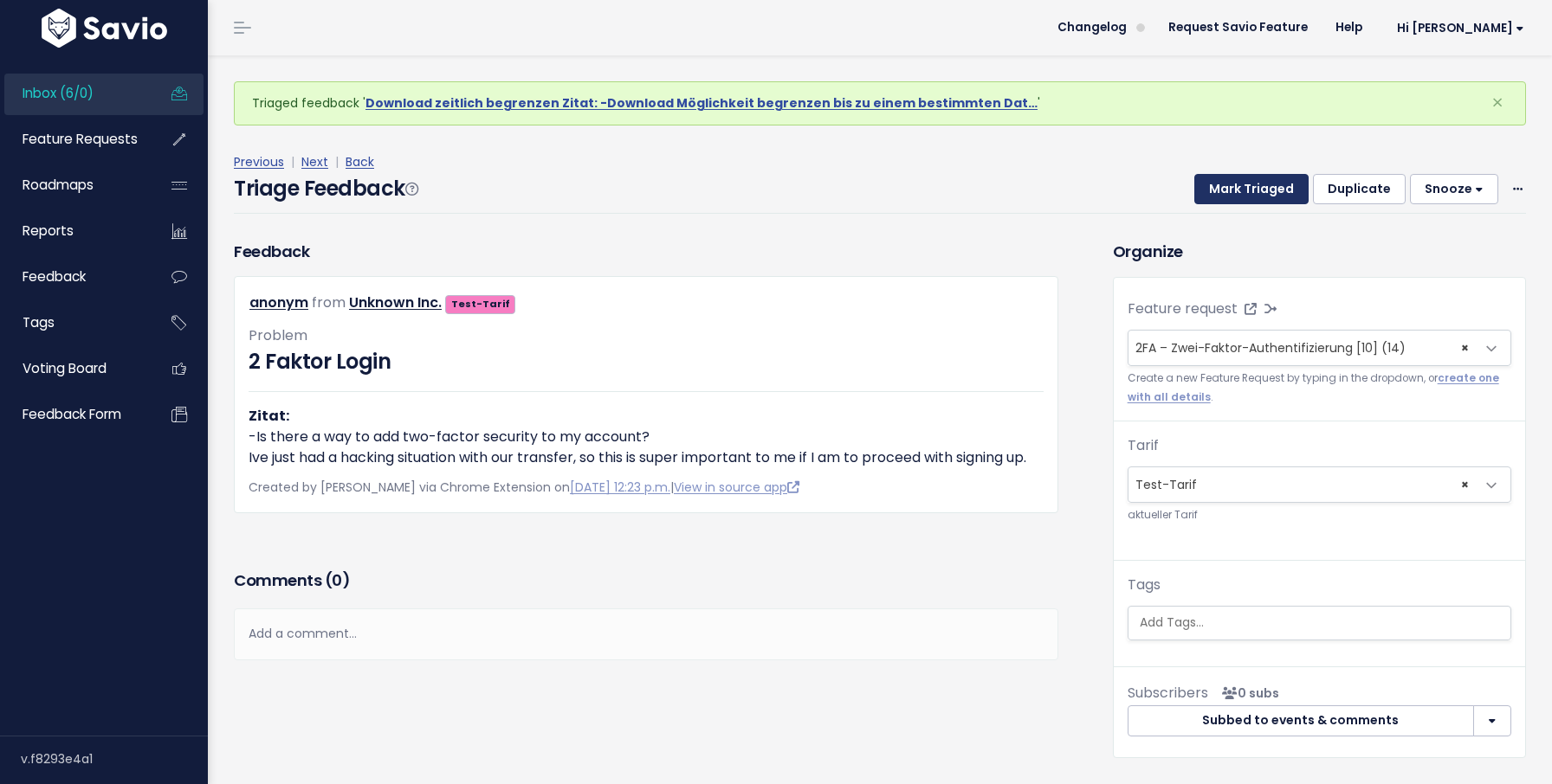
click at [1246, 196] on button "Mark Triaged" at bounding box center [1250, 190] width 114 height 31
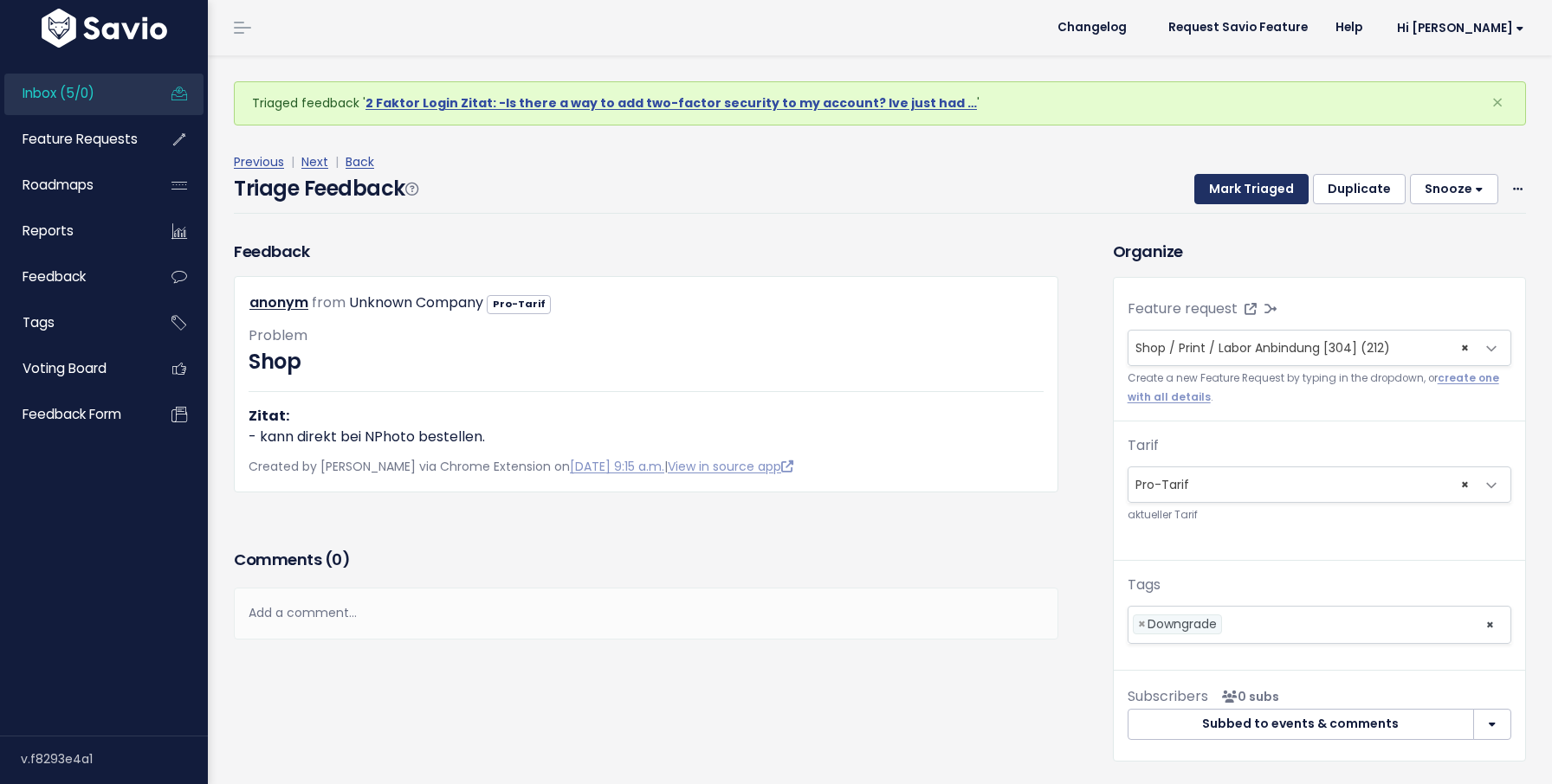
click at [1246, 196] on button "Mark Triaged" at bounding box center [1250, 190] width 114 height 31
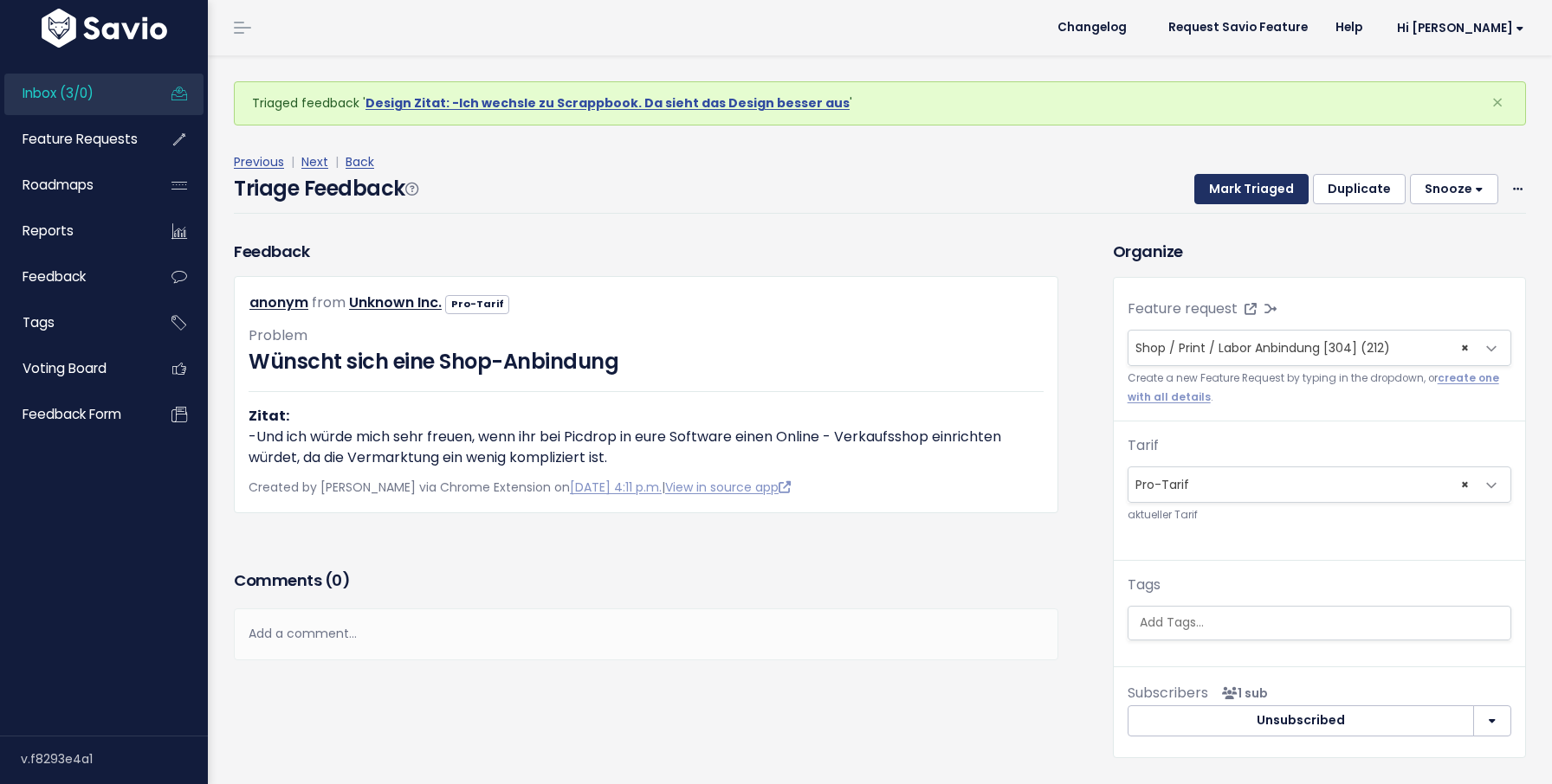
click at [1246, 196] on button "Mark Triaged" at bounding box center [1250, 190] width 114 height 31
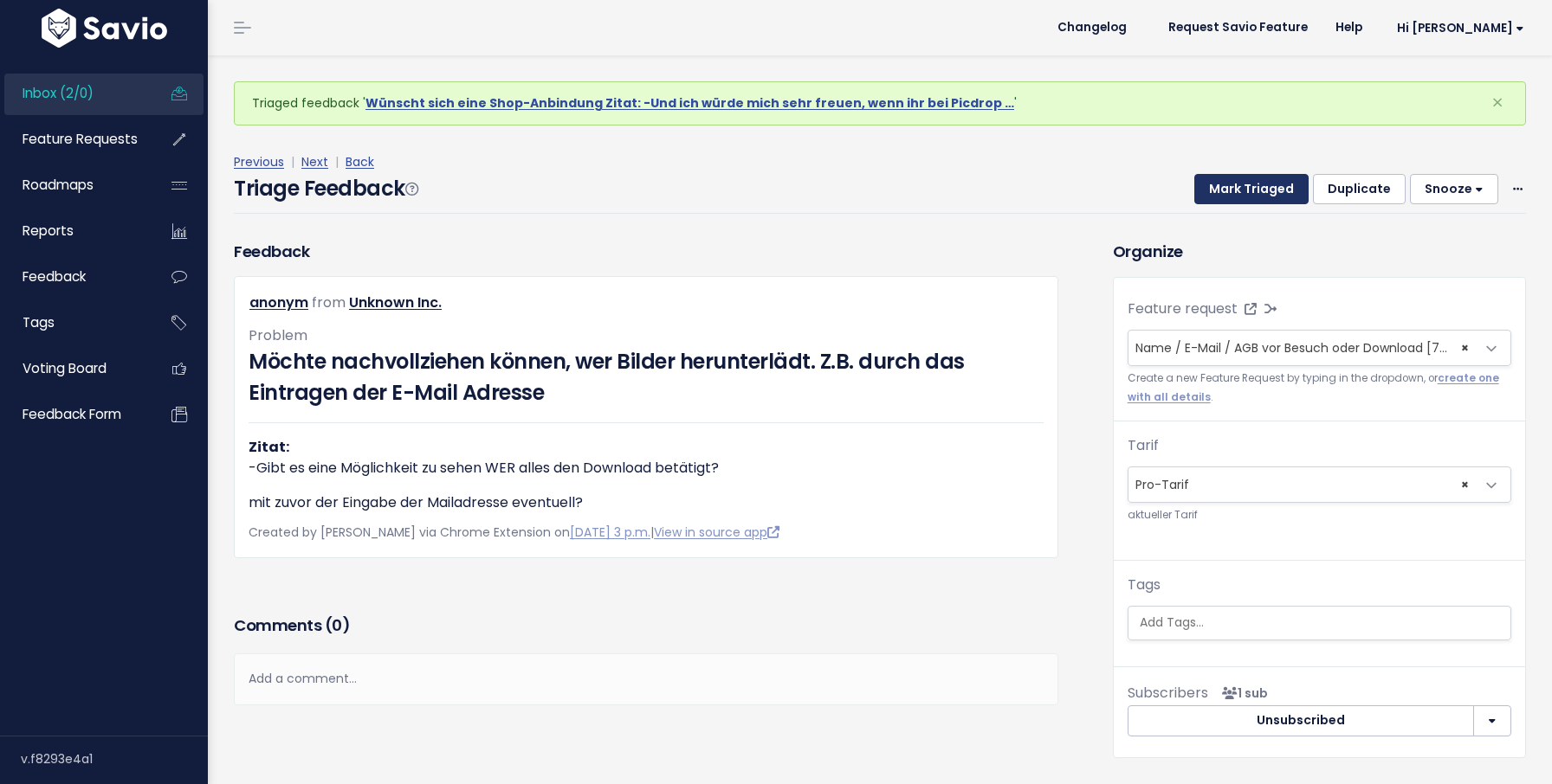
click at [1246, 196] on button "Mark Triaged" at bounding box center [1250, 190] width 114 height 31
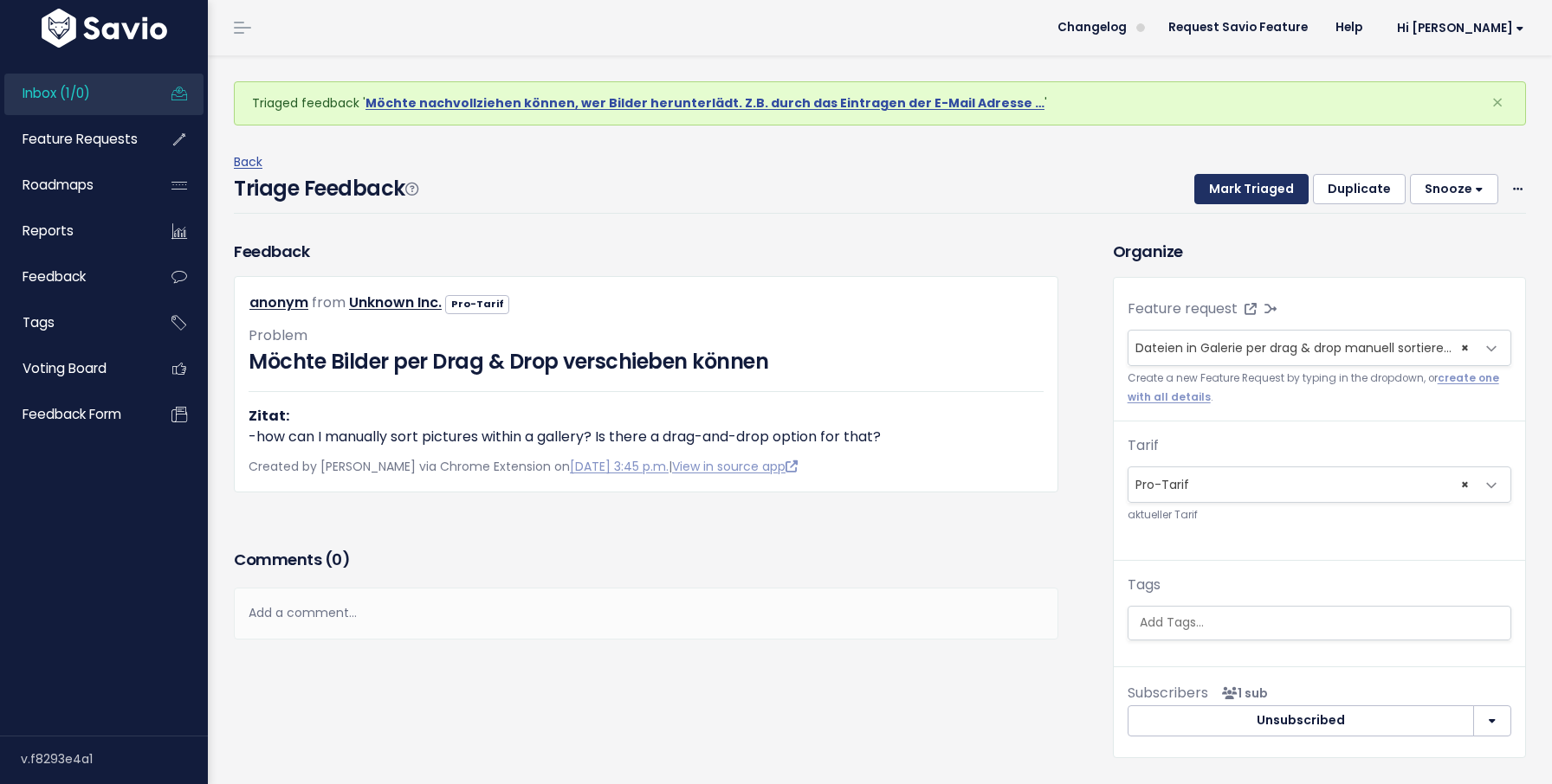
click at [1246, 196] on button "Mark Triaged" at bounding box center [1250, 190] width 114 height 31
